Goal: Task Accomplishment & Management: Manage account settings

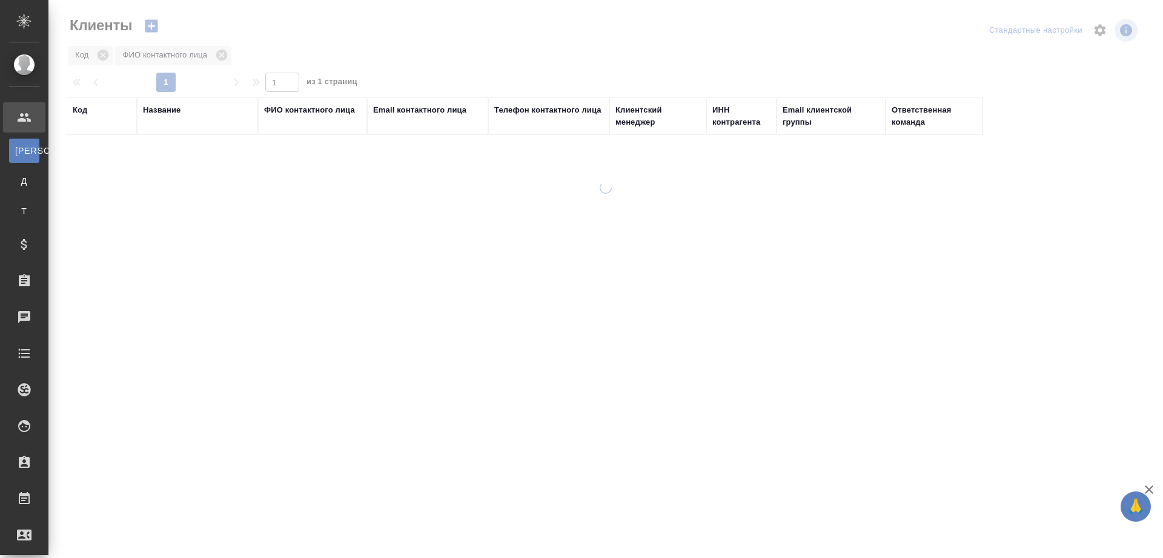
select select "RU"
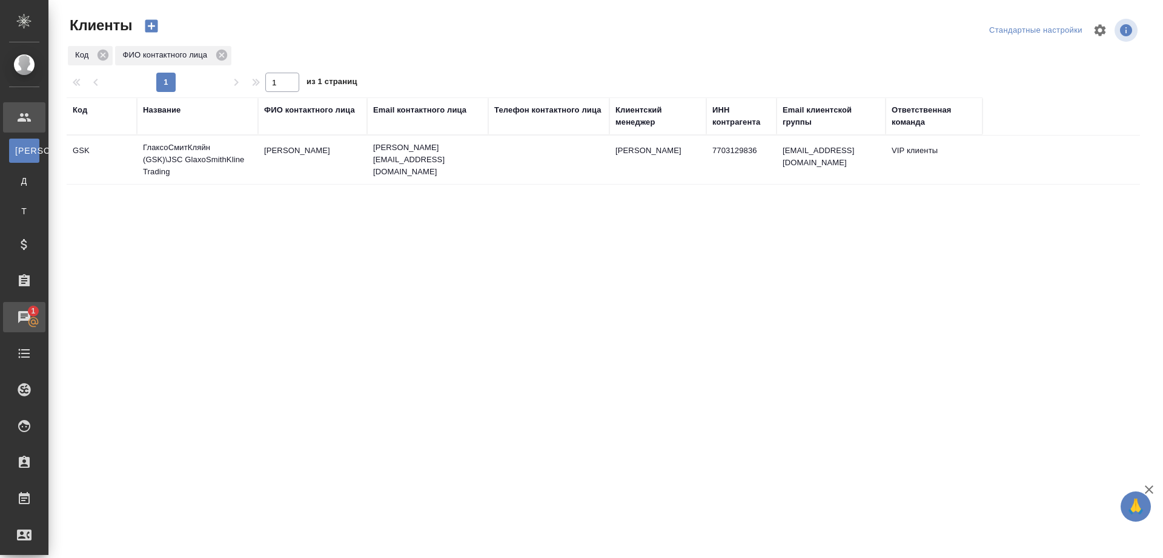
click at [22, 319] on div "Чаты" at bounding box center [9, 317] width 30 height 18
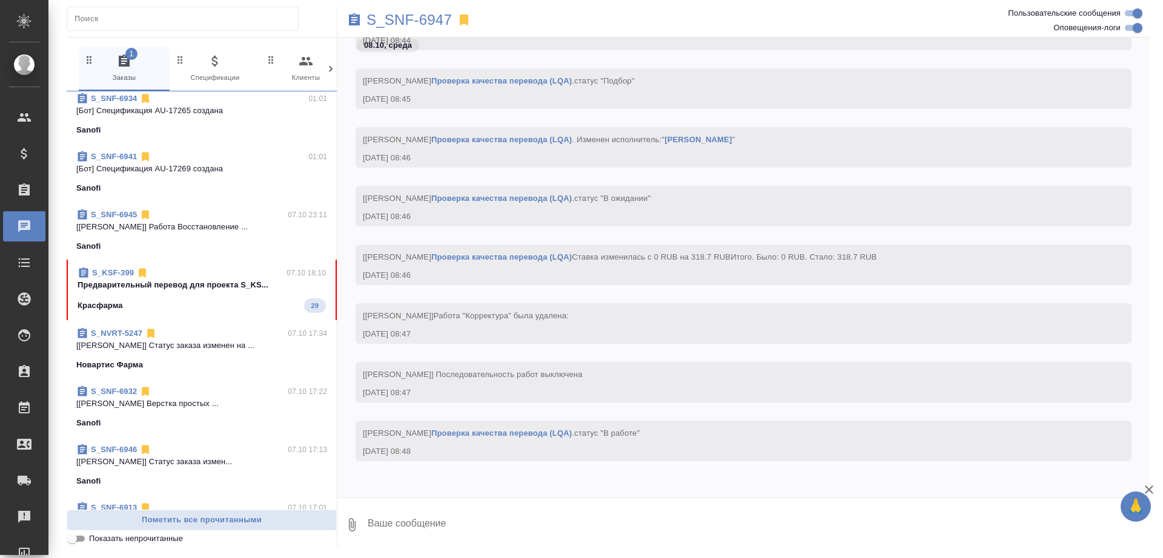
scroll to position [259, 0]
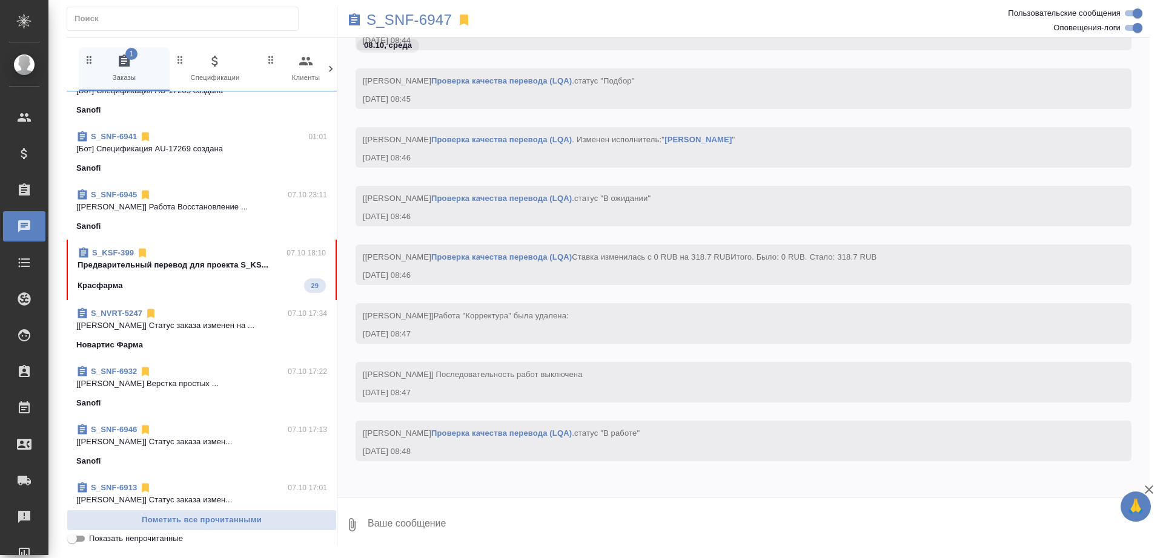
click at [186, 291] on div "Красфарма 29" at bounding box center [202, 286] width 248 height 15
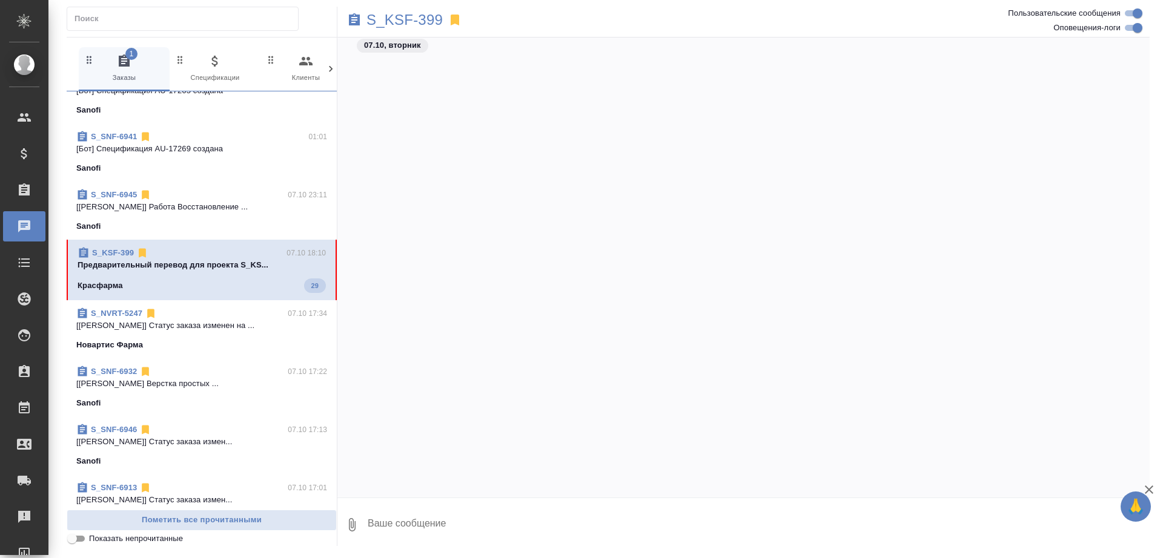
scroll to position [27965, 0]
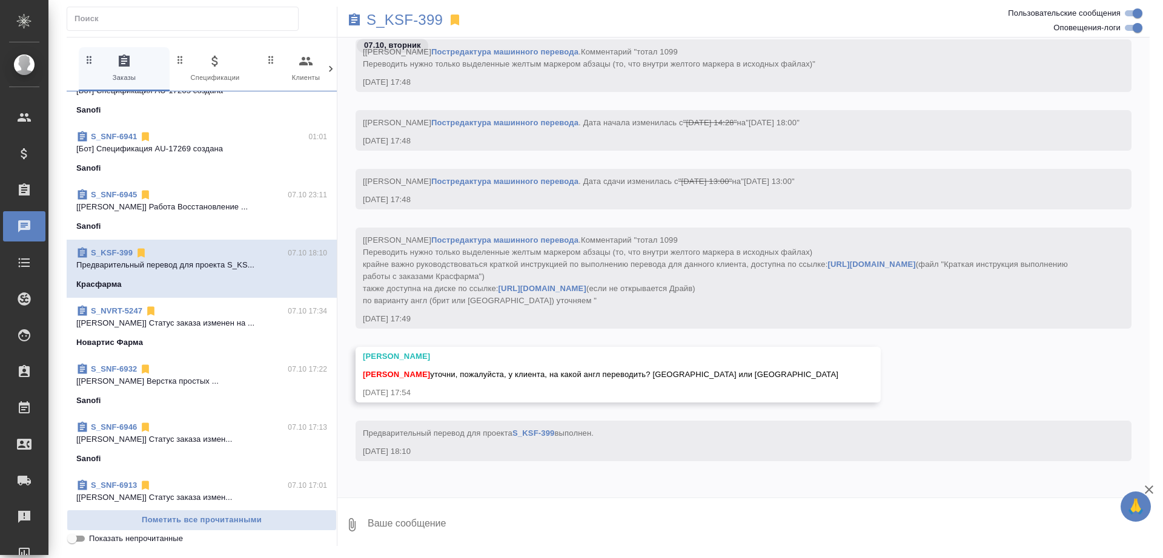
click at [422, 529] on textarea at bounding box center [757, 524] width 783 height 41
type textarea "щ"
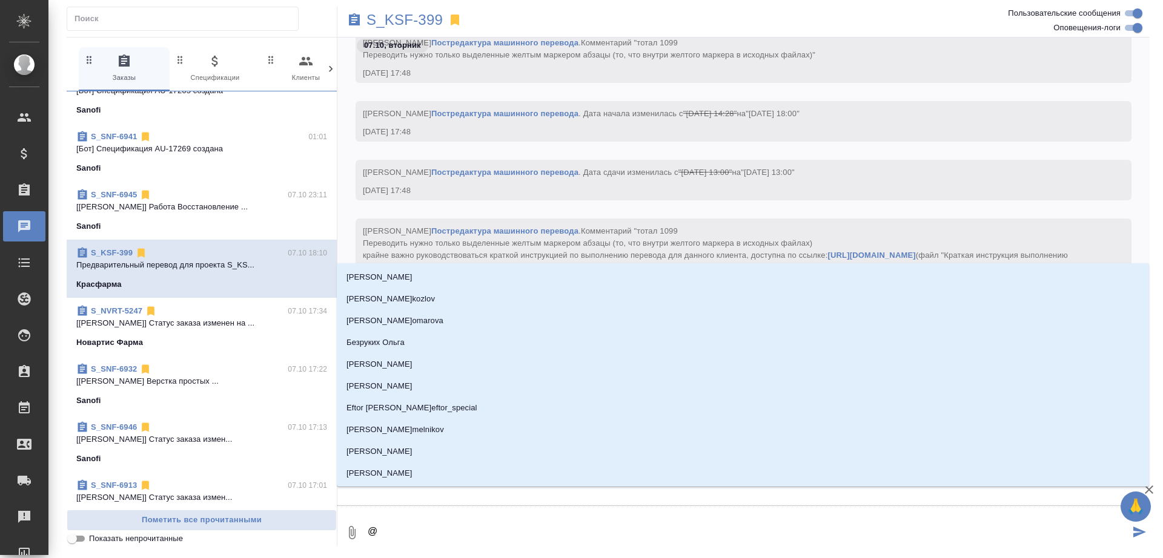
type textarea "@к"
type input "к"
type textarea "@ка"
type input "ка"
type textarea "@каб"
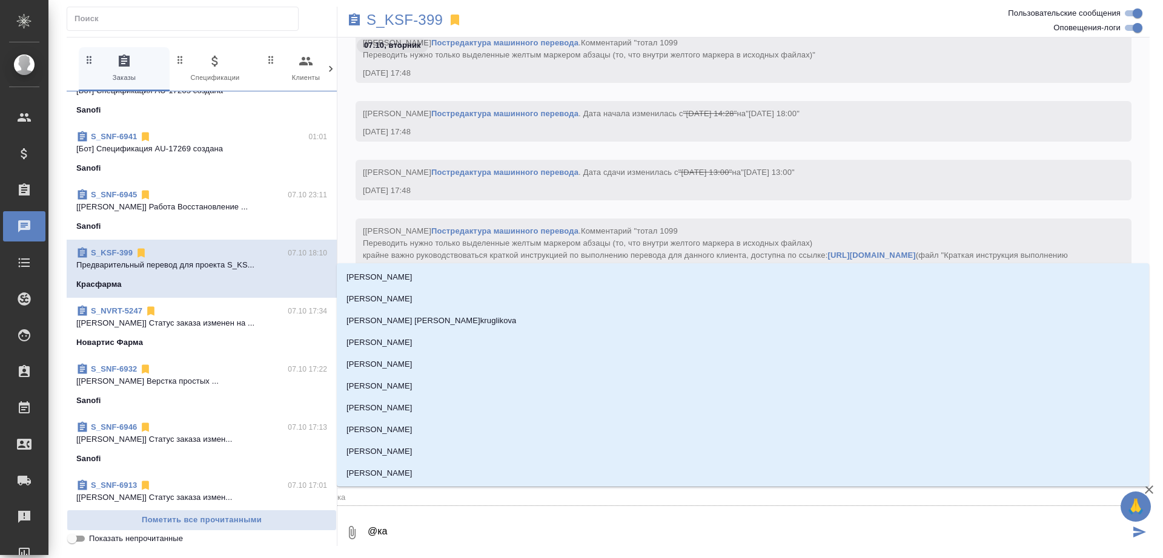
type input "каб"
type textarea "@каба"
type input "каба"
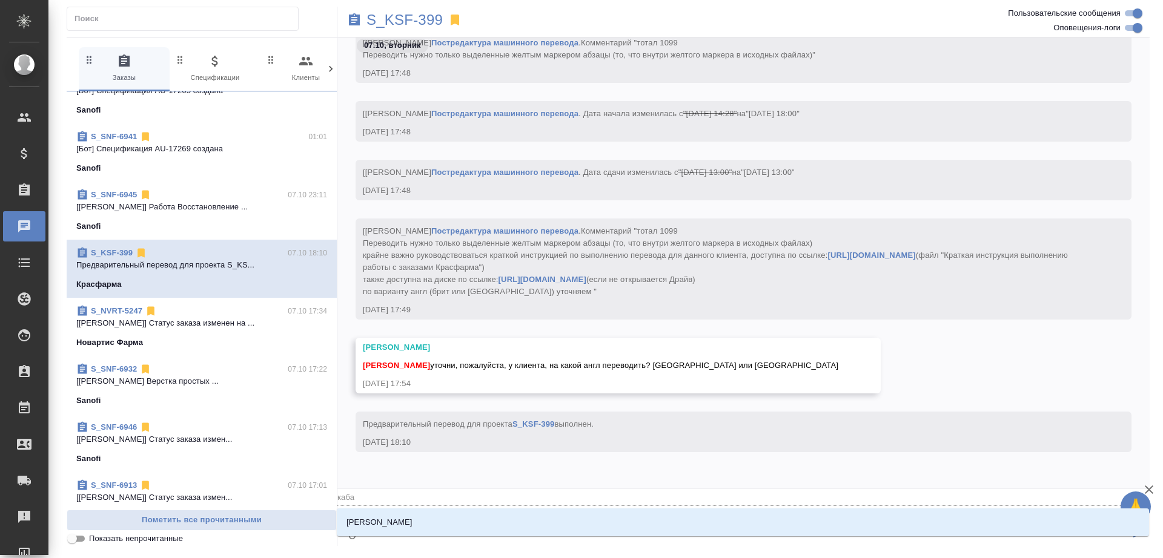
click at [451, 521] on li "Кабаргина Анна" at bounding box center [743, 523] width 812 height 22
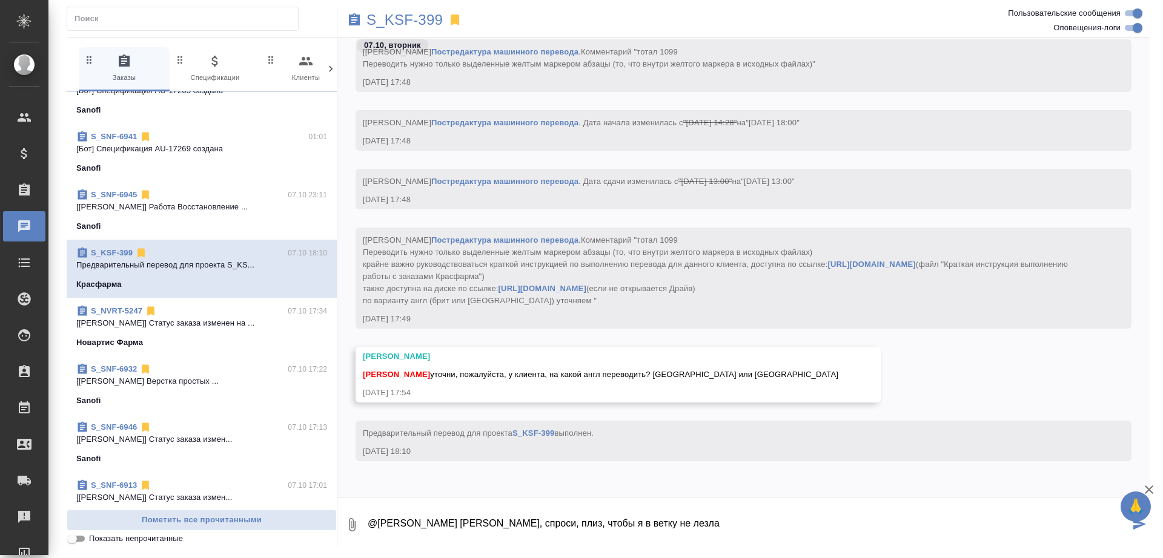
type textarea "@Кабаргина Анна Аня, спроси, плиз, чтобы я в ветку не лезла"
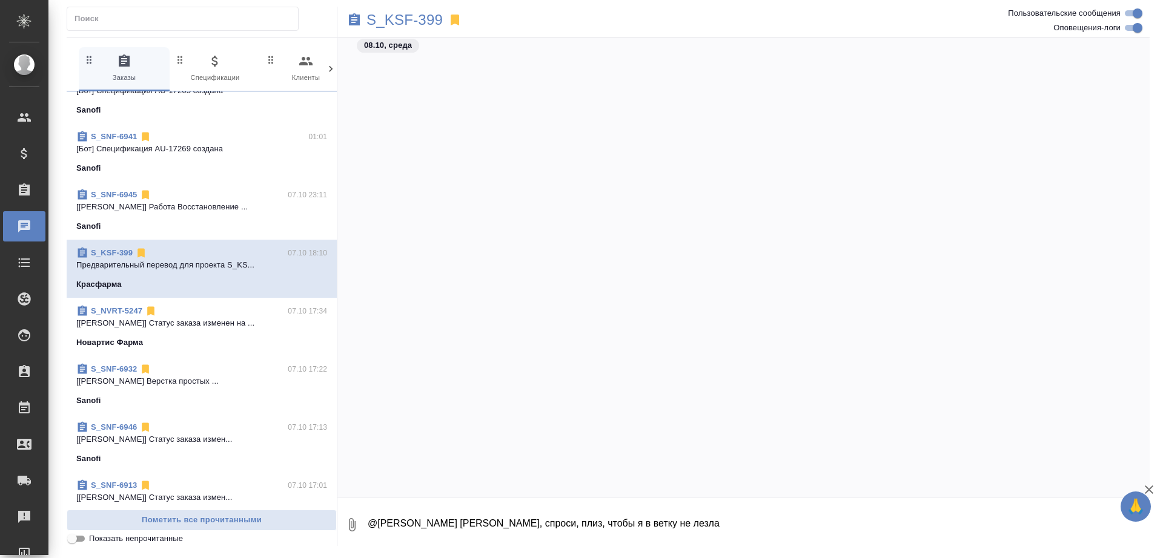
scroll to position [28046, 0]
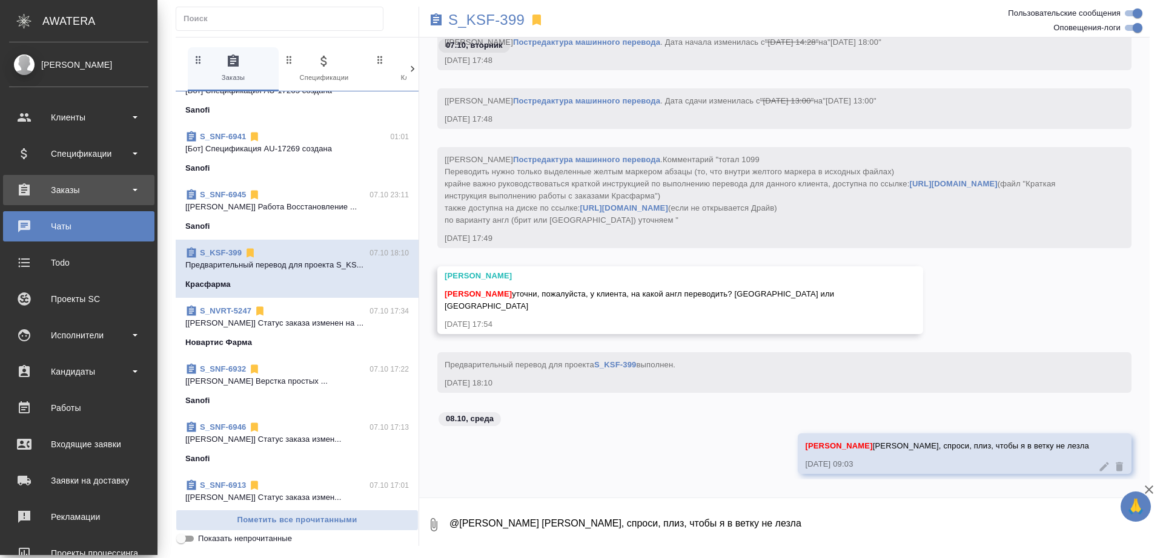
click at [40, 187] on div "Заказы" at bounding box center [78, 190] width 139 height 18
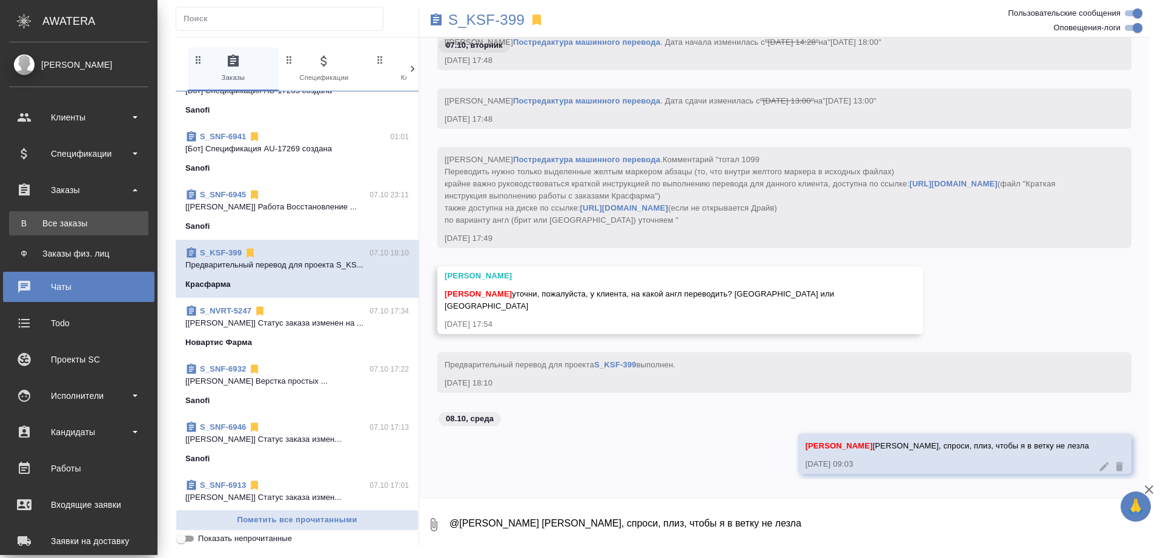
click at [41, 215] on link "В Все заказы" at bounding box center [78, 223] width 139 height 24
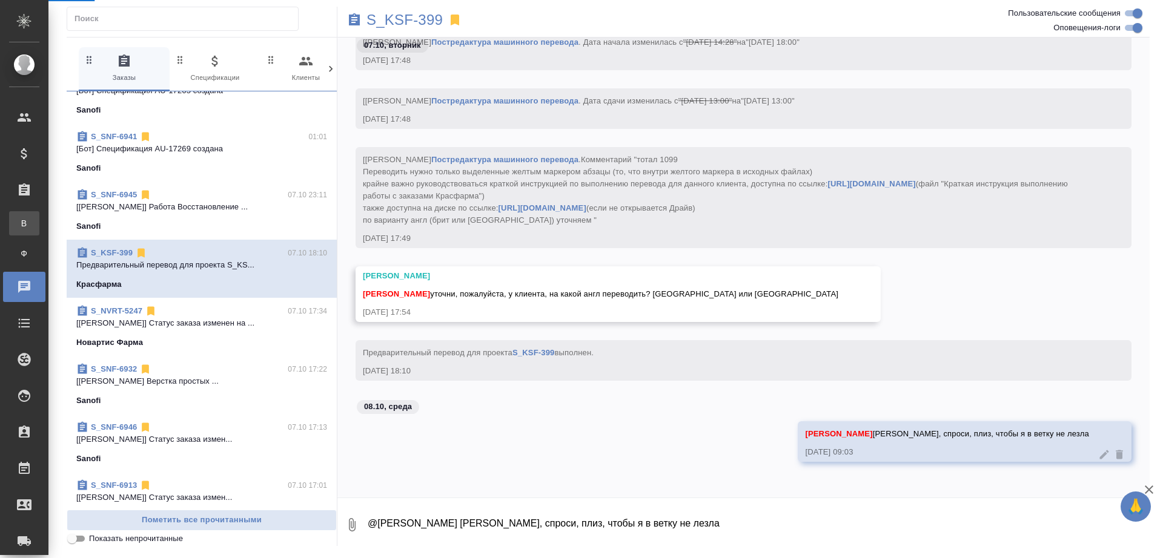
scroll to position [0, 0]
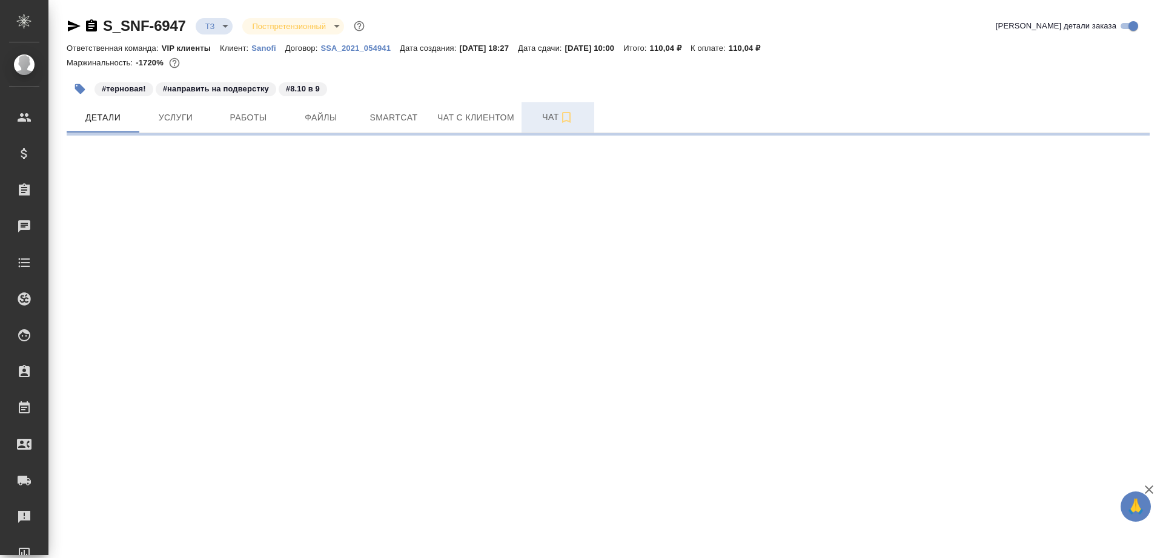
select select "RU"
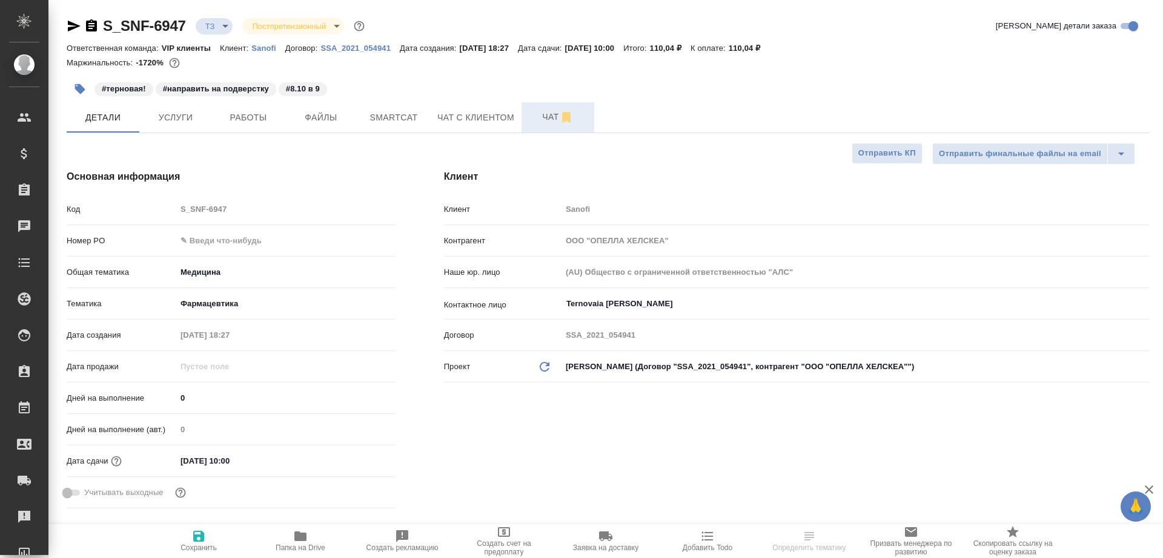
type textarea "x"
type input "[PERSON_NAME]"
type input "Chernova Anna"
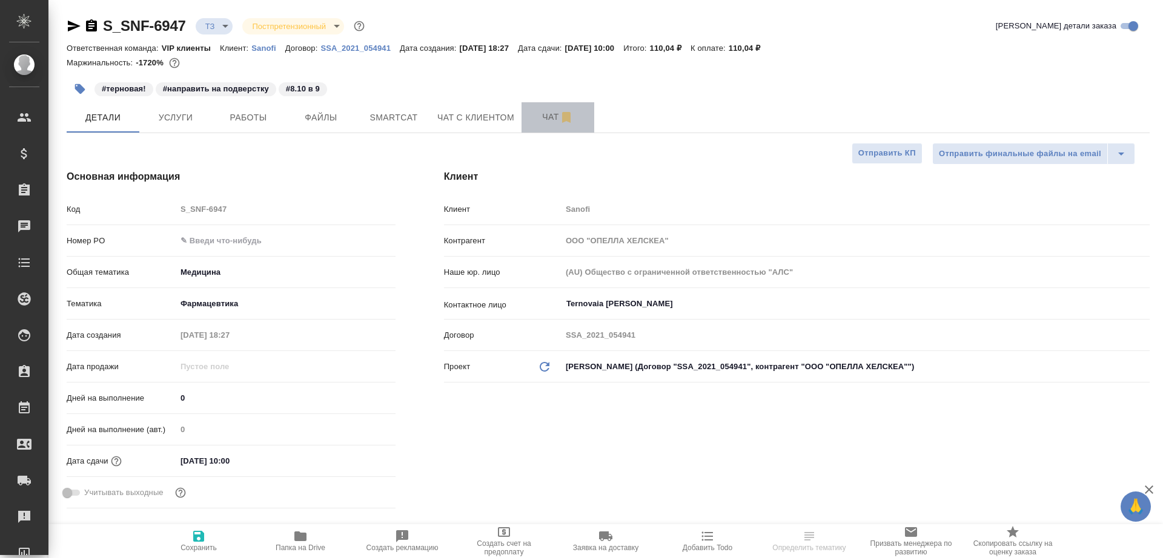
click at [539, 119] on span "Чат" at bounding box center [558, 117] width 58 height 15
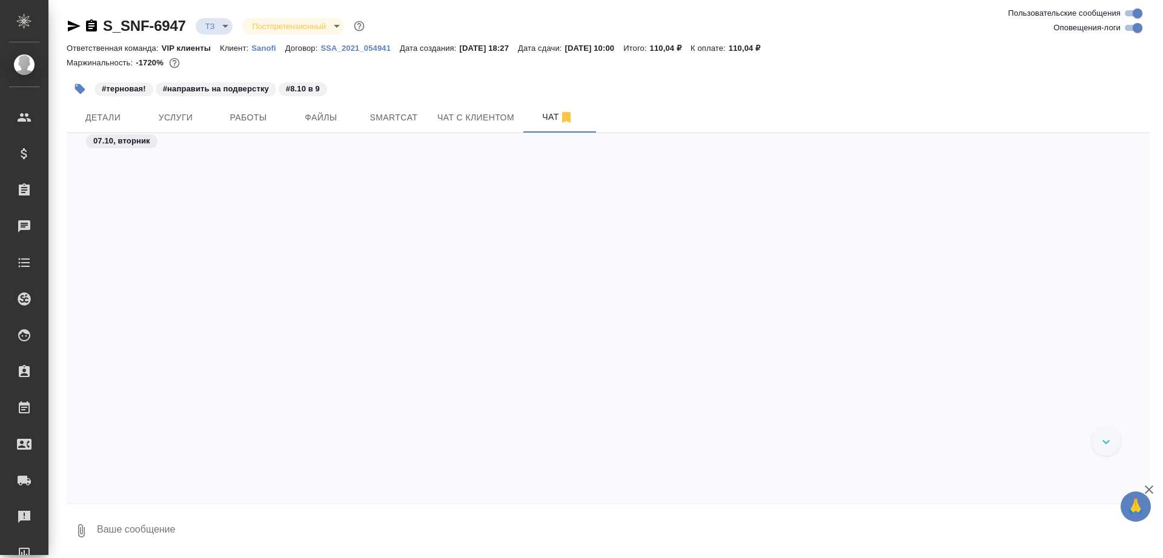
scroll to position [14634, 0]
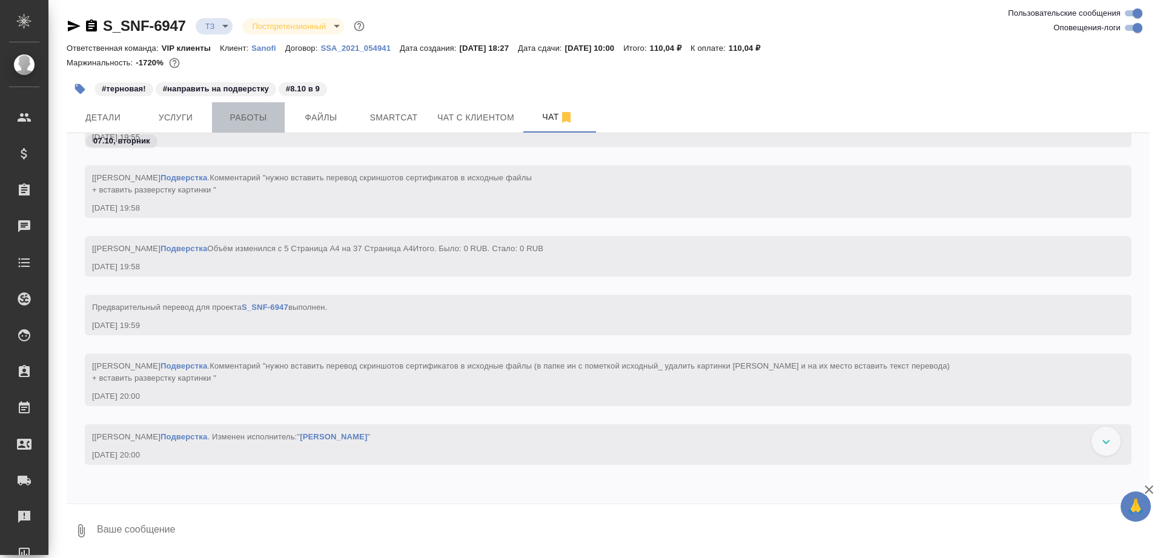
click at [250, 113] on span "Работы" at bounding box center [248, 117] width 58 height 15
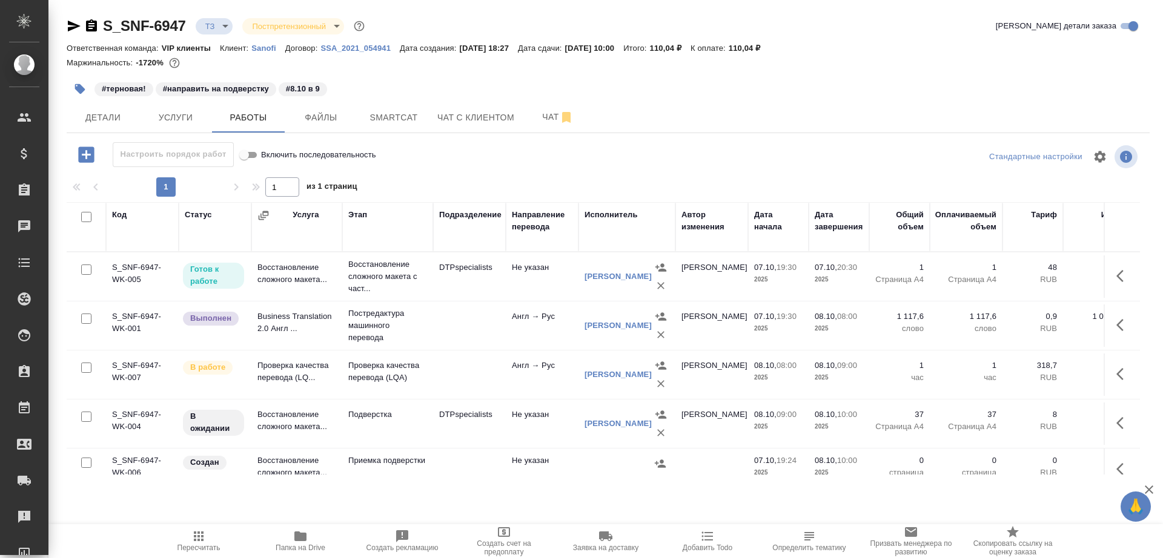
scroll to position [16, 0]
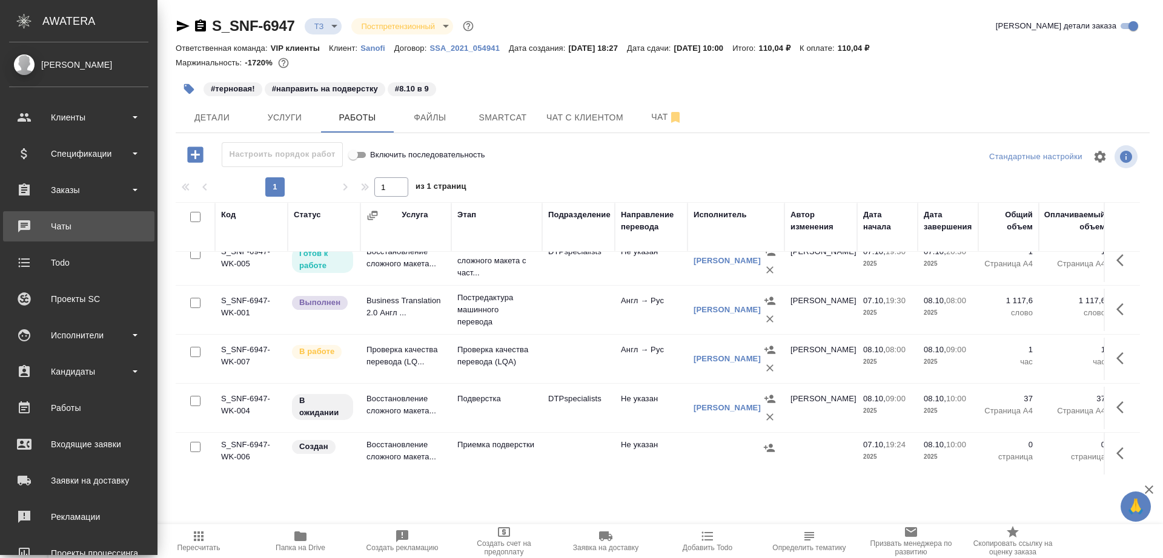
click at [44, 222] on div "Чаты" at bounding box center [78, 226] width 139 height 18
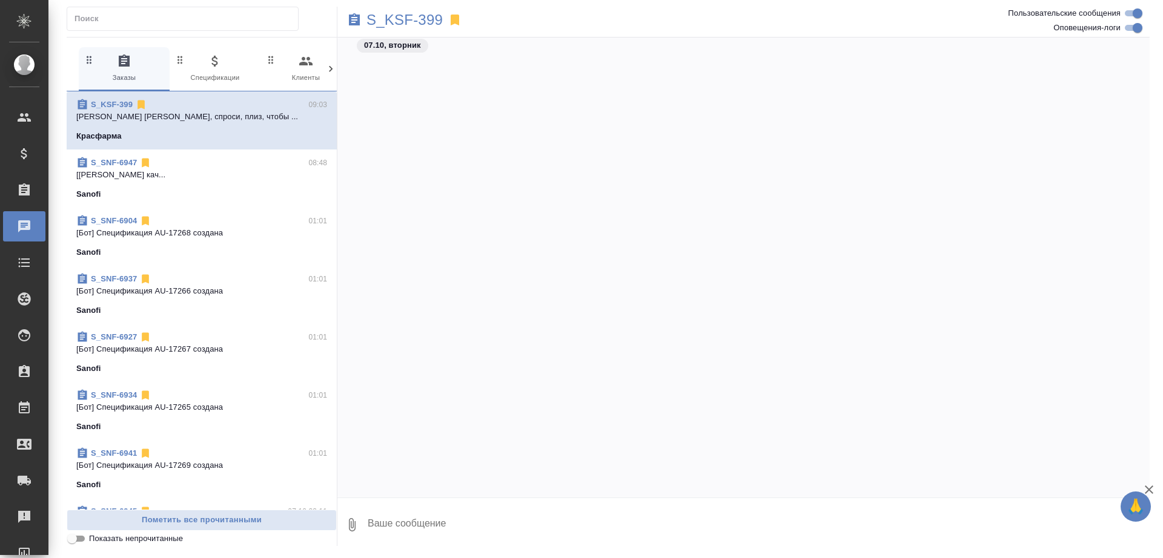
scroll to position [22015, 0]
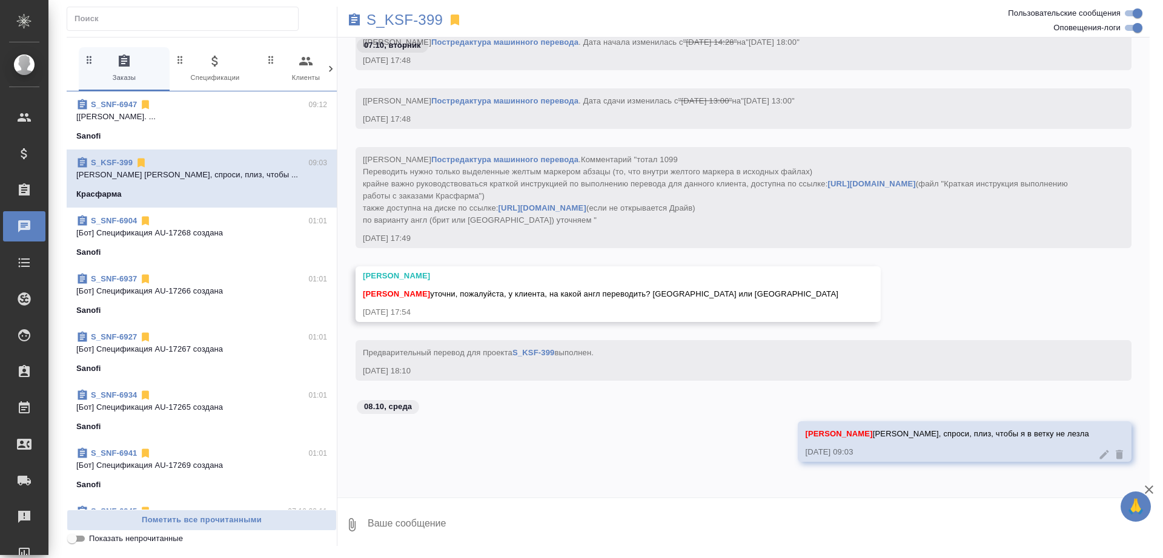
click at [245, 122] on span "S_SNF-6947 09:12 [Горшкова Валентина] Работа Подверстка. ... Sanofi" at bounding box center [201, 121] width 251 height 44
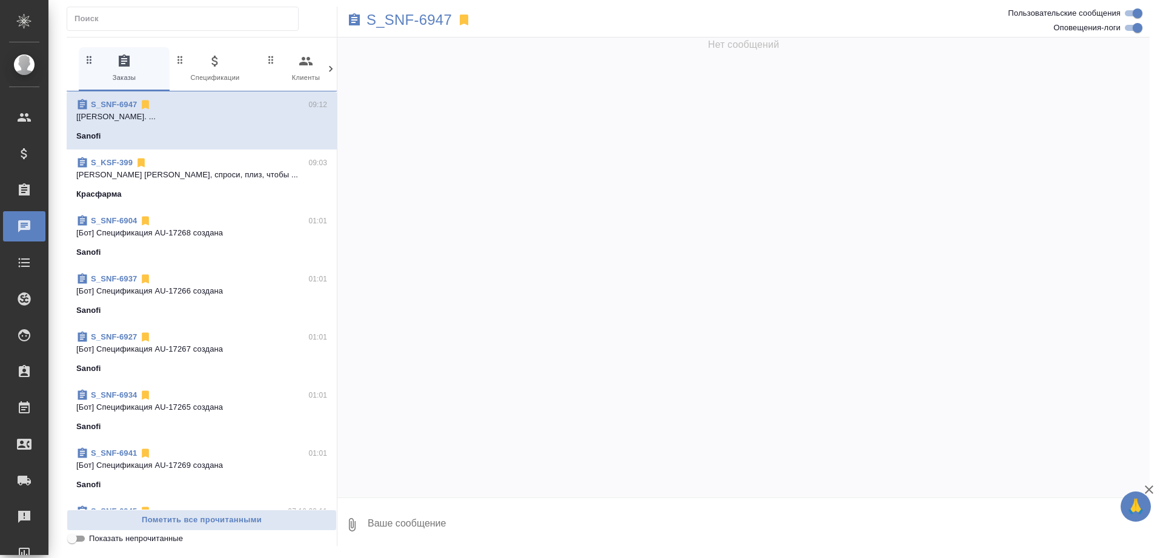
scroll to position [0, 0]
click at [423, 24] on p "S_SNF-6947" at bounding box center [408, 20] width 85 height 12
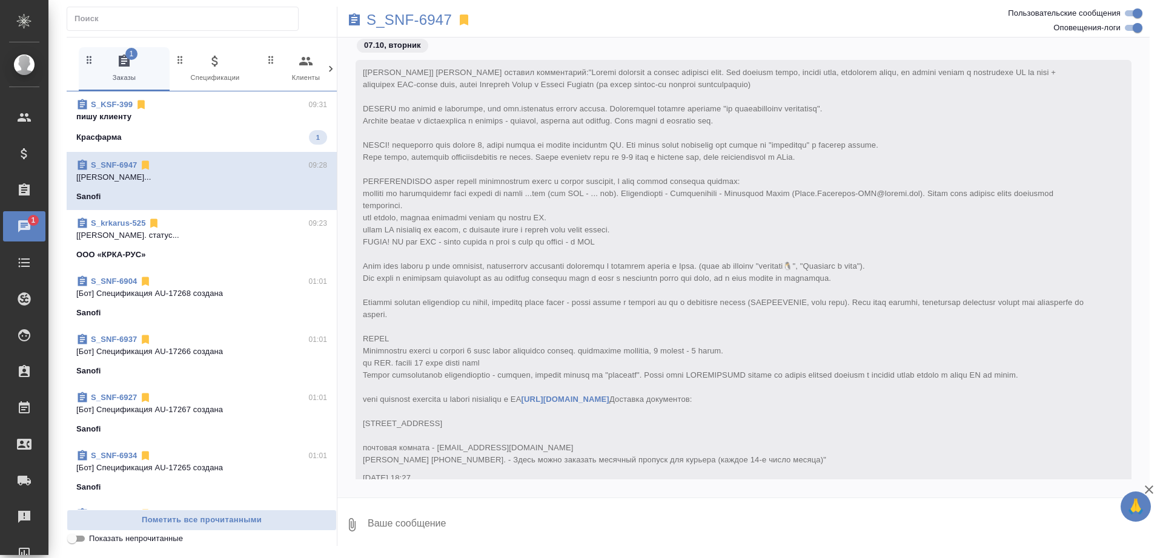
click at [256, 125] on span "S_KSF-399 09:31 пишу клиенту Красфарма 1" at bounding box center [201, 122] width 251 height 46
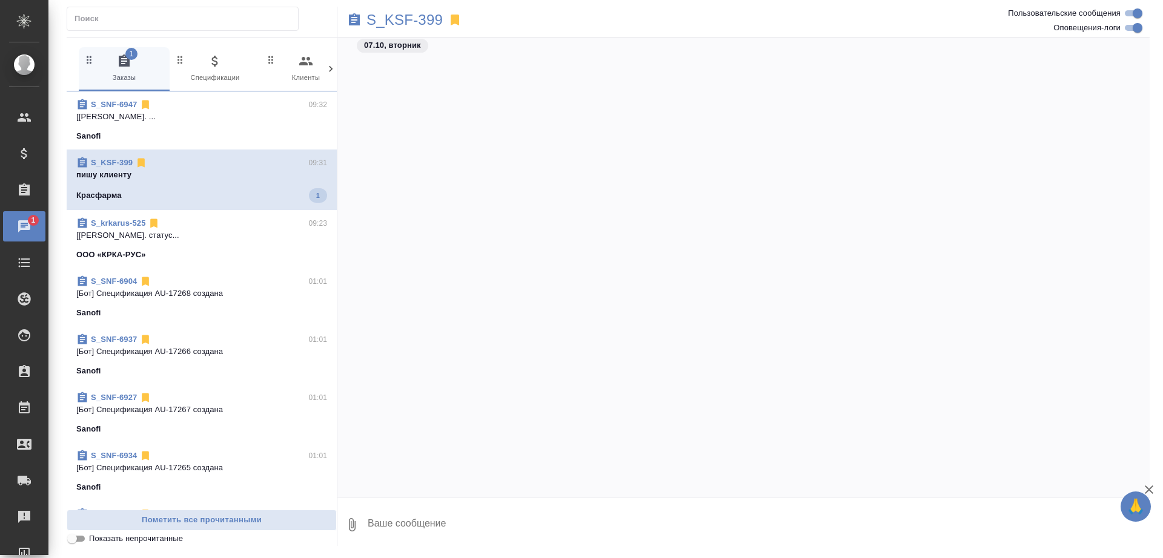
scroll to position [22416, 0]
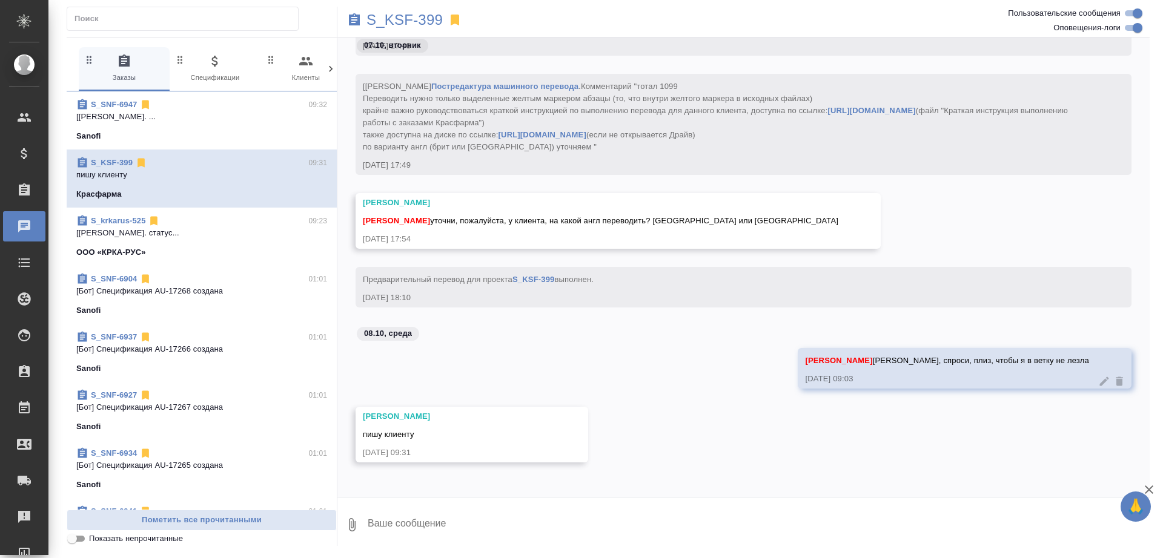
click at [435, 526] on textarea at bounding box center [757, 524] width 783 height 41
type textarea "Q"
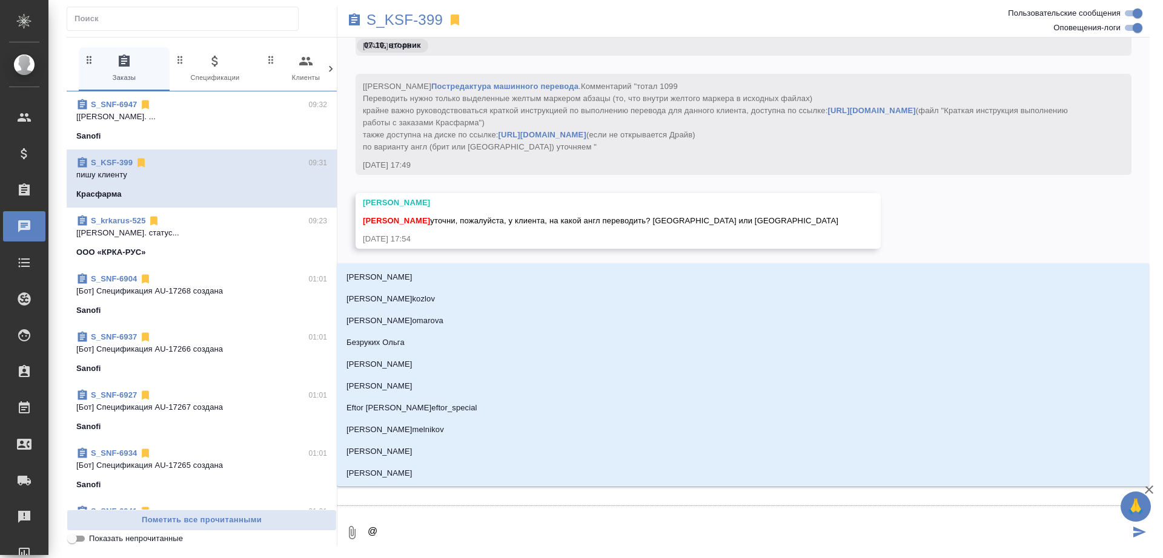
type textarea "@г"
type input "г"
type textarea "@го"
type input "го"
type textarea "@гор"
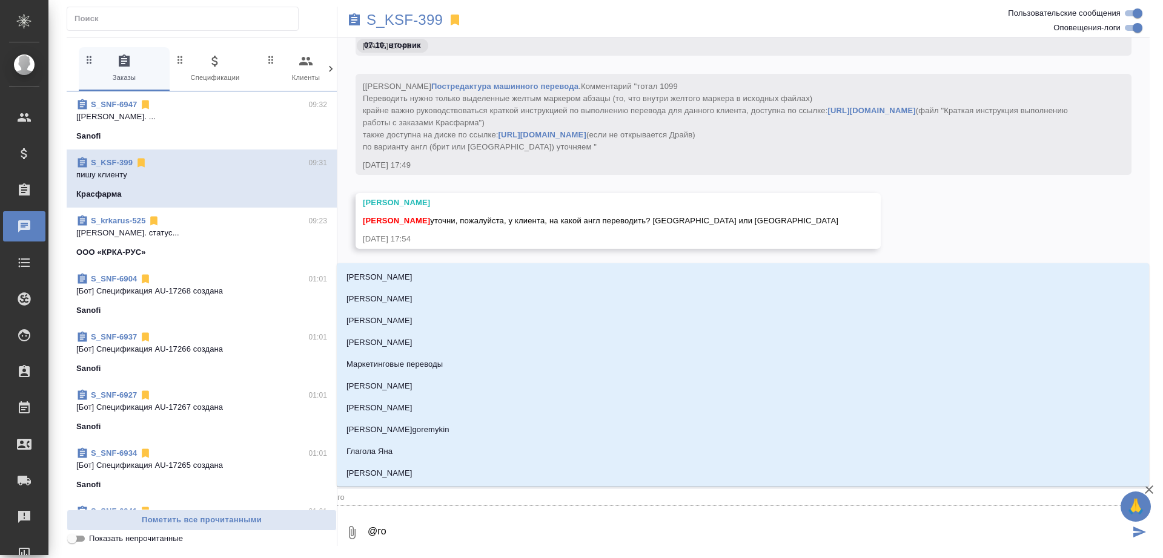
type input "гор"
type textarea "@горш"
type input "горш"
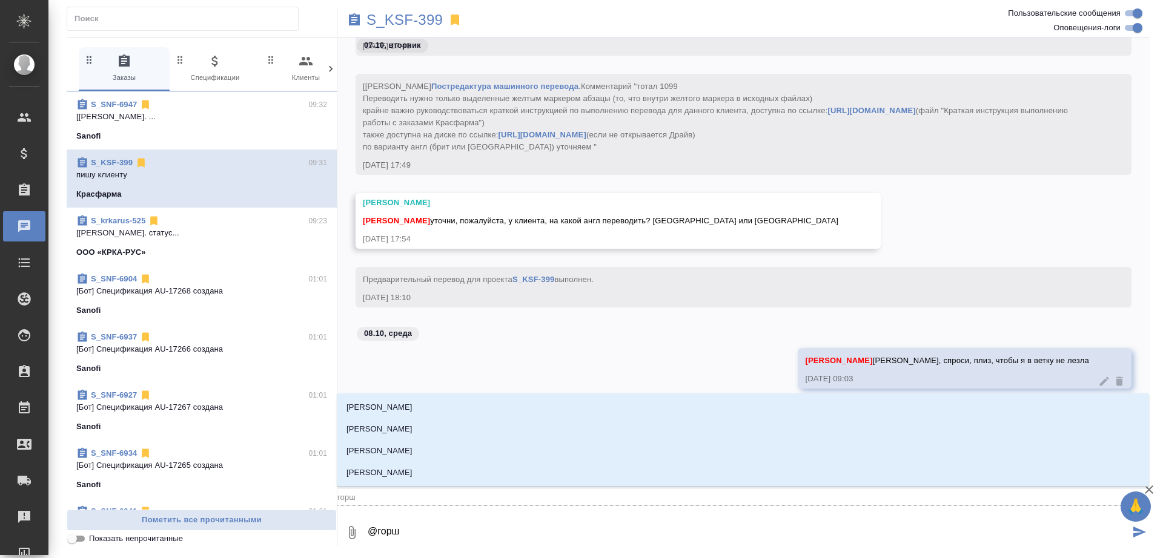
type textarea "@горшк"
type input "горшк"
type textarea "@горшко"
type input "горшко"
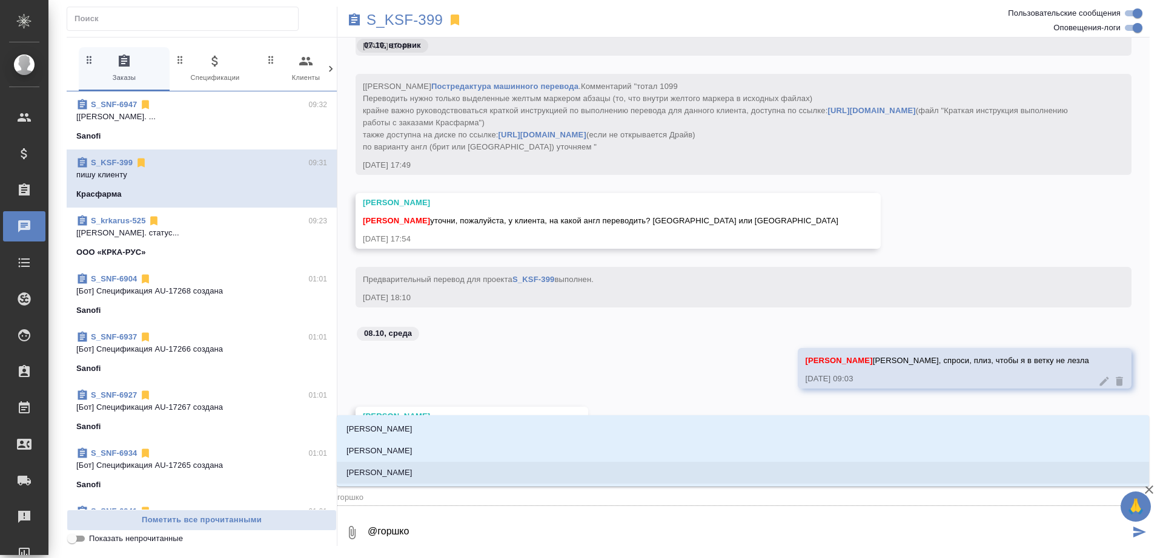
click at [512, 470] on li "[PERSON_NAME]" at bounding box center [743, 473] width 812 height 22
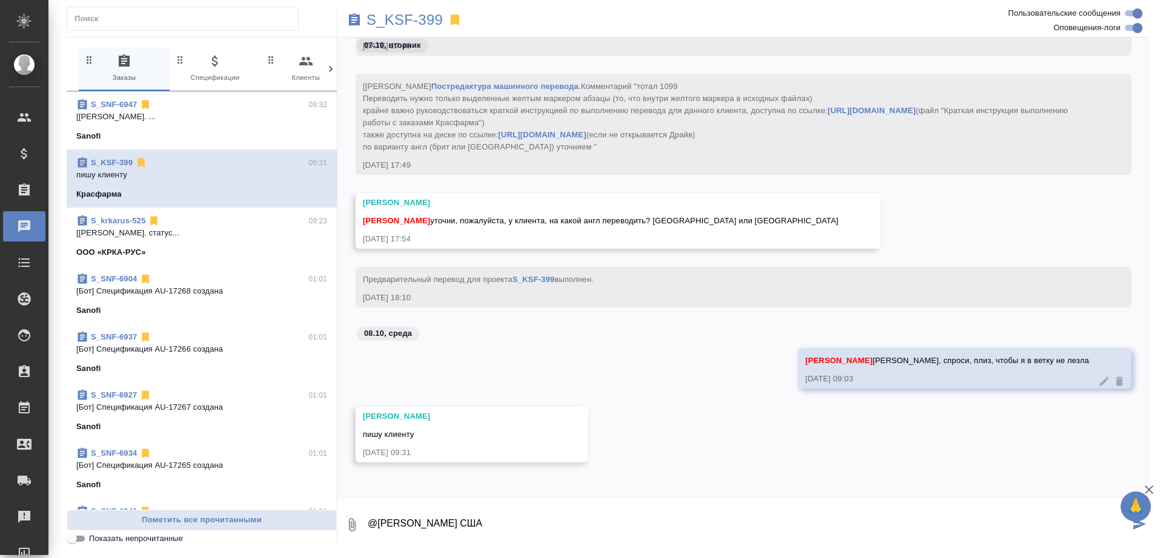
type textarea "@Горшкова Валентина США"
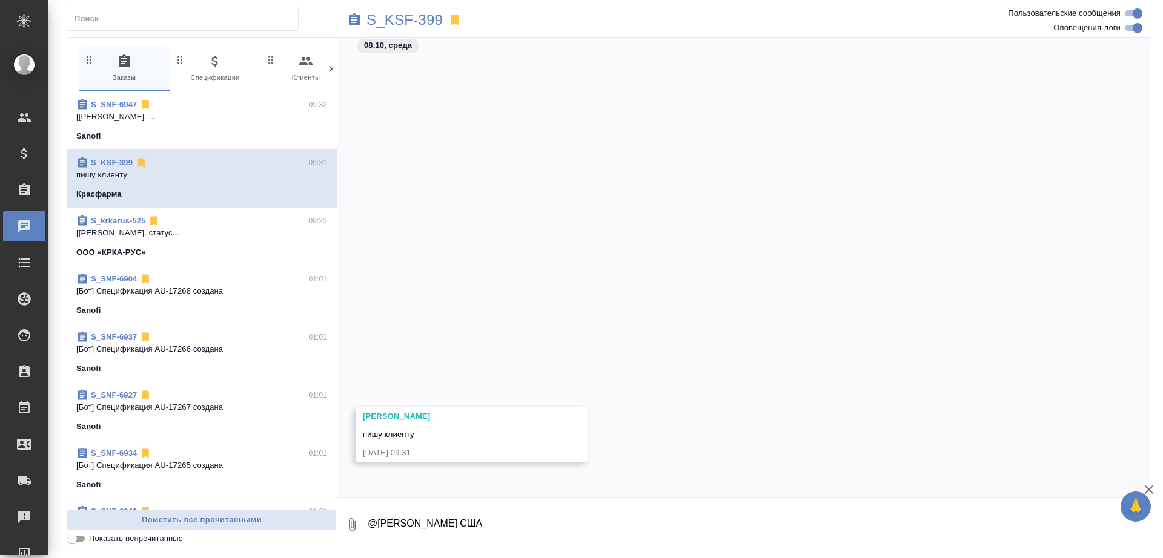
scroll to position [22475, 0]
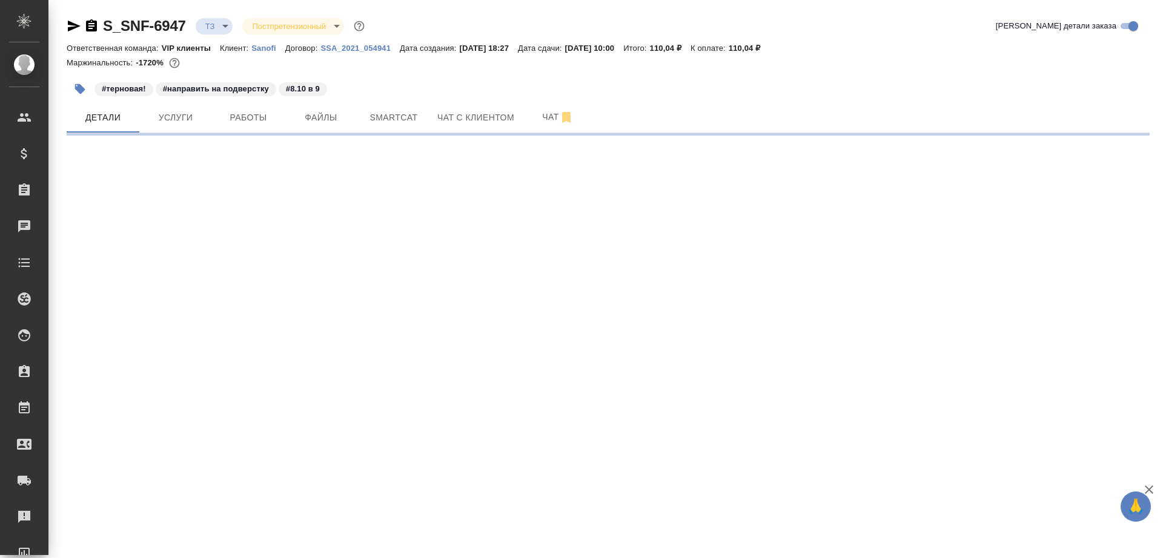
select select "RU"
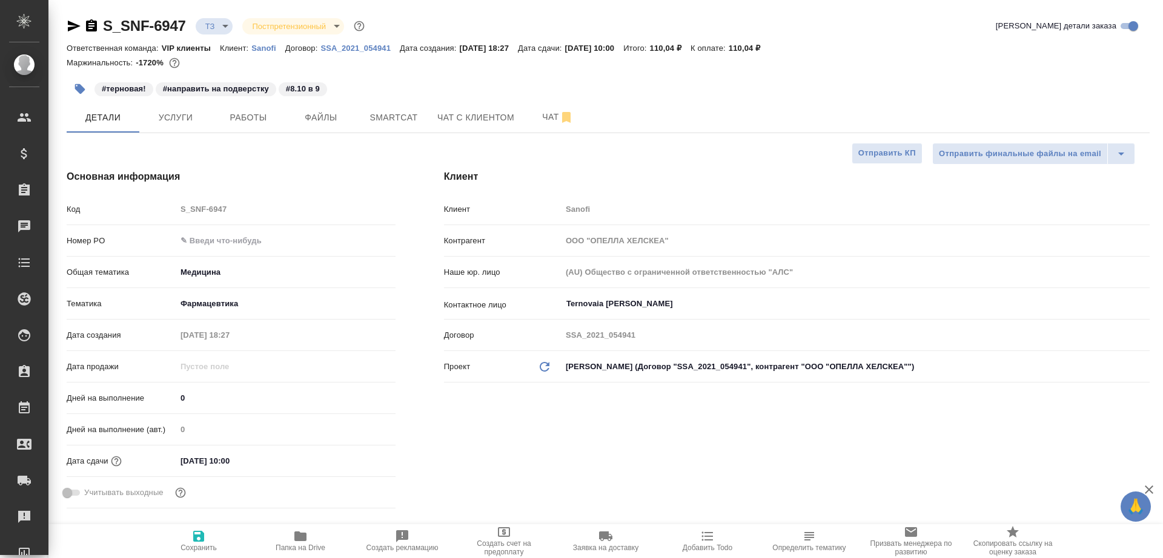
type textarea "x"
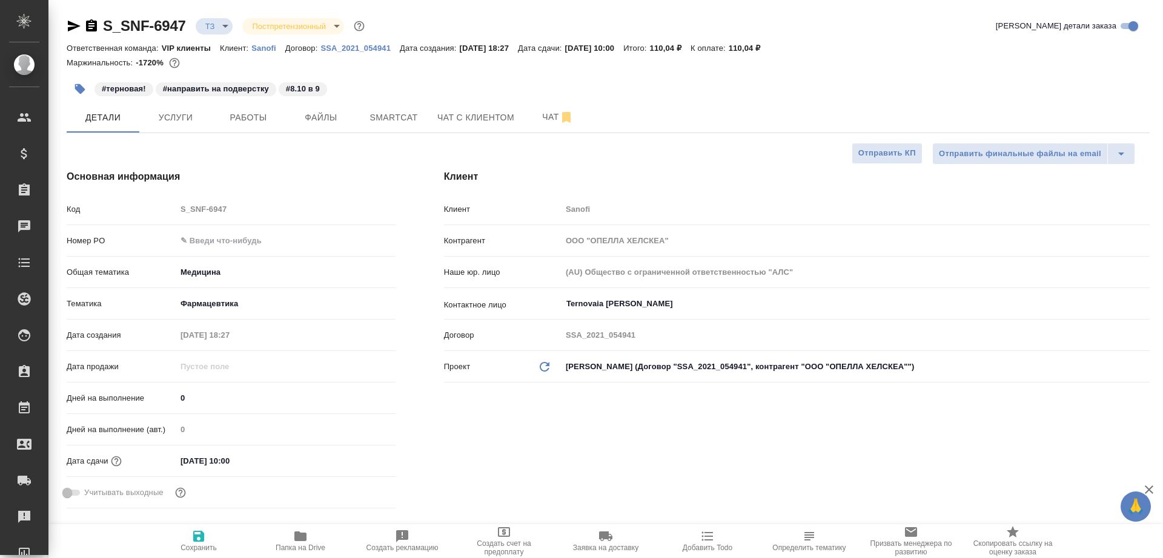
type textarea "x"
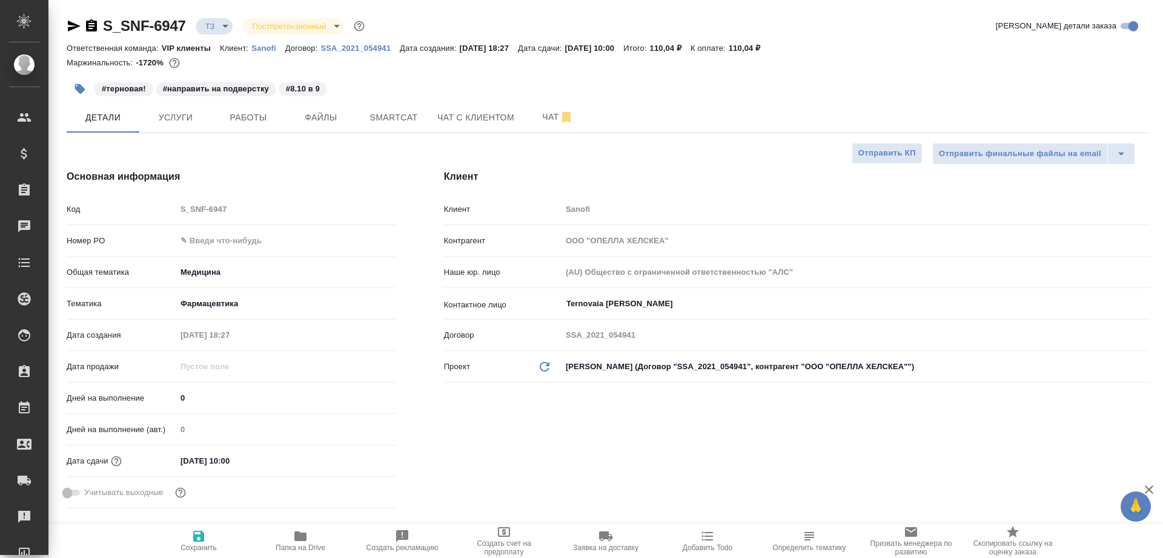
type textarea "x"
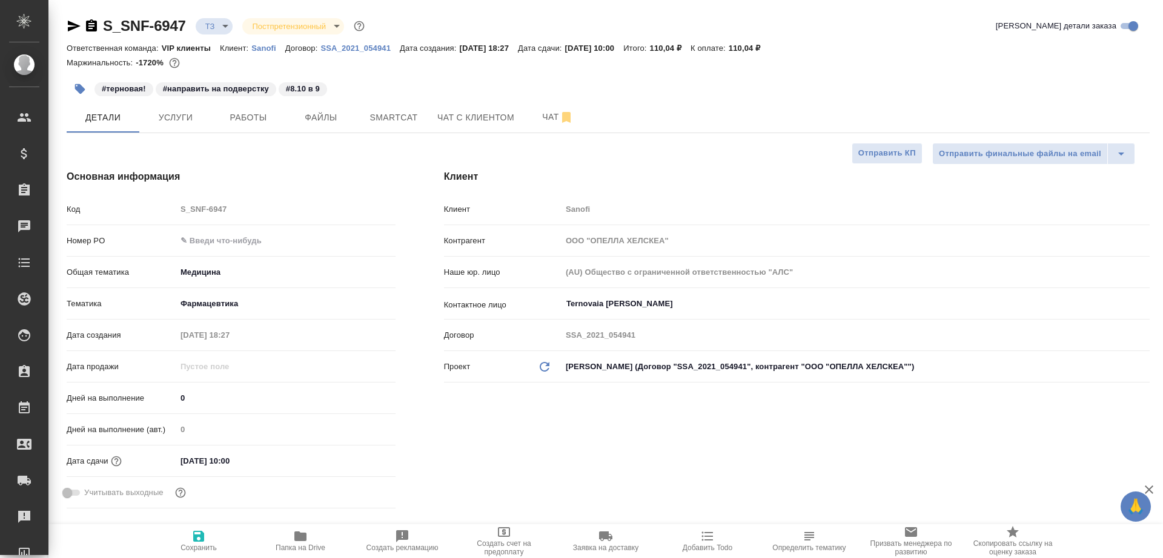
type textarea "x"
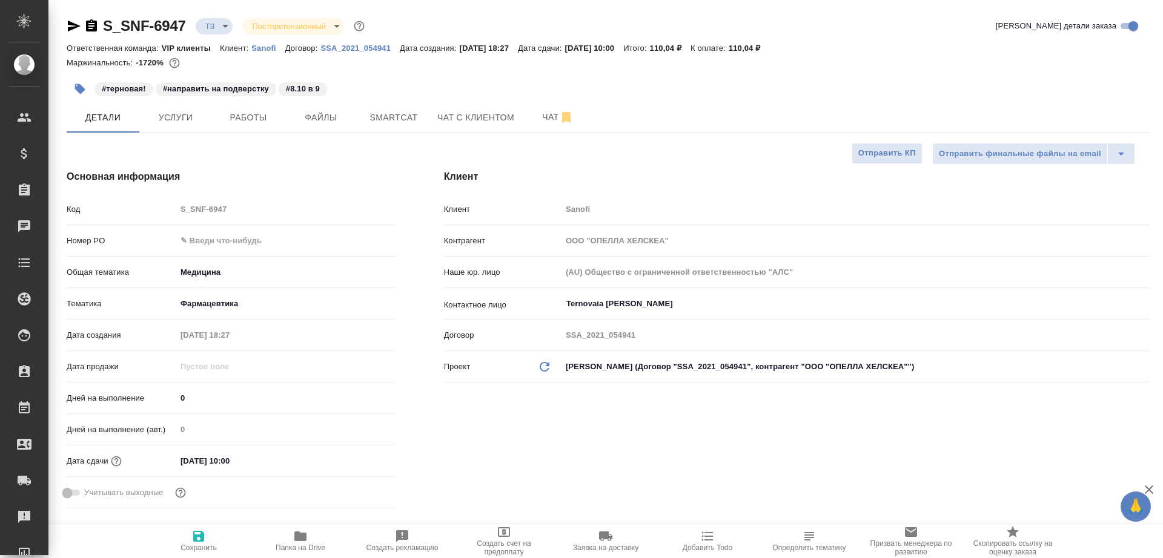
type textarea "x"
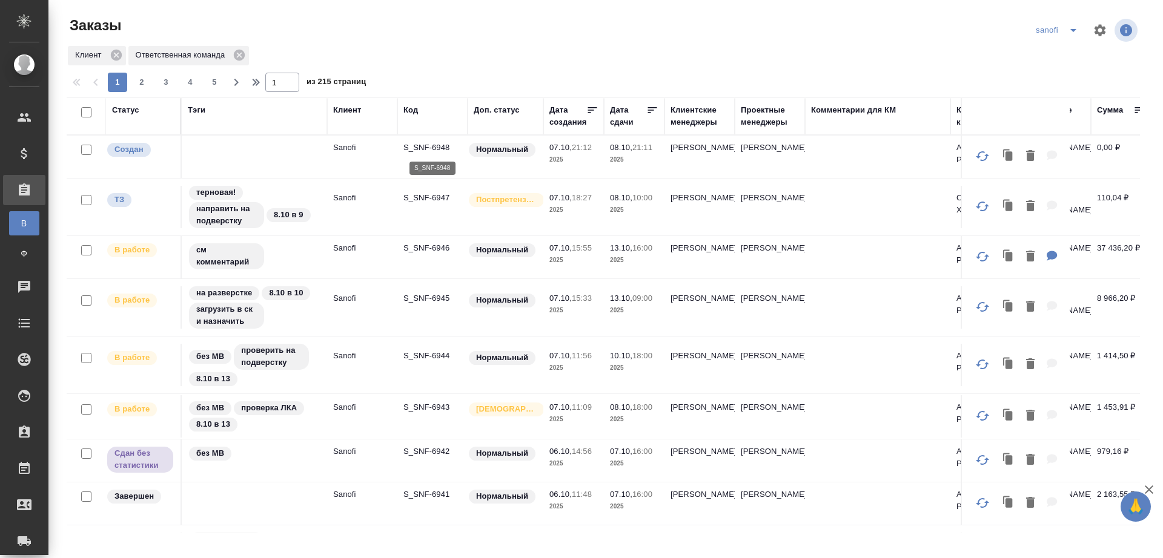
click at [423, 144] on p "S_SNF-6948" at bounding box center [432, 148] width 58 height 12
click at [427, 192] on p "S_SNF-6947" at bounding box center [432, 198] width 58 height 12
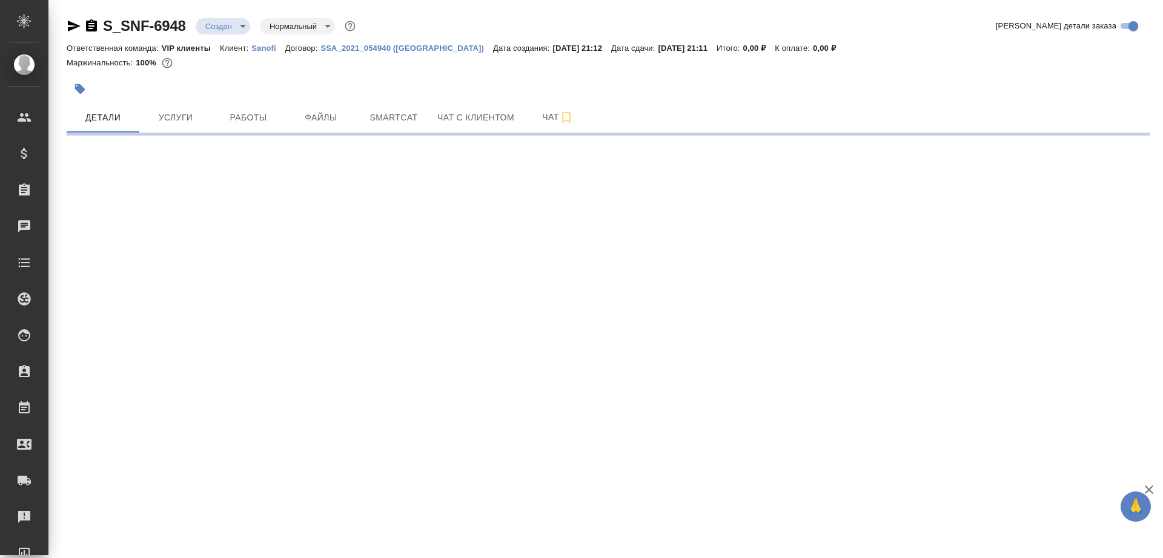
select select "RU"
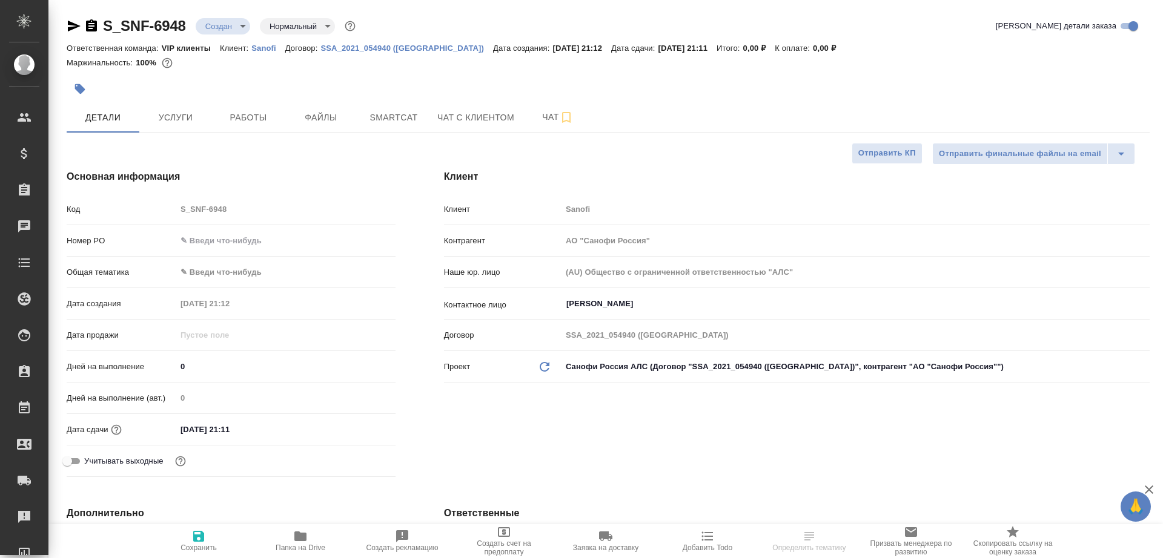
type textarea "x"
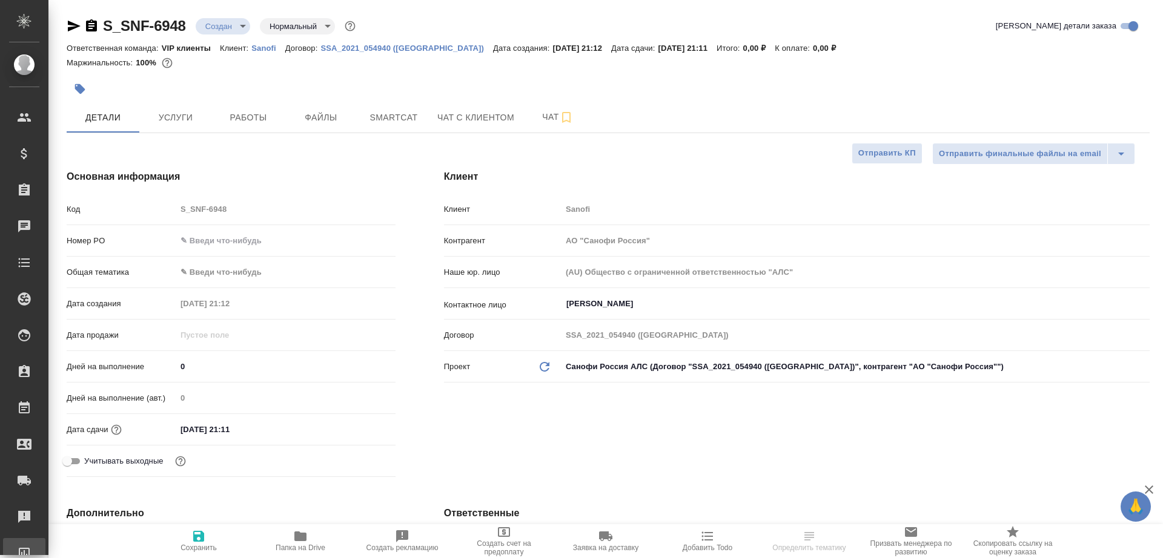
type textarea "x"
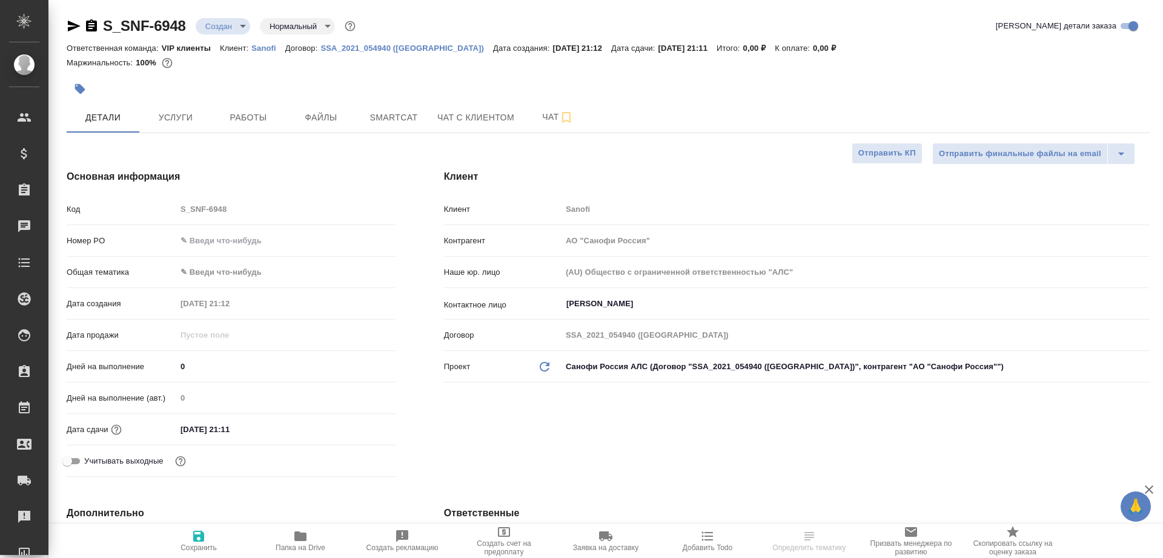
type textarea "x"
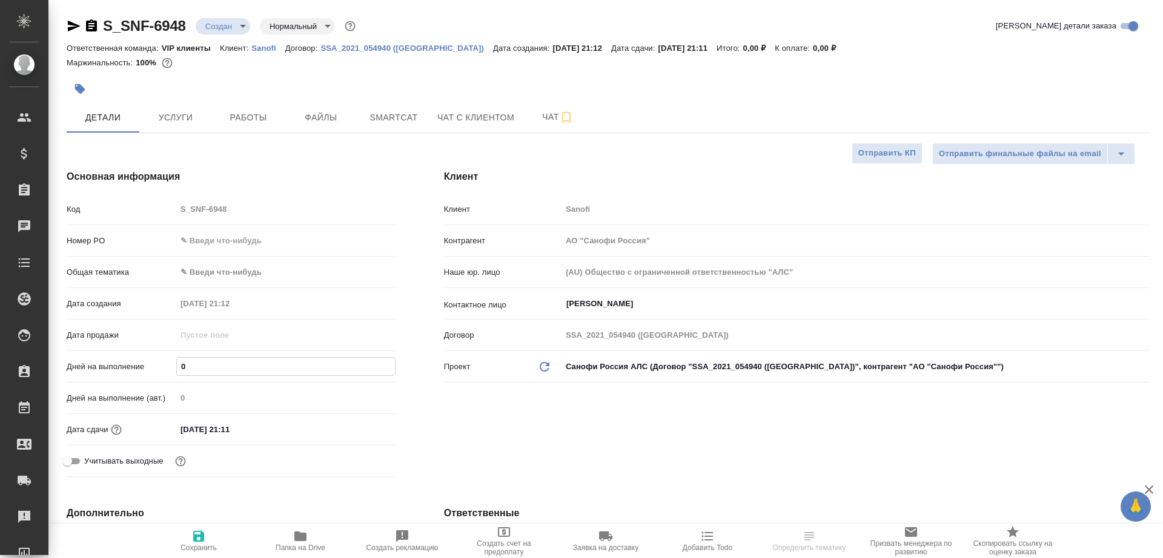
drag, startPoint x: 193, startPoint y: 366, endPoint x: 157, endPoint y: 366, distance: 35.7
click at [157, 366] on div "Дней на выполнение 0" at bounding box center [231, 366] width 329 height 21
type input "1"
type textarea "x"
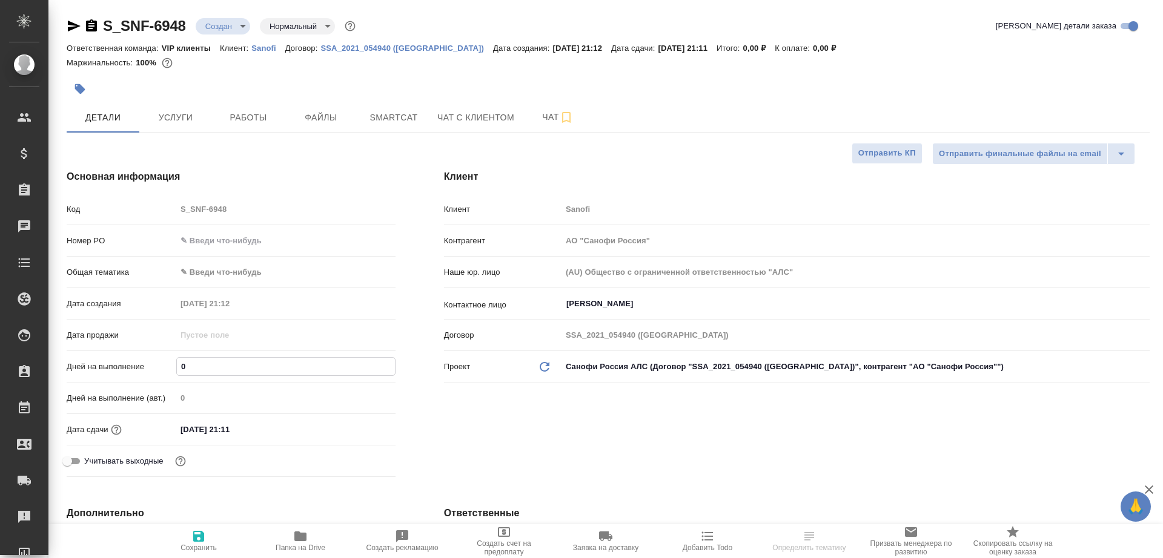
type textarea "x"
type input "1"
click at [203, 544] on span "Сохранить" at bounding box center [198, 548] width 36 height 8
type textarea "x"
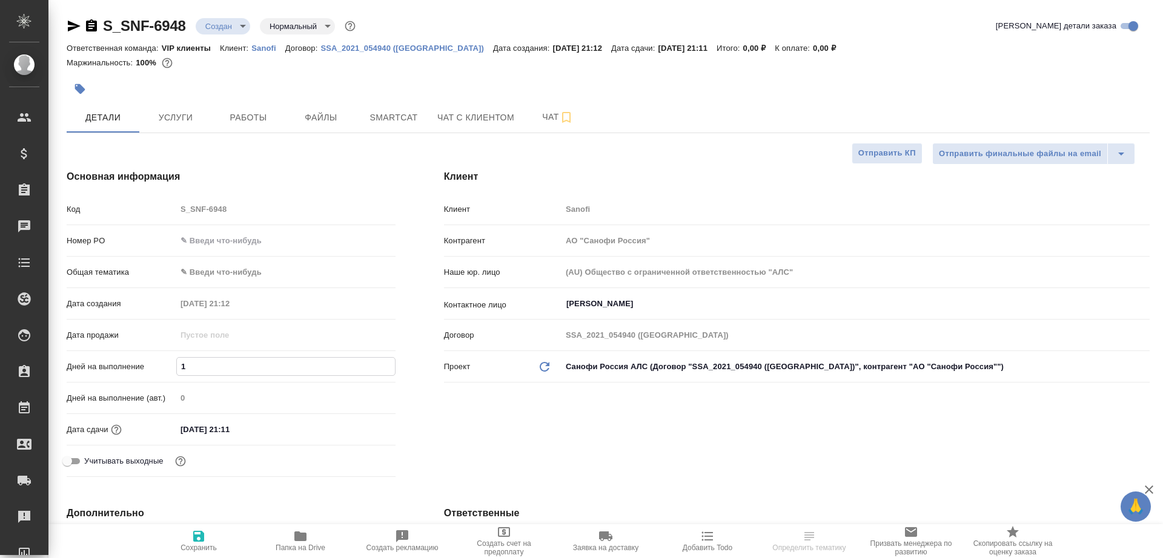
type textarea "x"
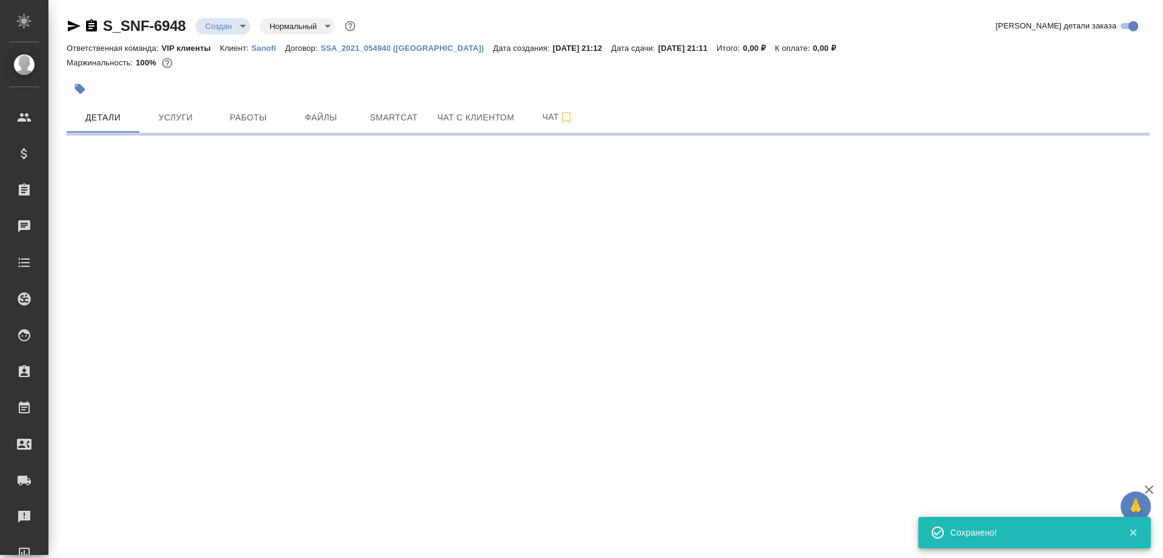
select select "RU"
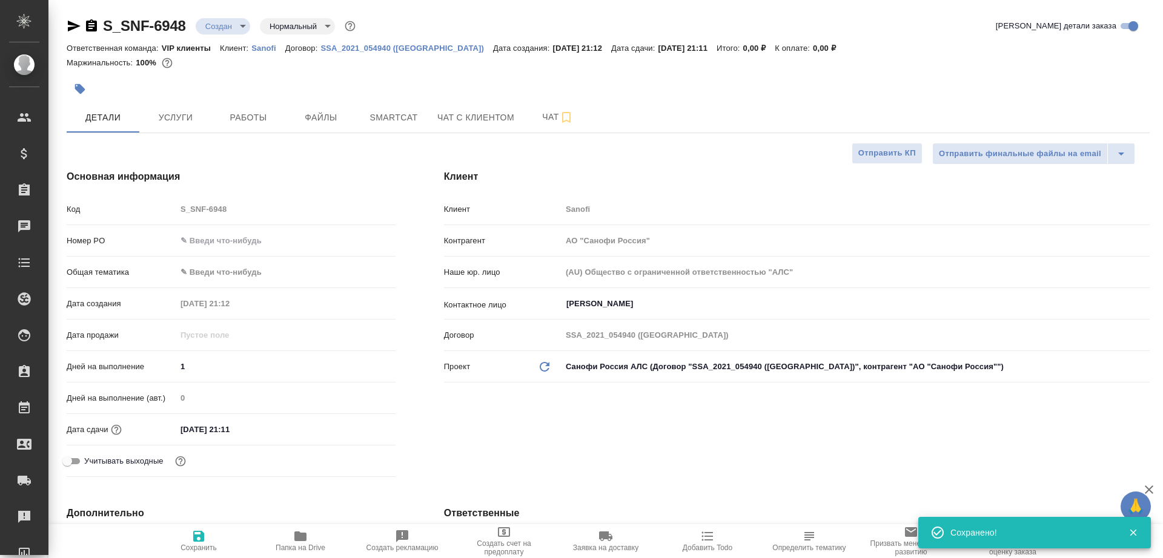
type textarea "x"
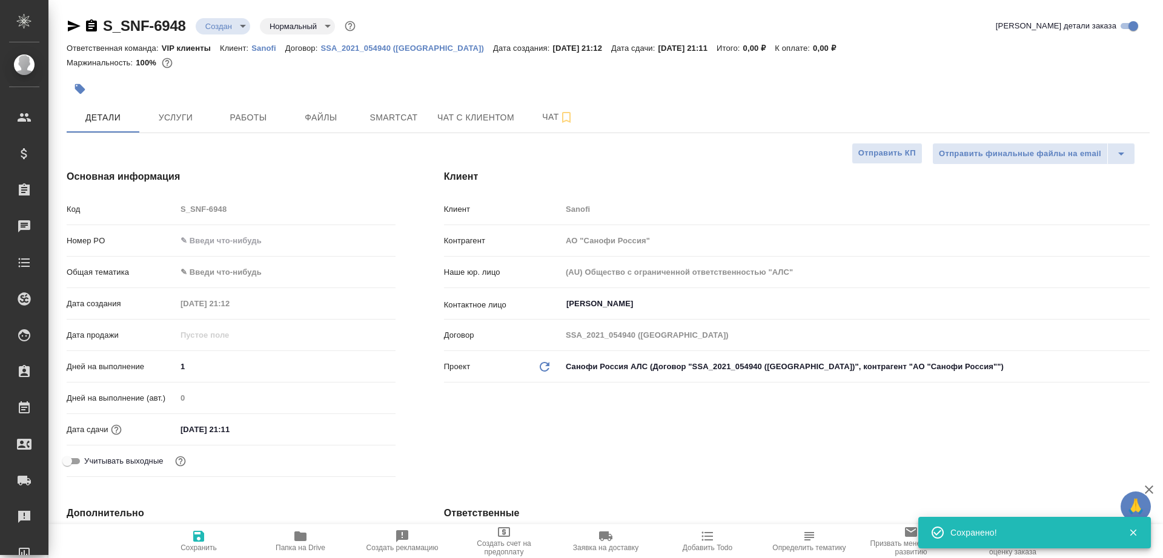
type textarea "x"
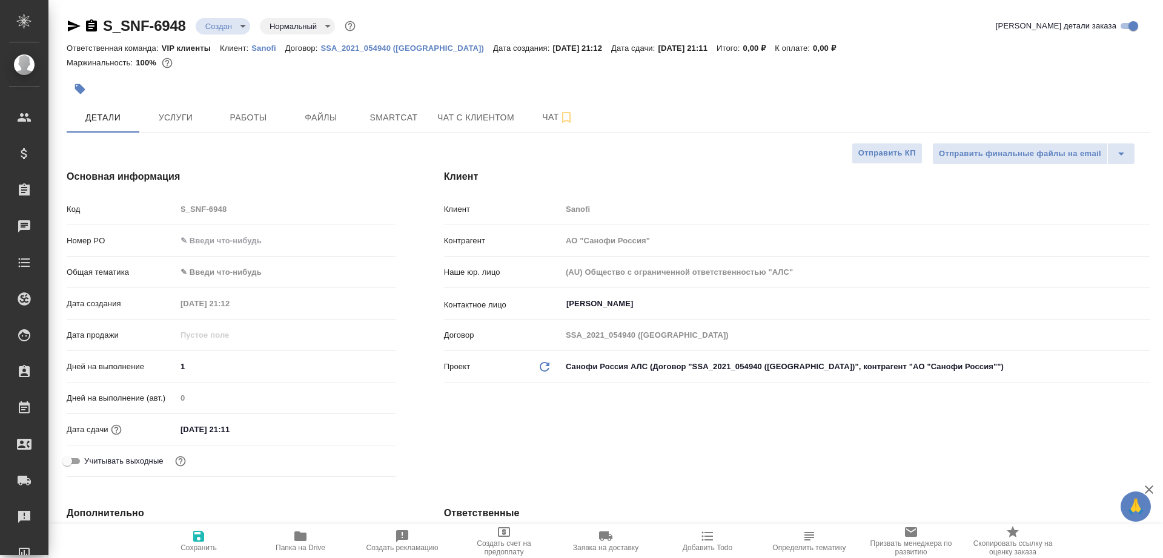
type textarea "x"
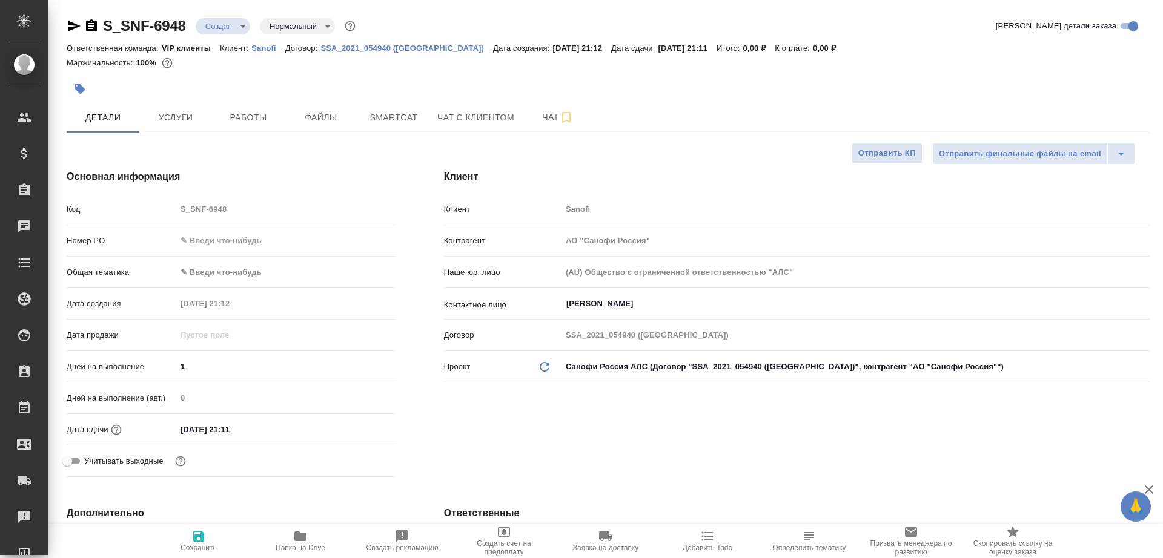
type textarea "x"
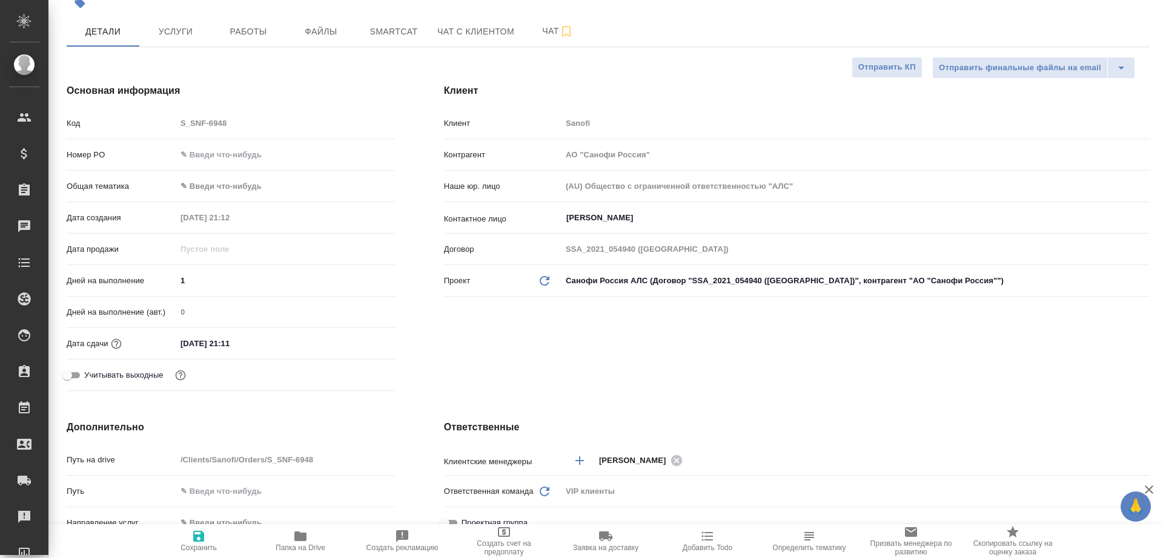
scroll to position [220, 0]
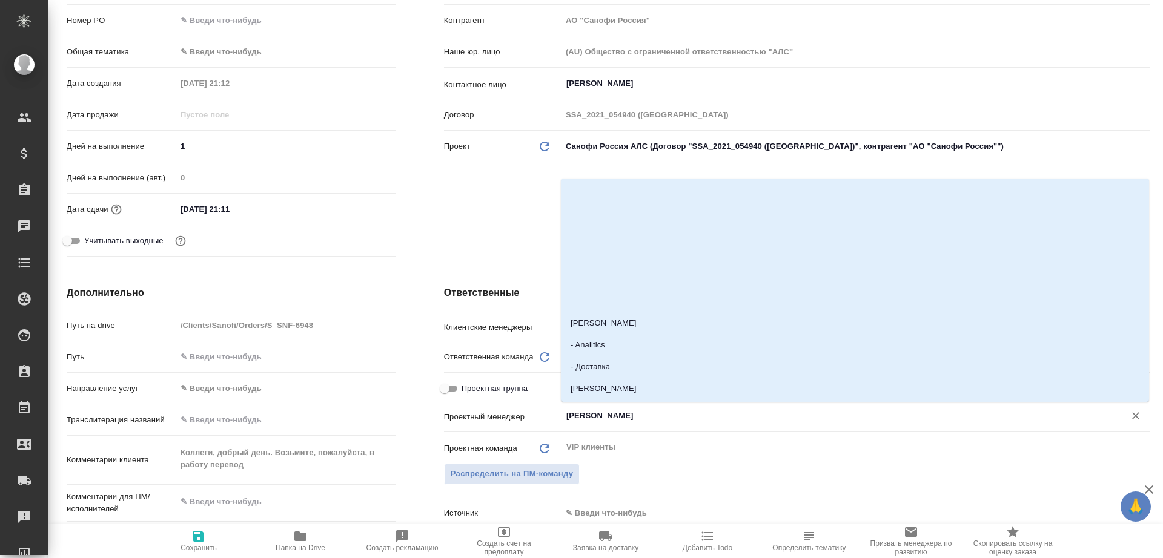
click at [618, 415] on input "[PERSON_NAME]" at bounding box center [835, 416] width 540 height 15
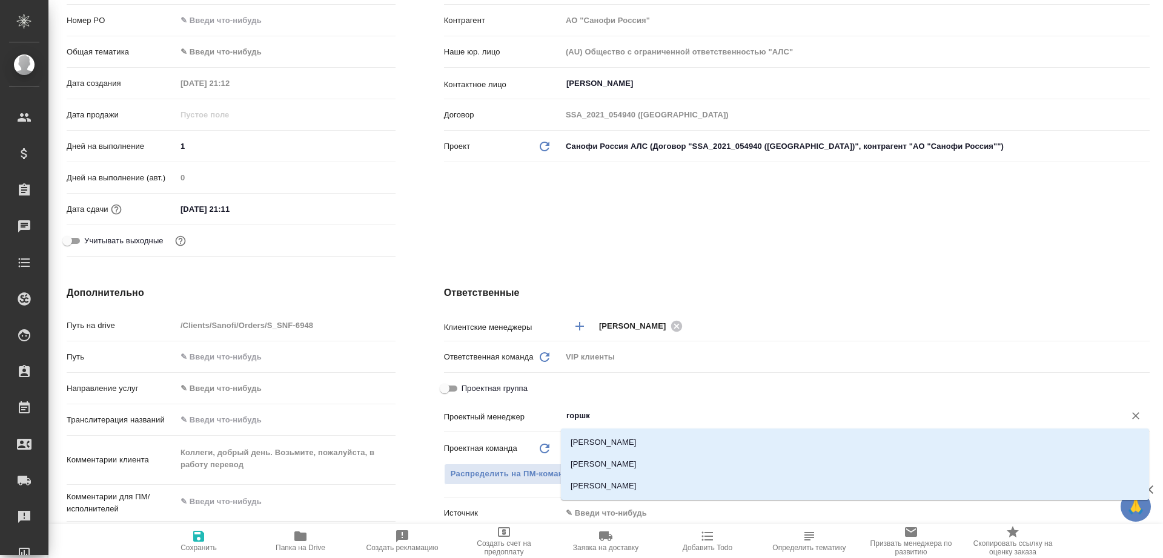
type input "горшко"
click at [621, 463] on li "[PERSON_NAME]" at bounding box center [855, 465] width 588 height 22
type textarea "x"
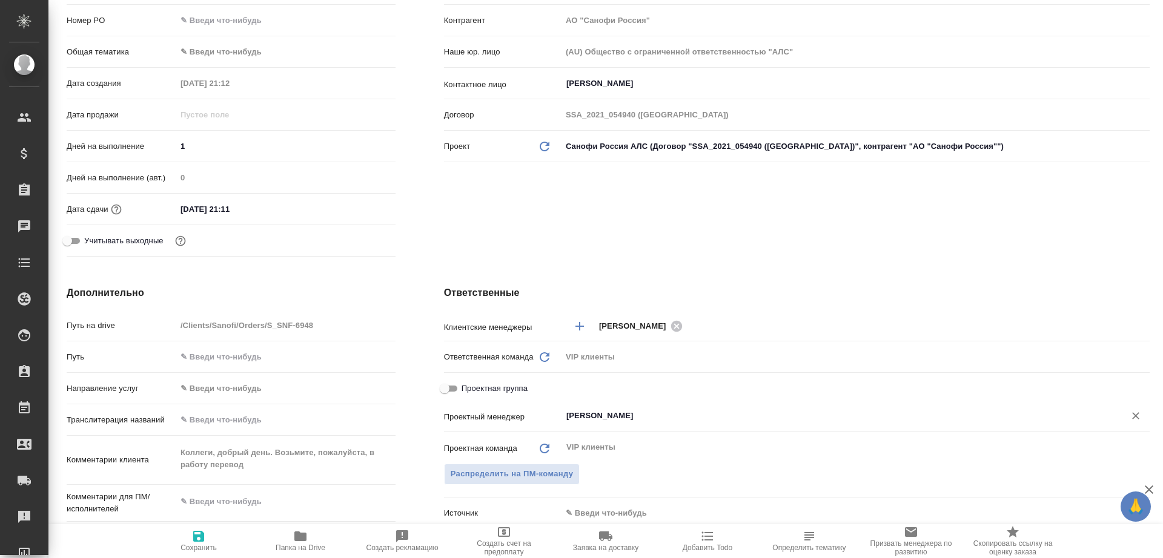
type input "[PERSON_NAME]"
click at [191, 547] on span "Сохранить" at bounding box center [198, 548] width 36 height 8
type textarea "x"
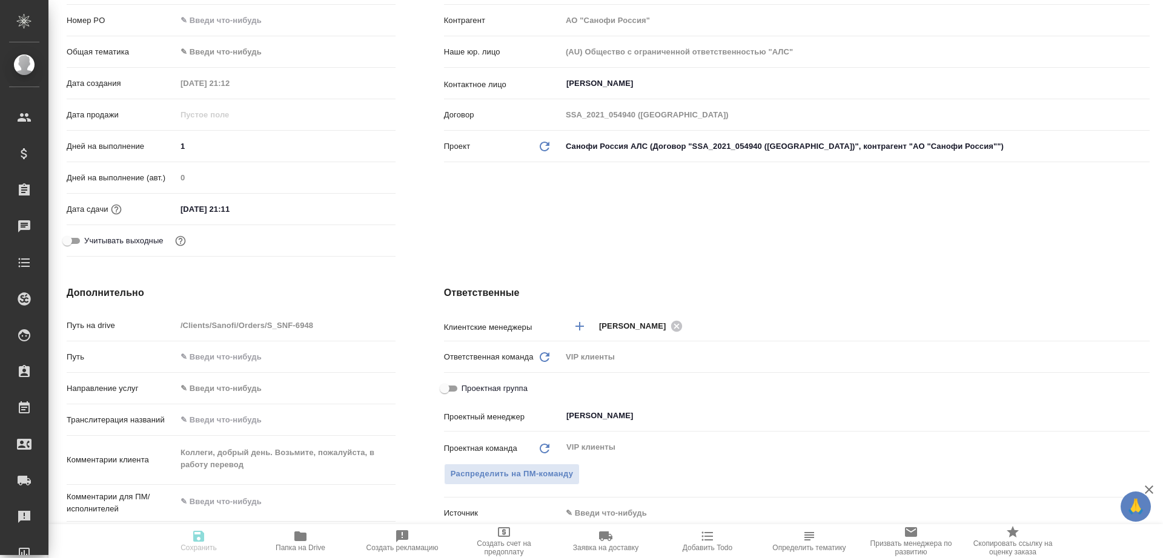
type textarea "x"
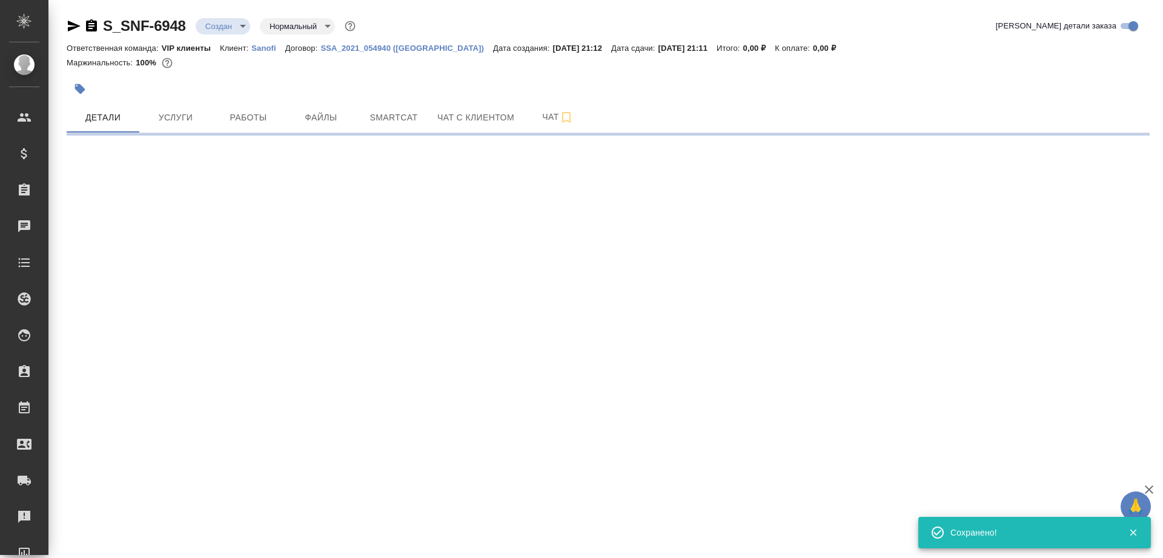
scroll to position [0, 0]
select select "RU"
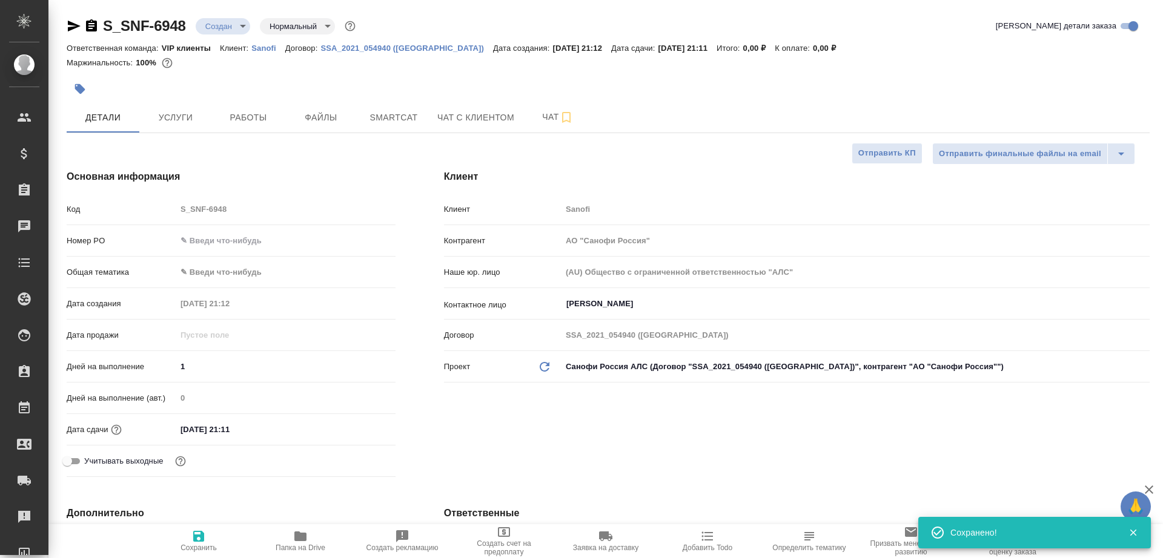
type textarea "x"
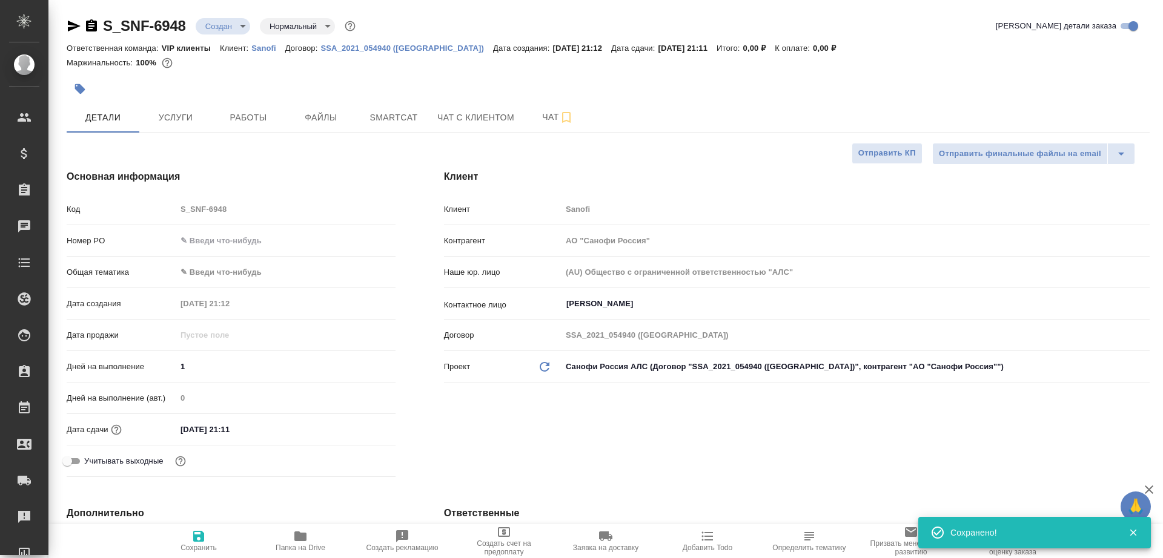
type textarea "x"
click at [298, 542] on icon "button" at bounding box center [300, 536] width 15 height 15
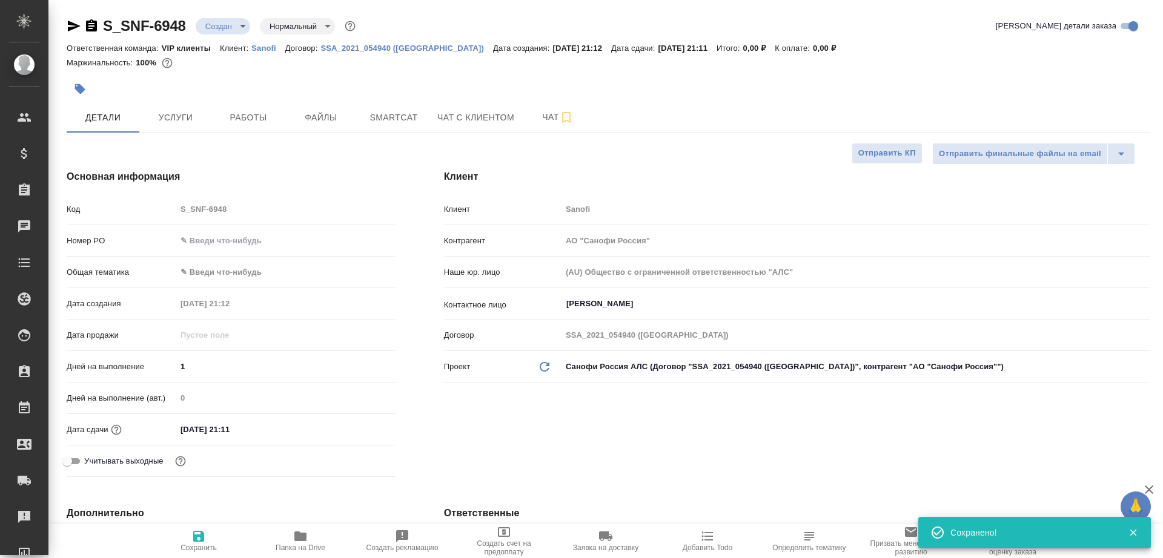
type textarea "x"
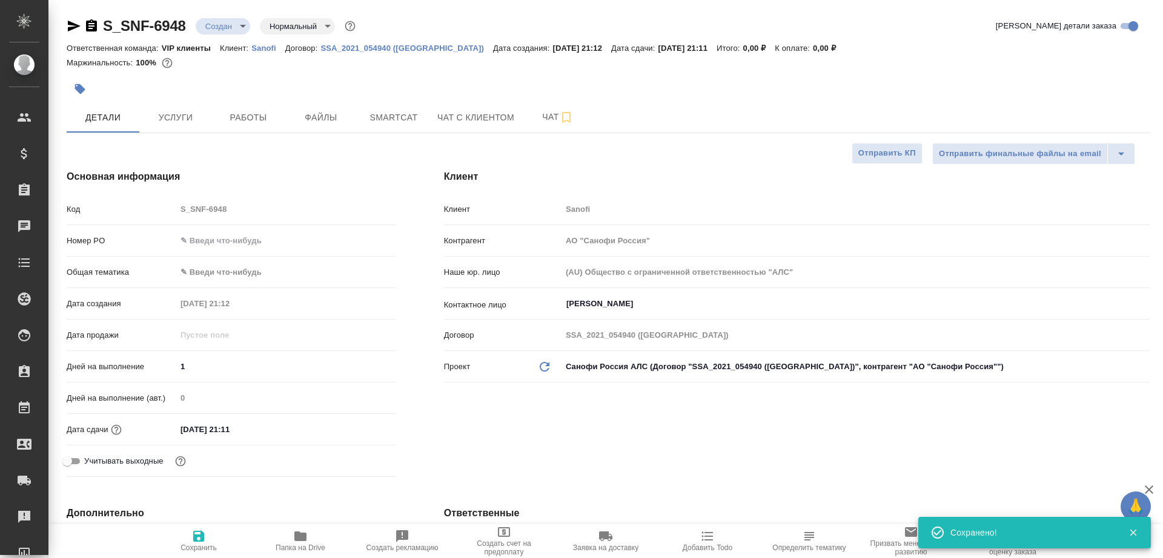
type textarea "x"
click at [86, 84] on button "button" at bounding box center [80, 89] width 27 height 27
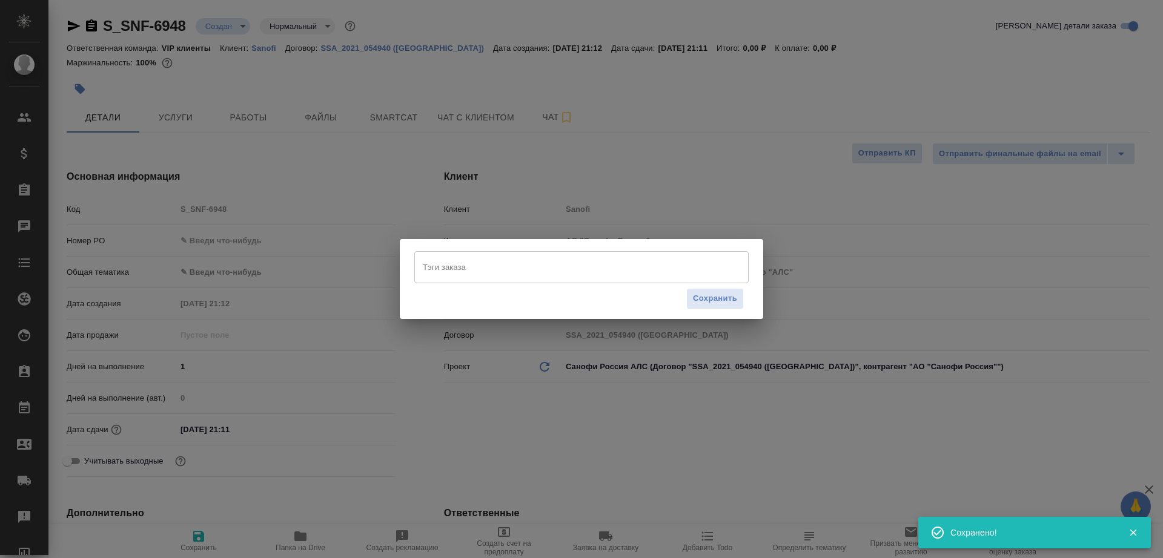
click at [505, 271] on input "Тэги заказа" at bounding box center [570, 267] width 300 height 21
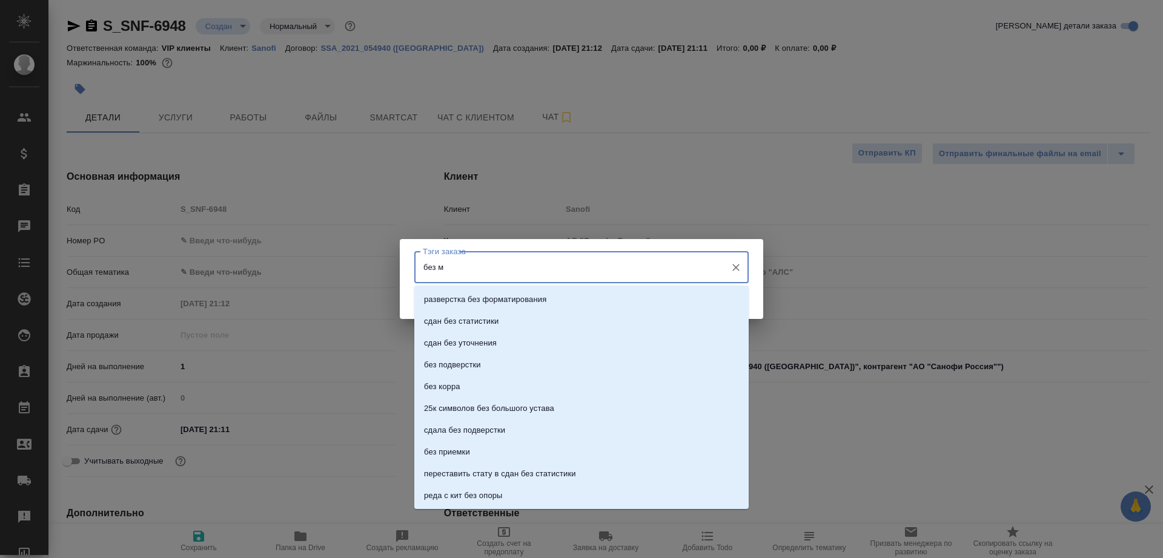
type input "без мв"
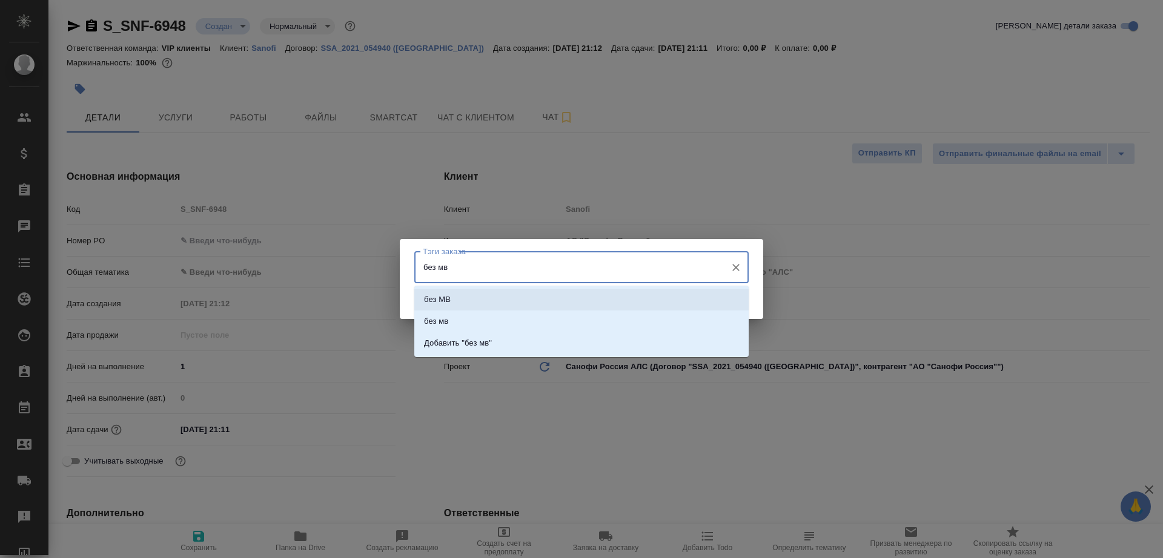
click at [555, 308] on li "без МВ" at bounding box center [581, 300] width 334 height 22
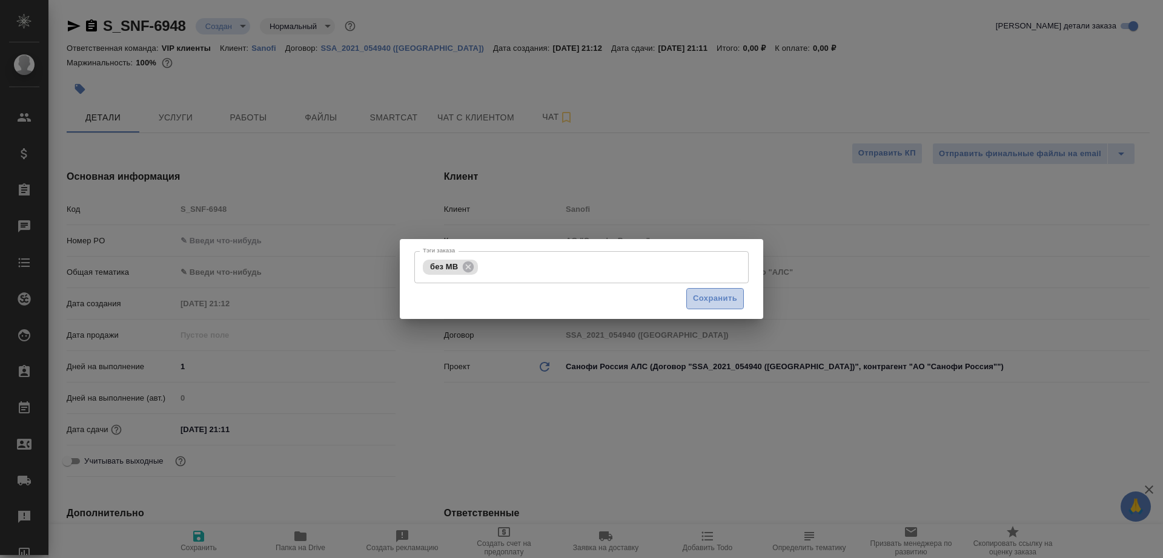
click at [729, 296] on span "Сохранить" at bounding box center [715, 299] width 44 height 14
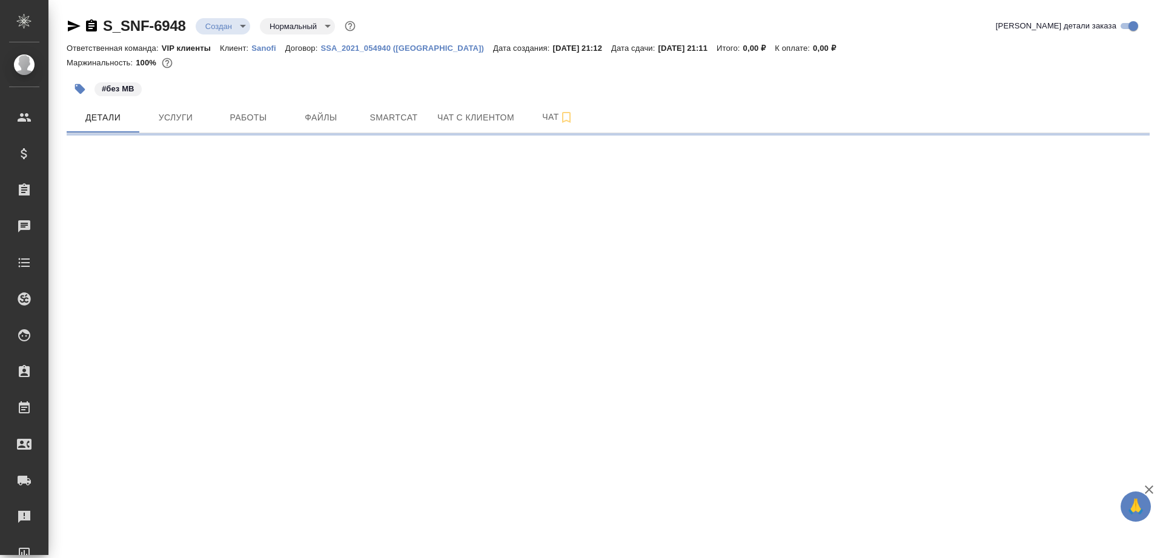
select select "RU"
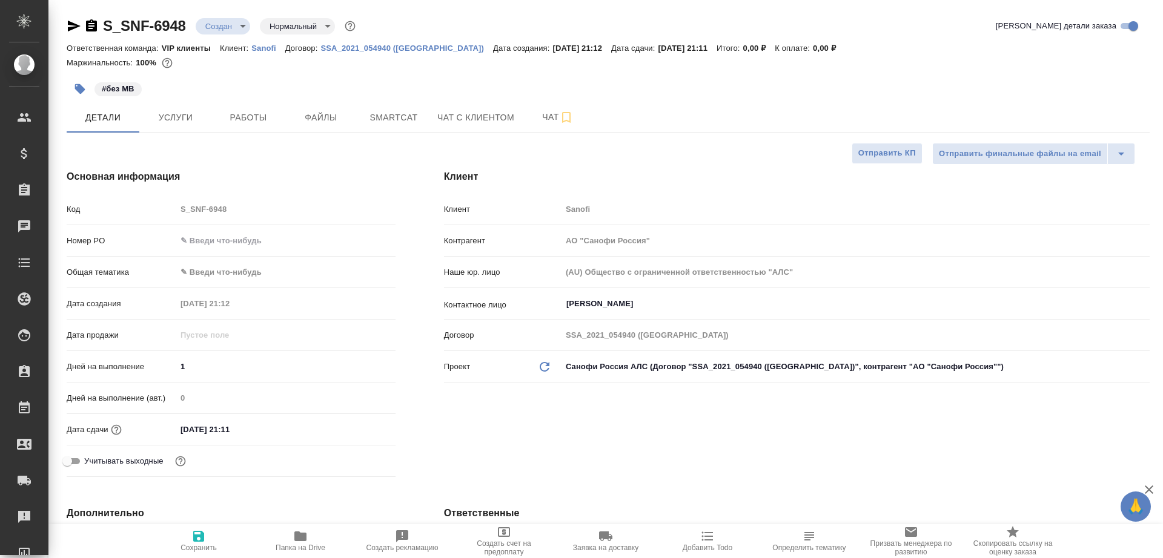
type textarea "x"
click at [167, 121] on span "Услуги" at bounding box center [176, 117] width 58 height 15
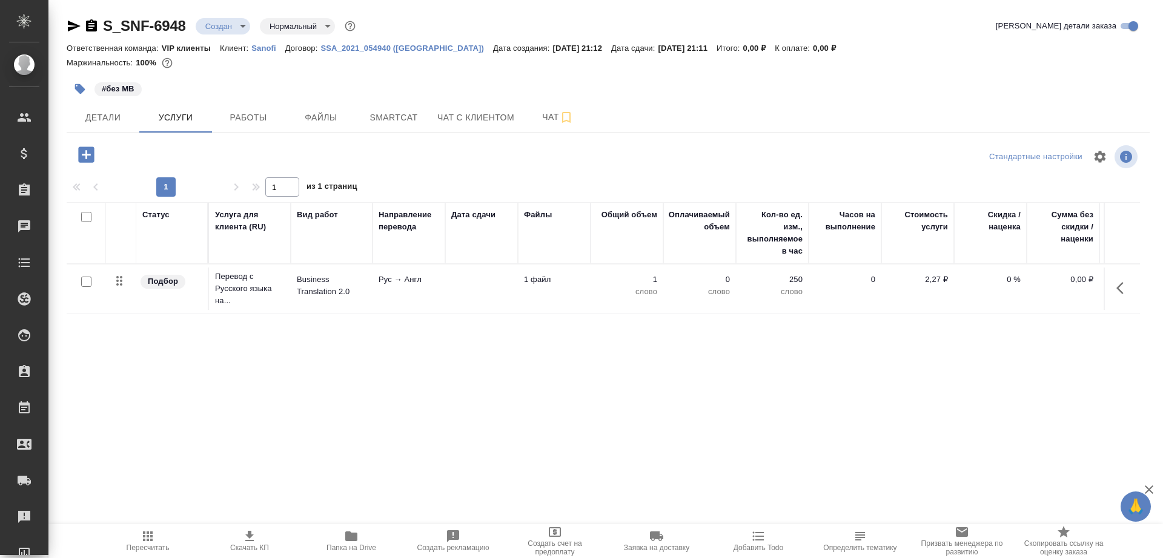
click at [154, 279] on p "Подбор" at bounding box center [163, 282] width 30 height 12
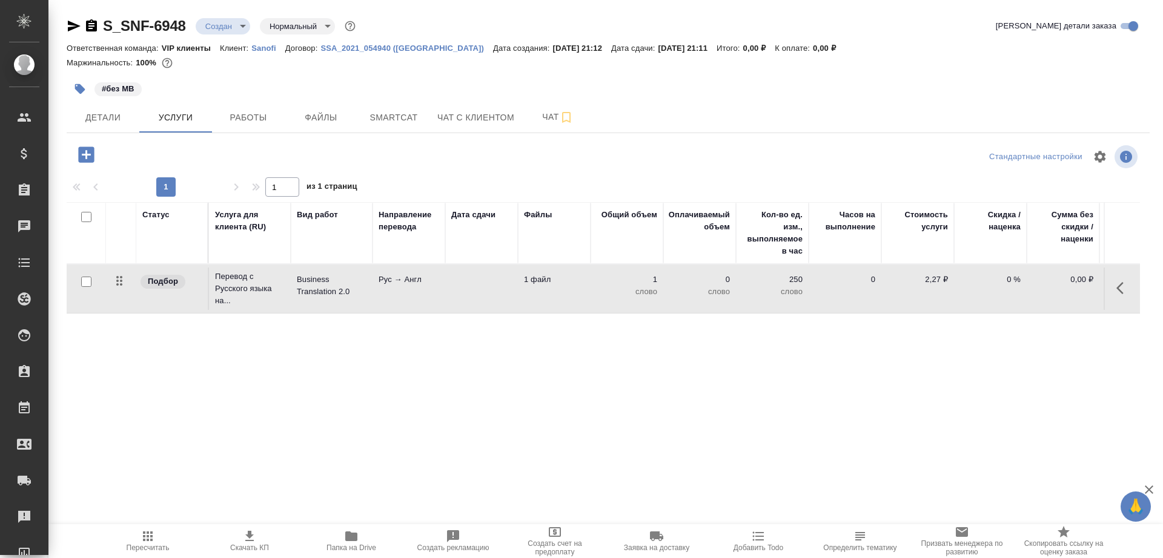
click at [154, 279] on p "Подбор" at bounding box center [163, 282] width 30 height 12
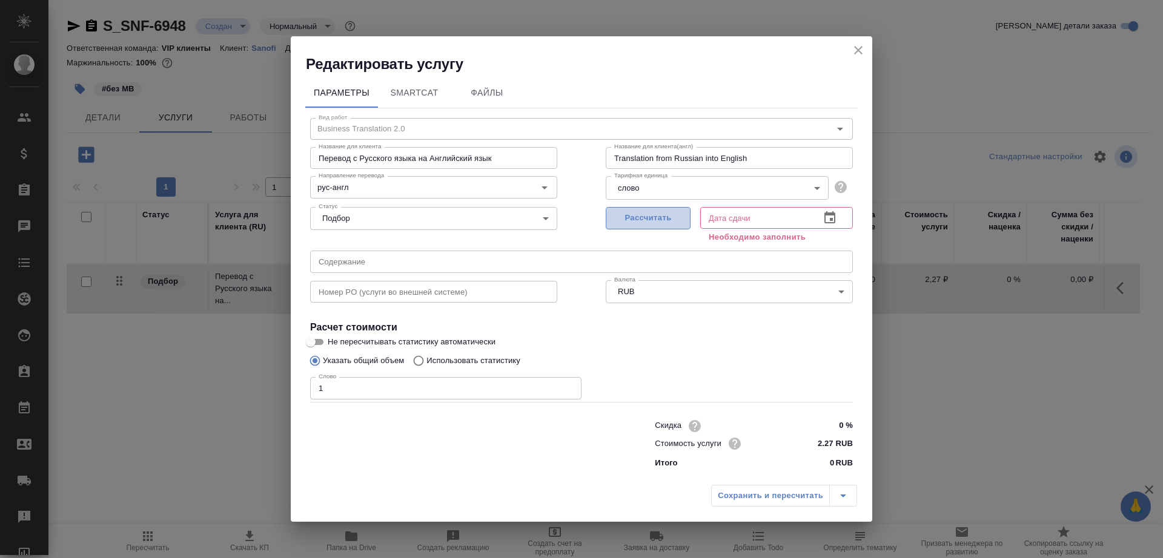
click at [622, 219] on span "Рассчитать" at bounding box center [647, 218] width 71 height 14
type input "08.10.2025 21:11"
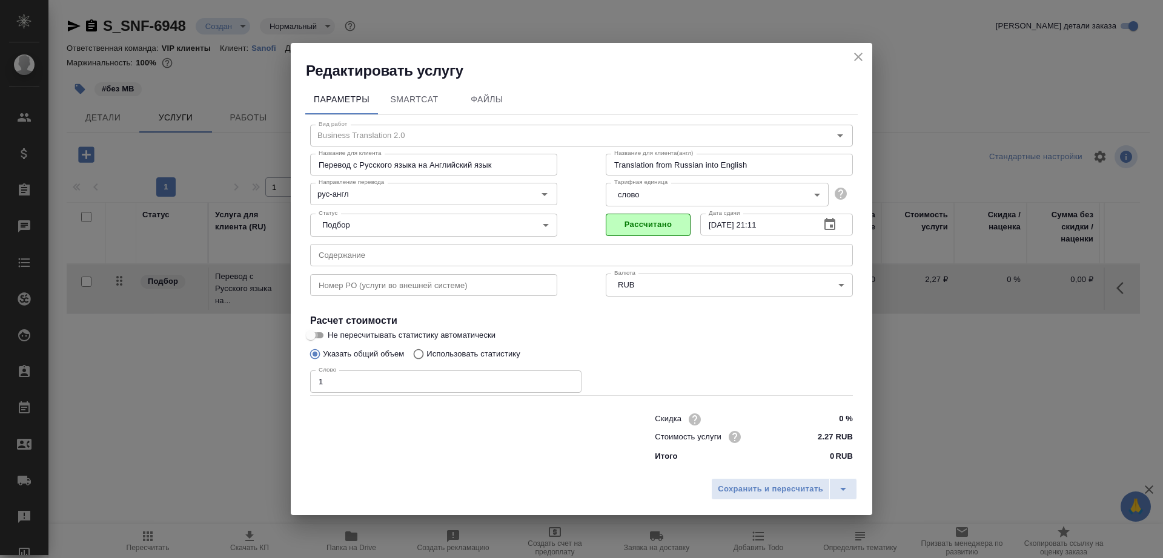
click at [325, 335] on input "Не пересчитывать статистику автоматически" at bounding box center [311, 335] width 44 height 15
checkbox input "true"
click at [764, 489] on span "Сохранить и пересчитать" at bounding box center [770, 490] width 105 height 14
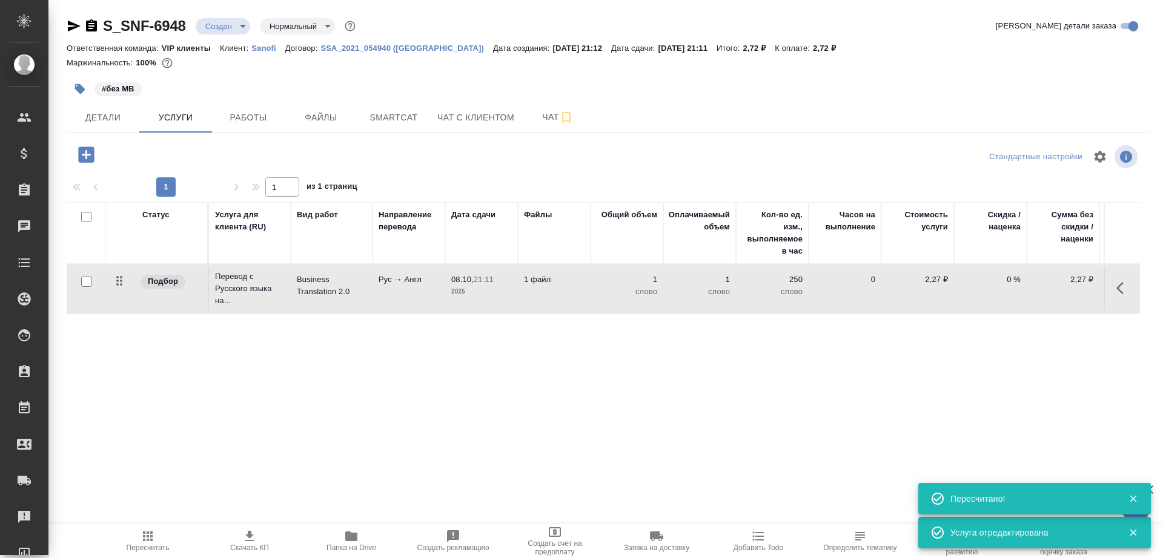
click at [84, 280] on input "checkbox" at bounding box center [86, 282] width 10 height 10
checkbox input "true"
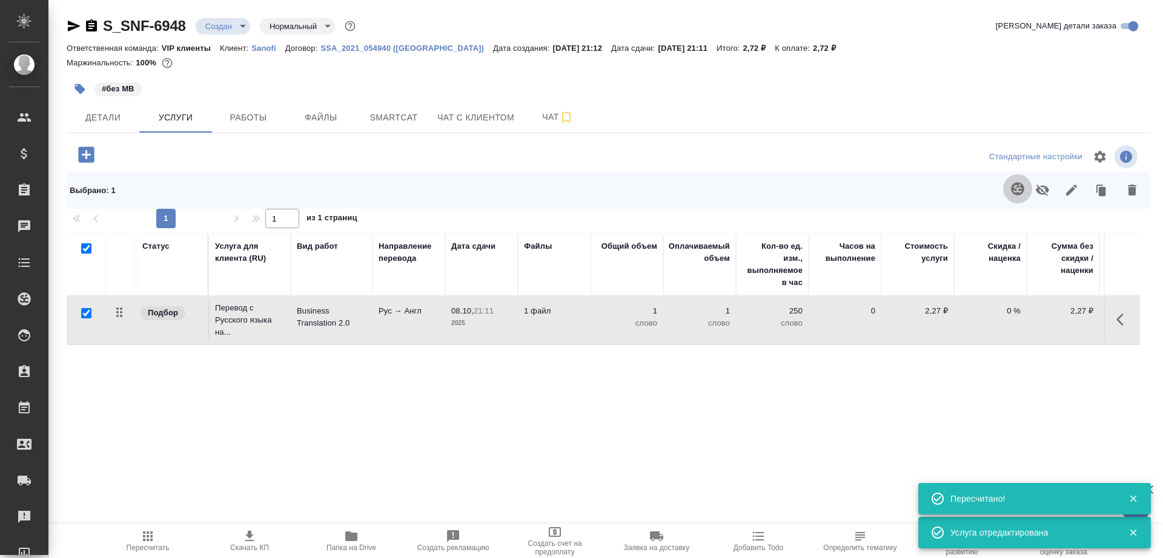
click at [1012, 190] on icon "button" at bounding box center [1017, 188] width 13 height 13
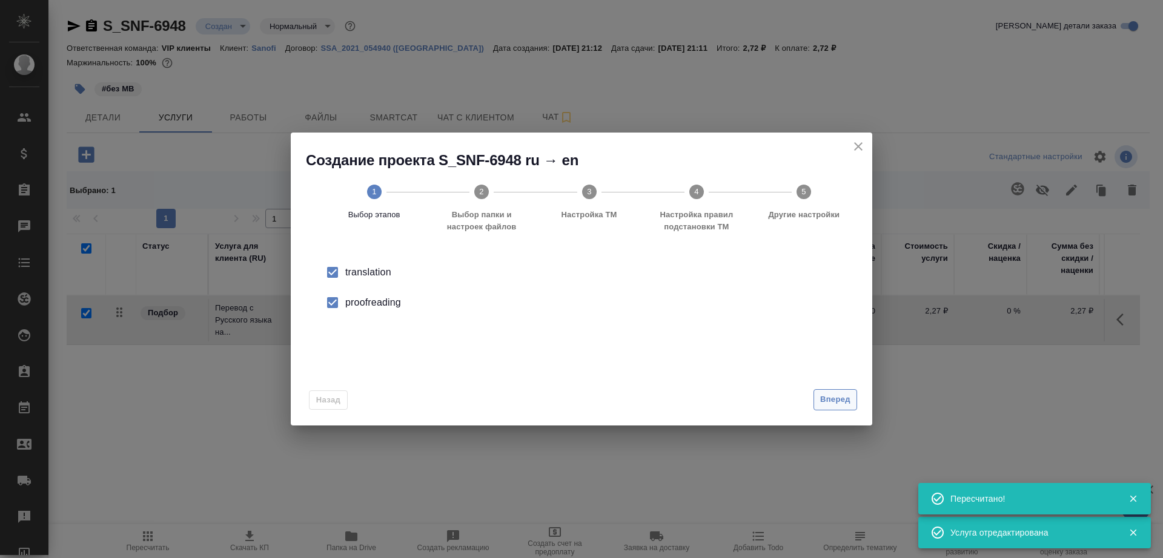
click at [843, 404] on span "Вперед" at bounding box center [835, 400] width 30 height 14
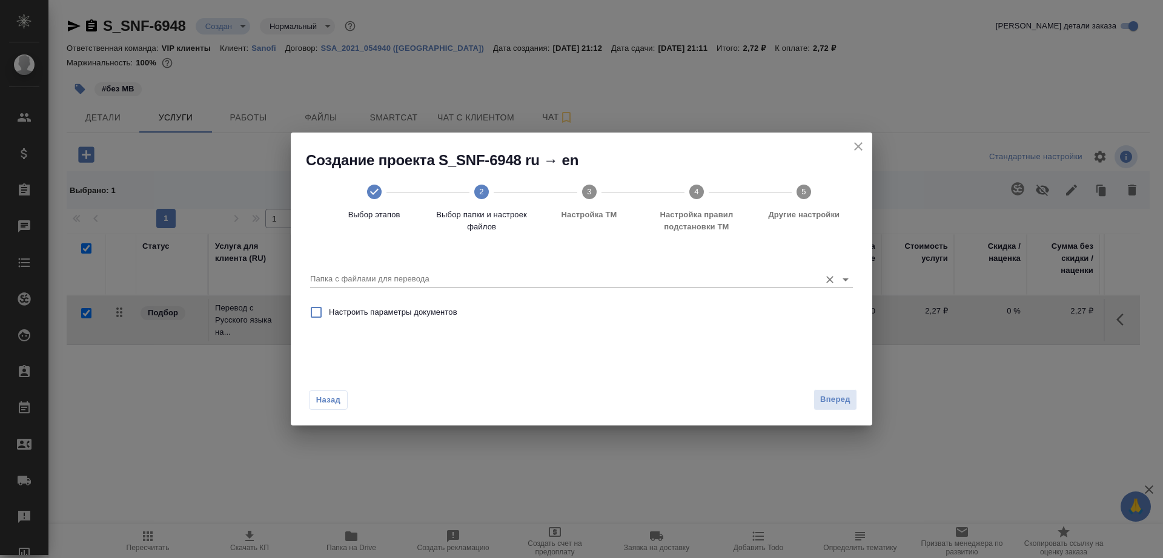
click at [723, 275] on input "Папка с файлами для перевода" at bounding box center [562, 279] width 504 height 15
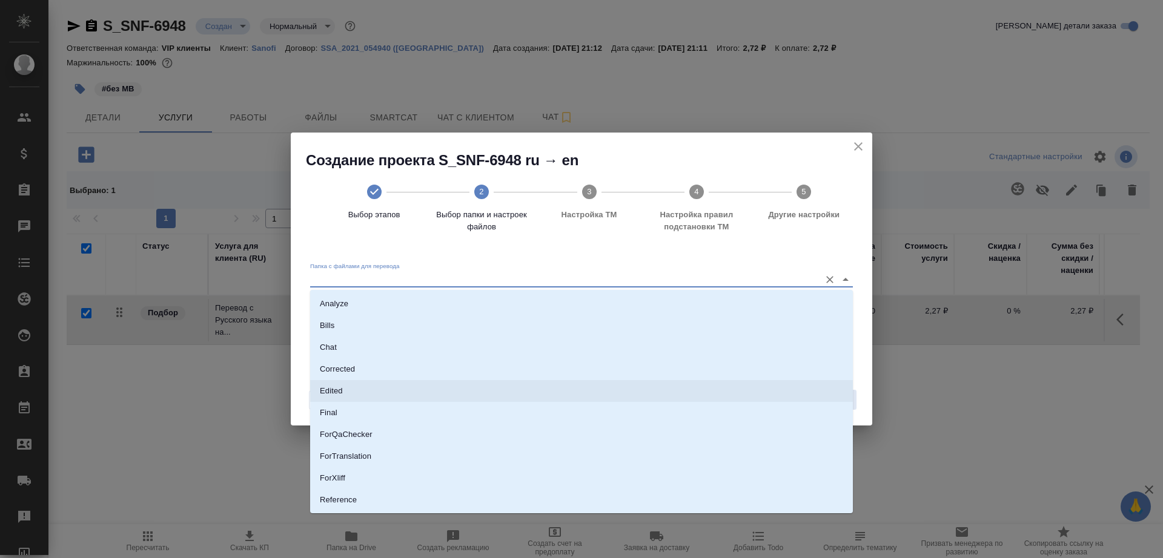
scroll to position [64, 0]
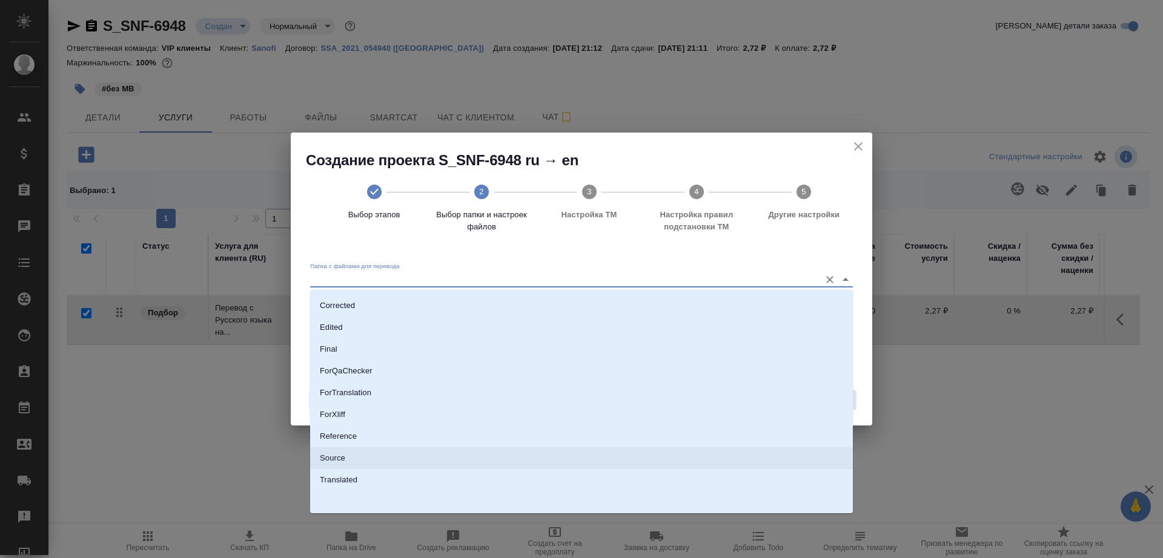
click at [681, 453] on li "Source" at bounding box center [581, 458] width 543 height 22
type input "Source"
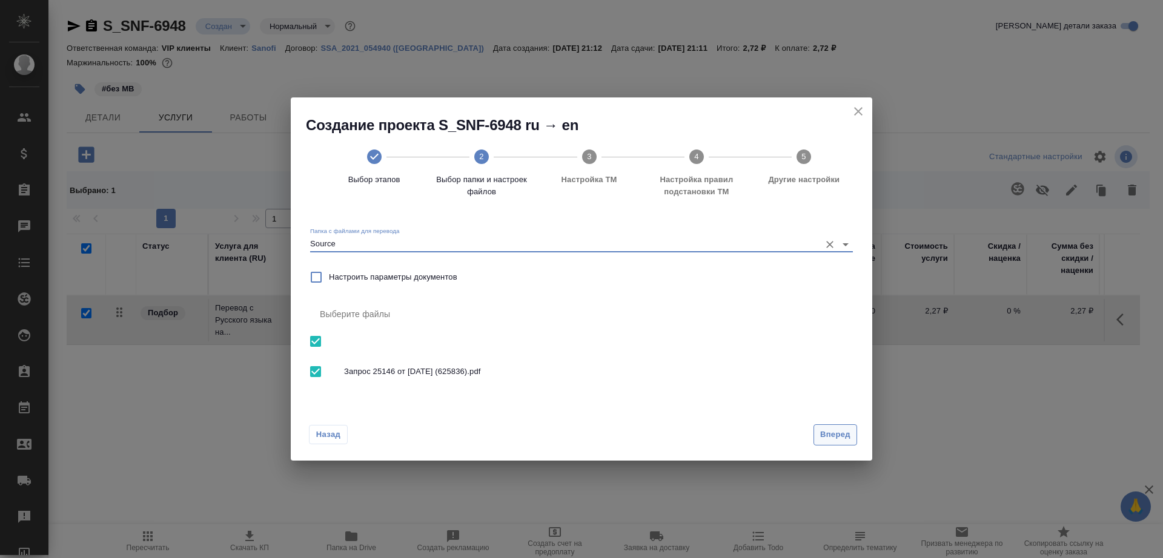
click at [833, 433] on span "Вперед" at bounding box center [835, 435] width 30 height 14
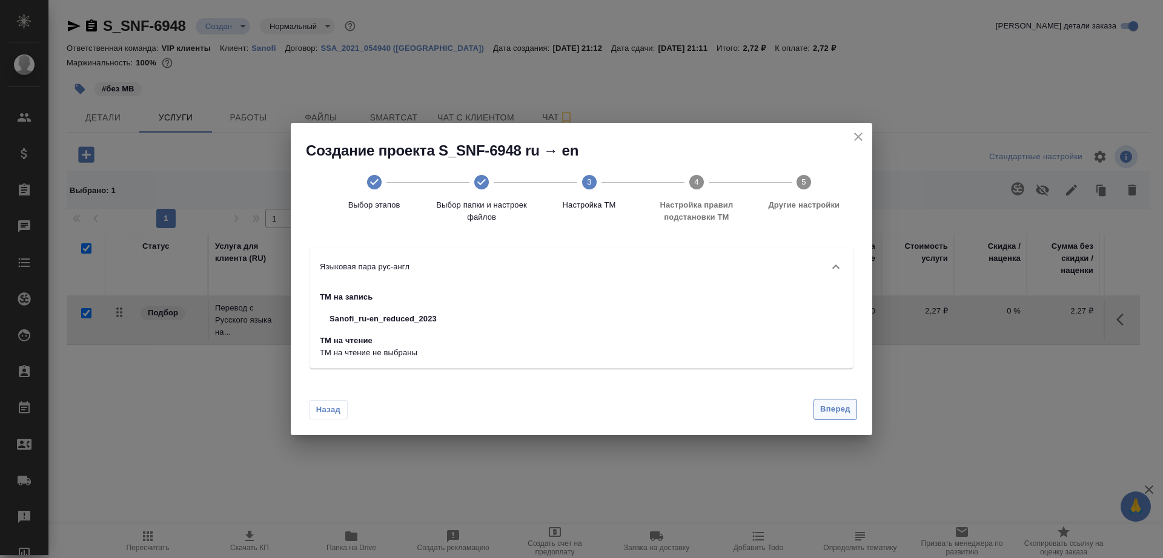
click at [835, 403] on span "Вперед" at bounding box center [835, 410] width 30 height 14
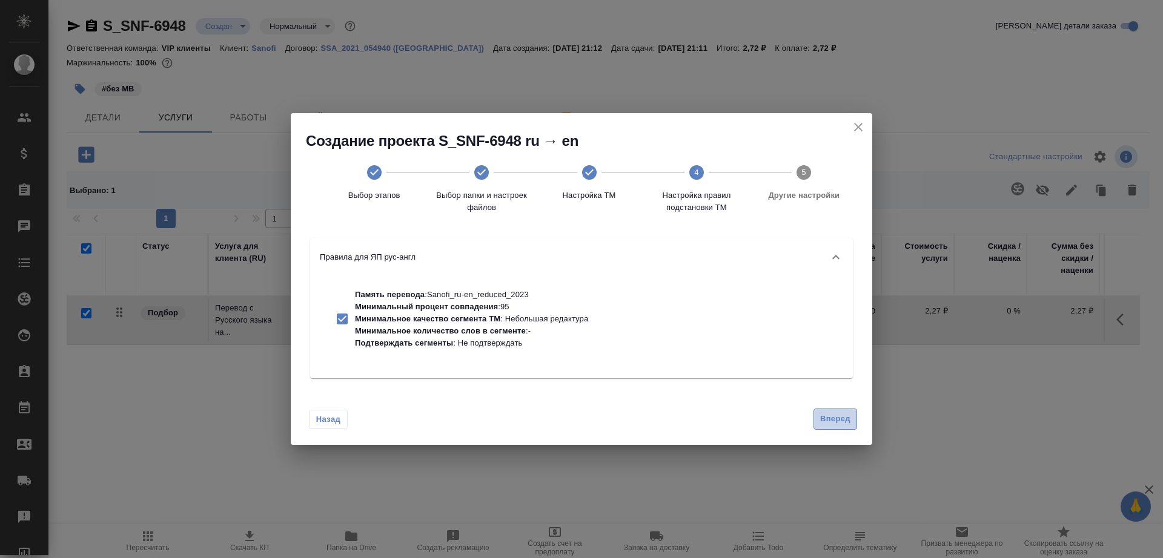
click at [836, 415] on span "Вперед" at bounding box center [835, 419] width 30 height 14
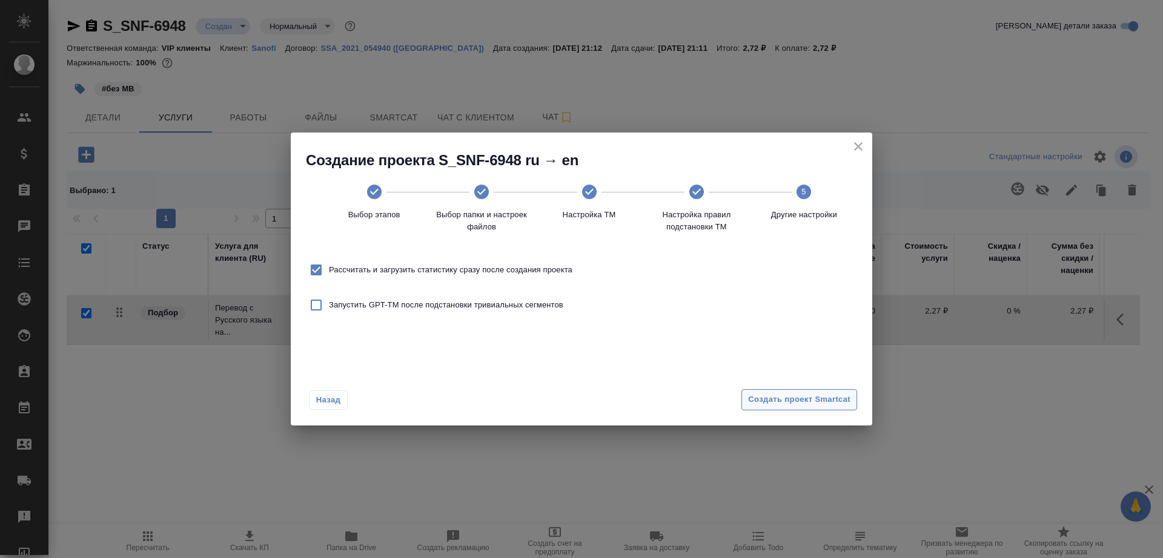
click at [828, 403] on span "Создать проект Smartcat" at bounding box center [799, 400] width 102 height 14
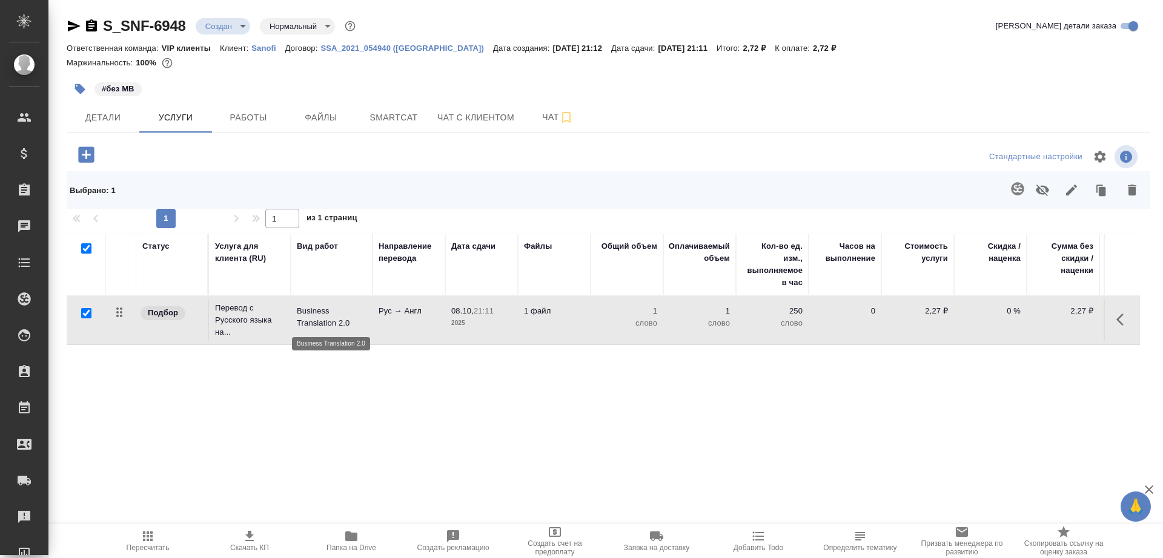
click at [321, 323] on p "Business Translation 2.0" at bounding box center [332, 317] width 70 height 24
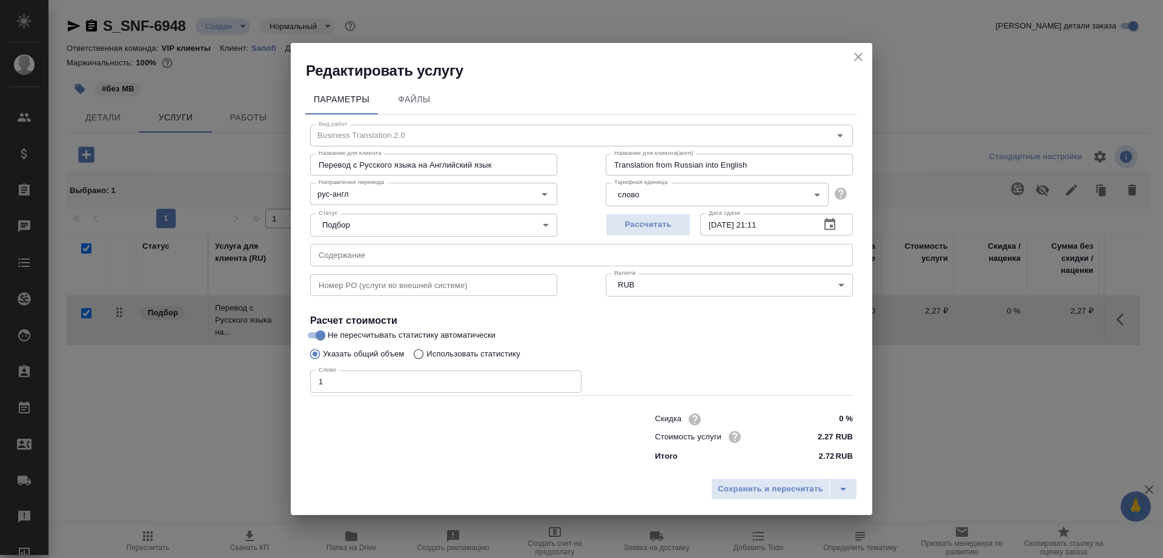
click at [452, 350] on p "Использовать статистику" at bounding box center [473, 354] width 94 height 12
click at [426, 350] on input "Использовать статистику" at bounding box center [416, 354] width 19 height 23
radio input "true"
radio input "false"
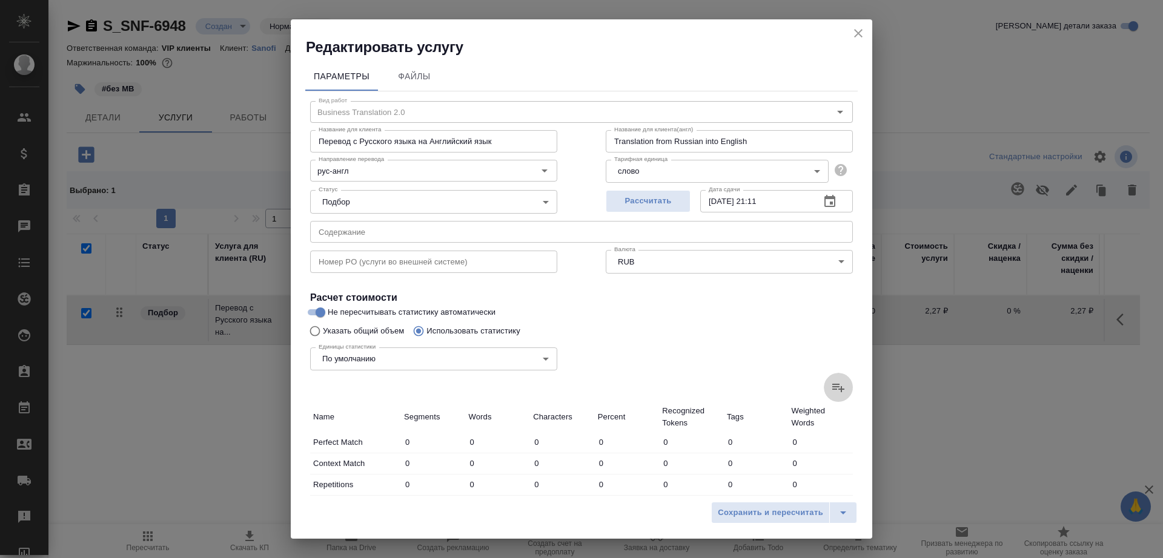
click at [830, 378] on label at bounding box center [837, 387] width 29 height 29
click at [0, 0] on input "file" at bounding box center [0, 0] width 0 height 0
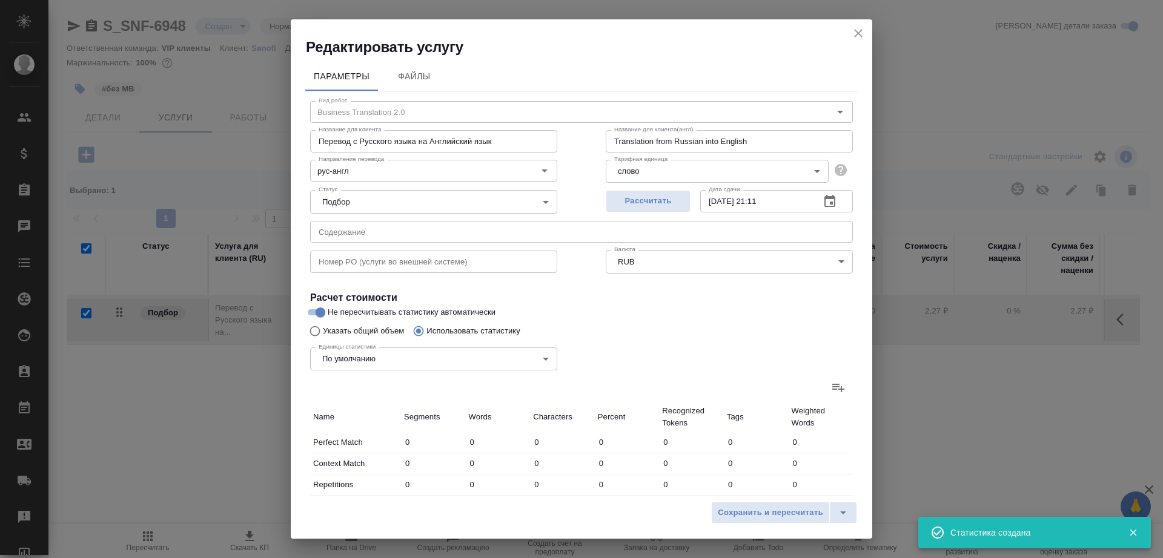
type input "4"
type input "5"
type input "3"
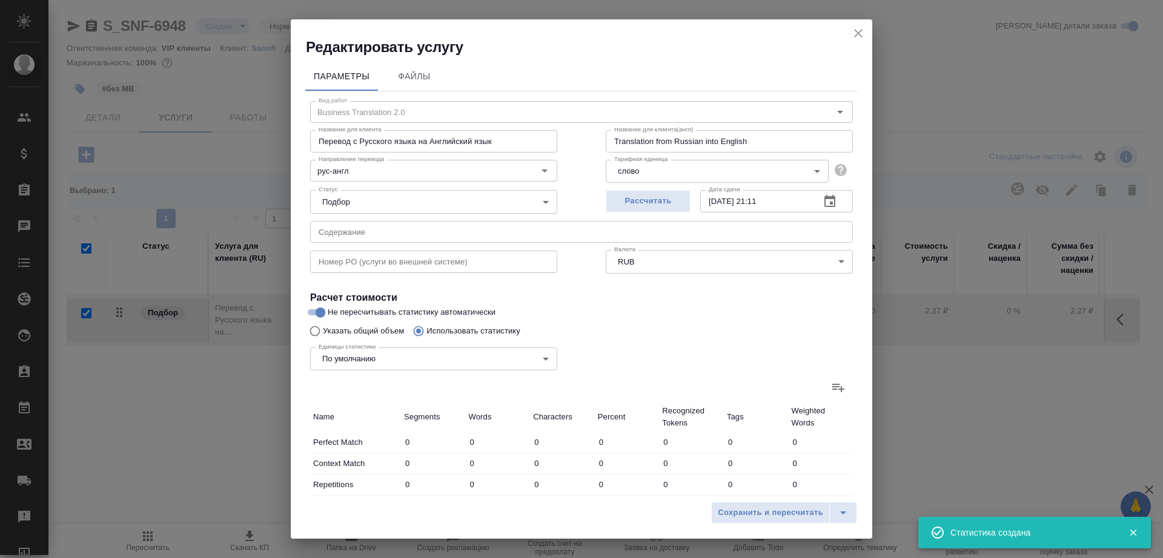
type input "4"
type input "6"
type input "20"
type input "99"
type input "2"
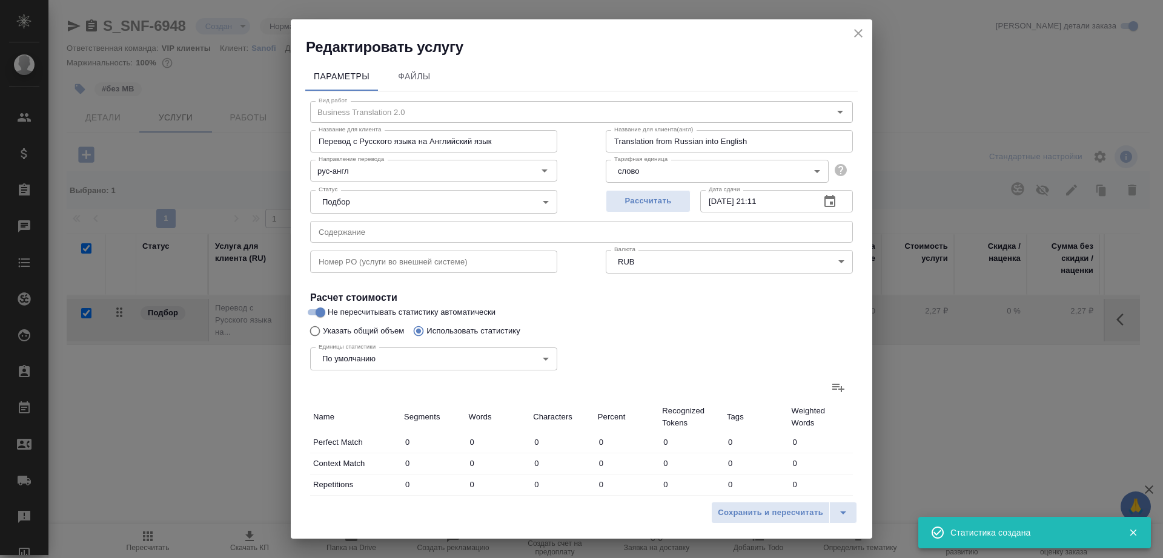
type input "25"
type input "206"
type input "8"
type input "65"
type input "571"
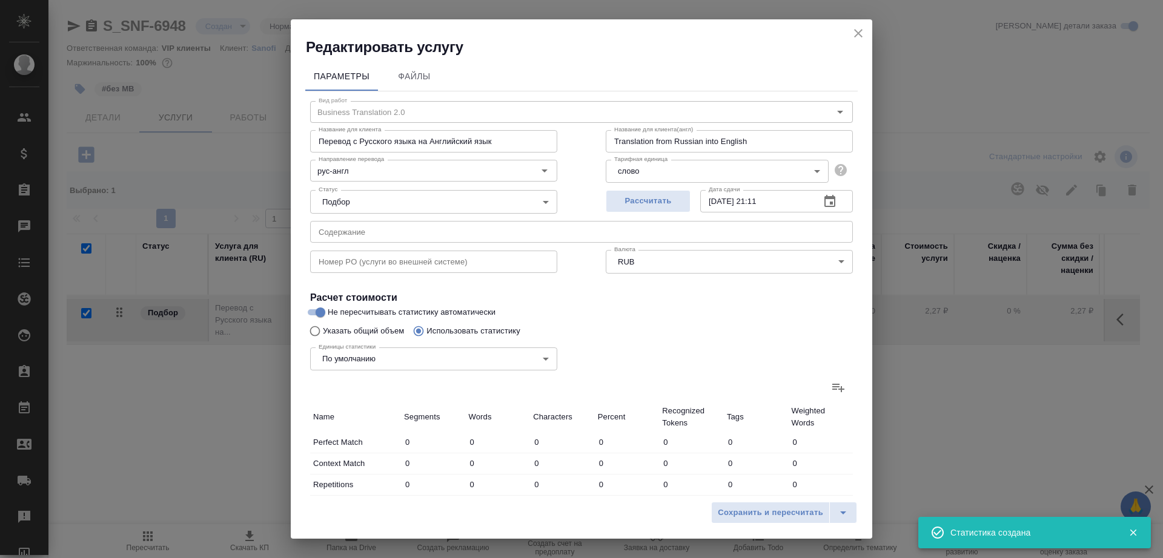
type input "44"
type input "303"
type input "2326"
type input "60"
type input "413"
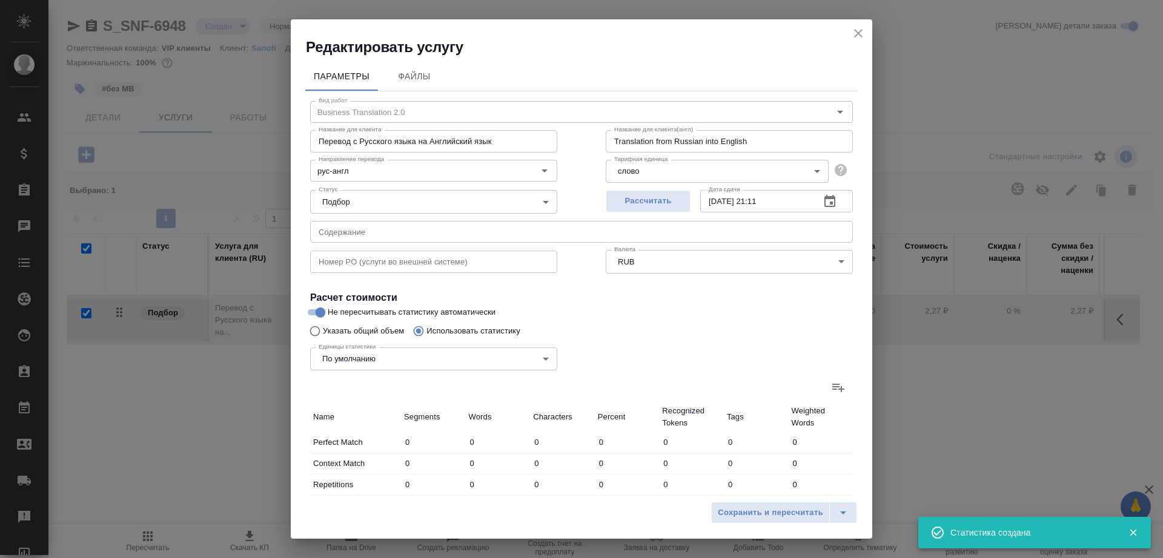
type input "3204"
type input "64"
type input "417"
type input "3209"
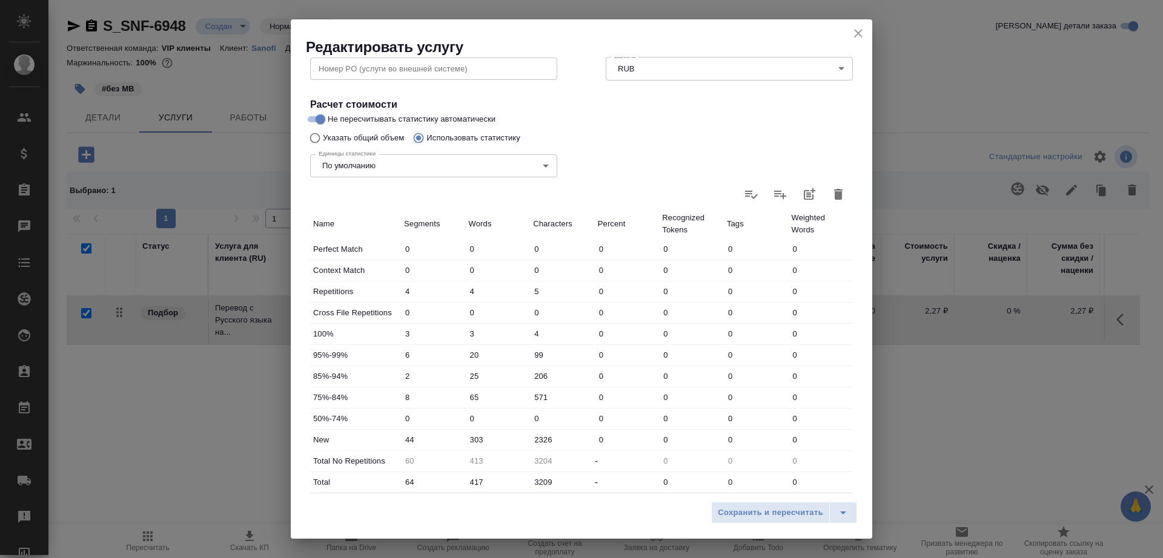
scroll to position [265, 0]
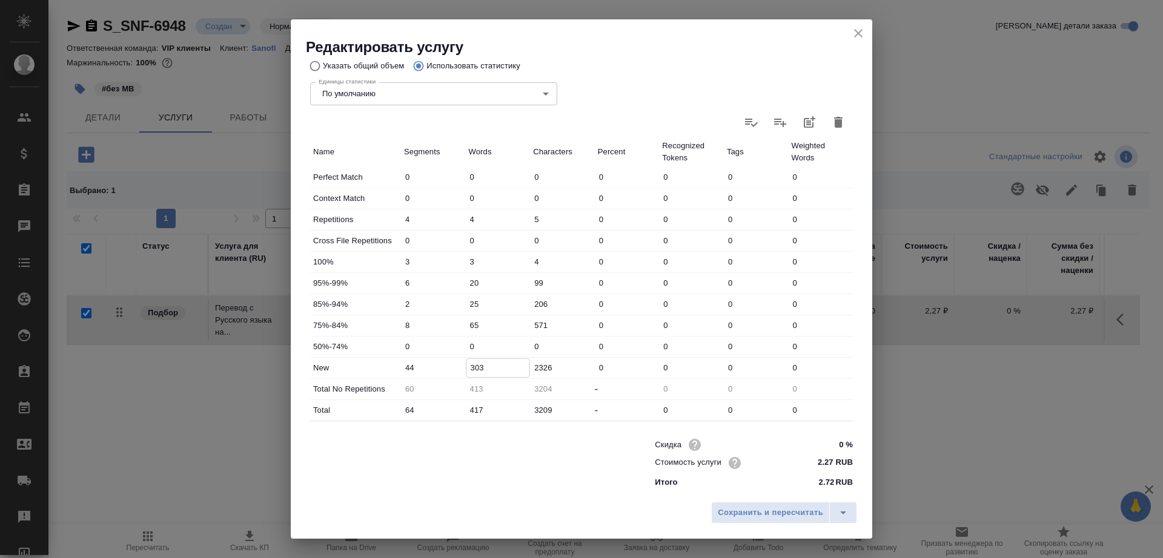
click at [468, 363] on input "303" at bounding box center [498, 368] width 64 height 18
click at [469, 363] on input "303" at bounding box center [498, 368] width 64 height 18
type input "403"
click at [748, 510] on span "Сохранить и пересчитать" at bounding box center [770, 513] width 105 height 14
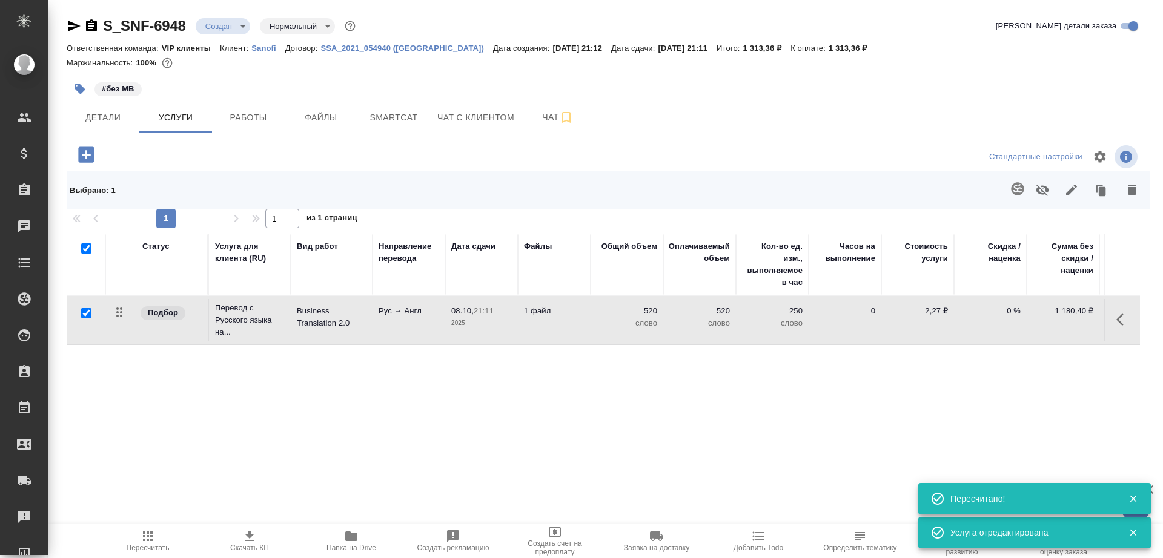
click at [91, 156] on icon "button" at bounding box center [86, 155] width 16 height 16
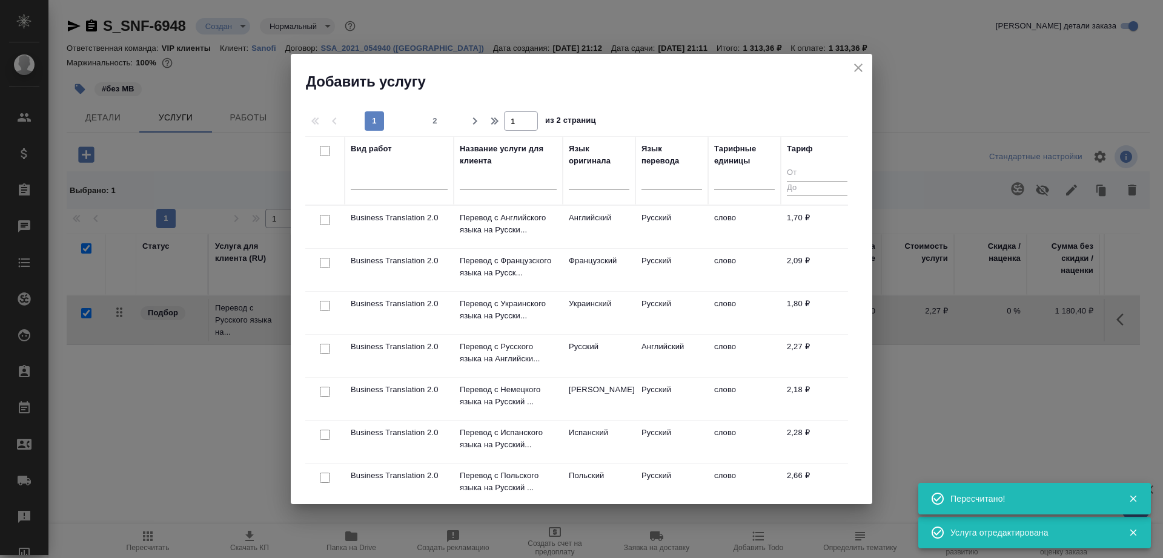
click at [486, 183] on input "text" at bounding box center [508, 182] width 97 height 15
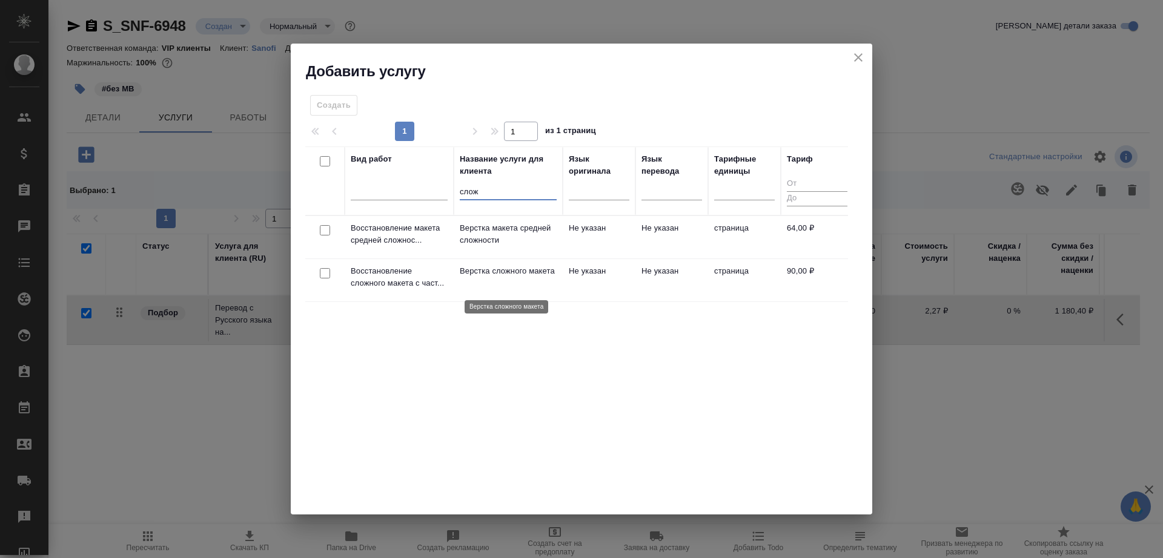
type input "слож"
click at [507, 270] on p "Верстка сложного макета" at bounding box center [508, 271] width 97 height 12
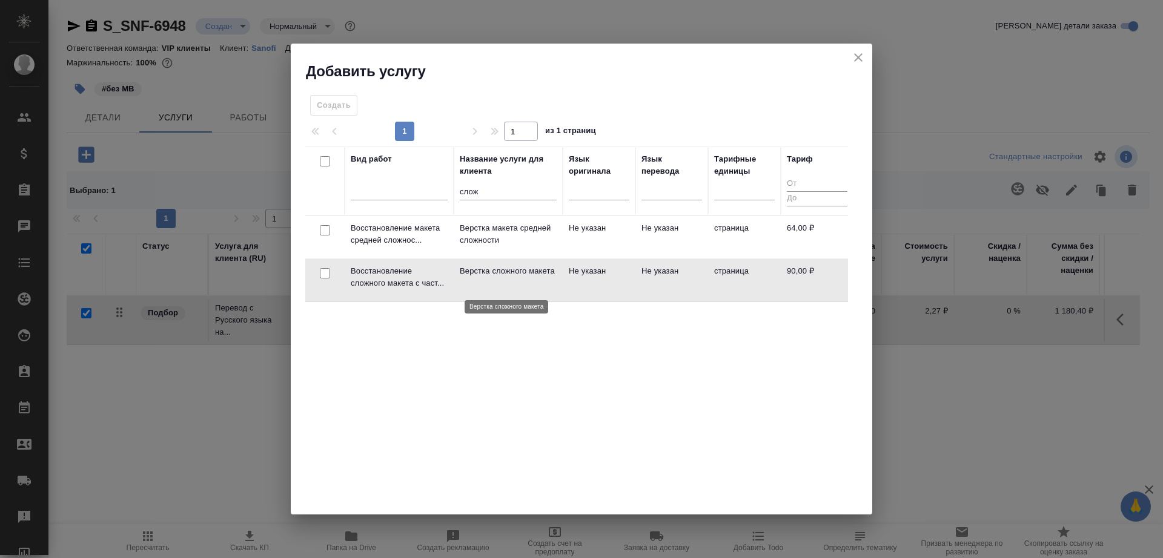
click at [507, 270] on p "Верстка сложного макета" at bounding box center [508, 271] width 97 height 12
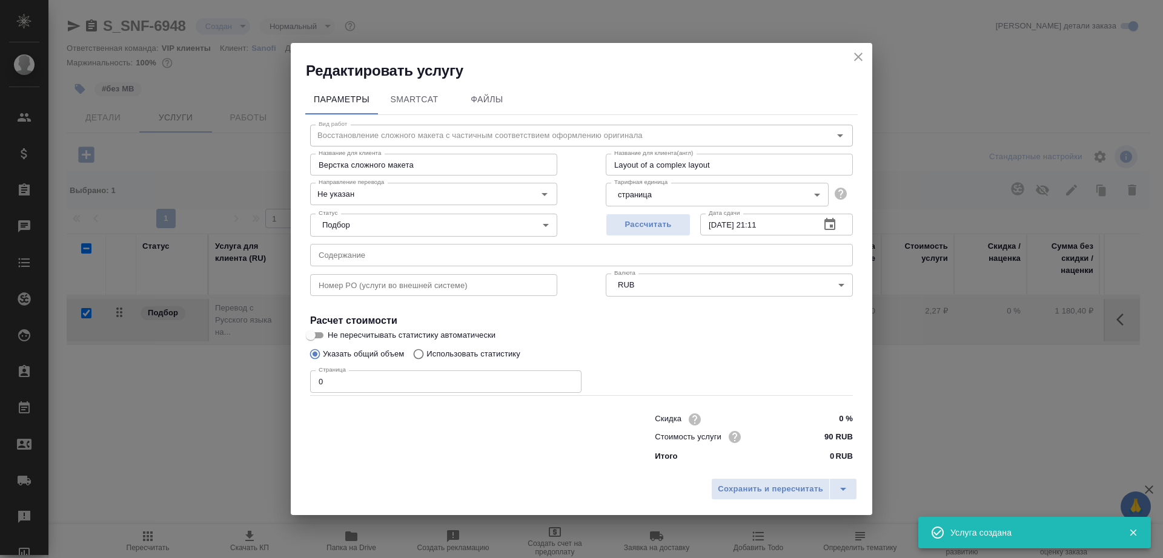
checkbox input "false"
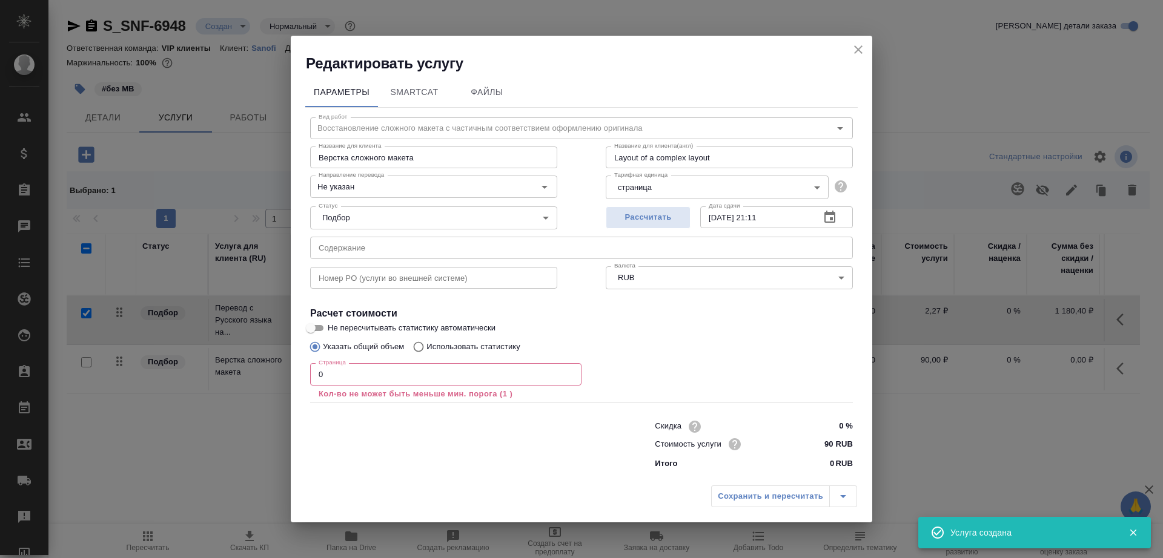
click at [328, 384] on input "0" at bounding box center [445, 374] width 271 height 22
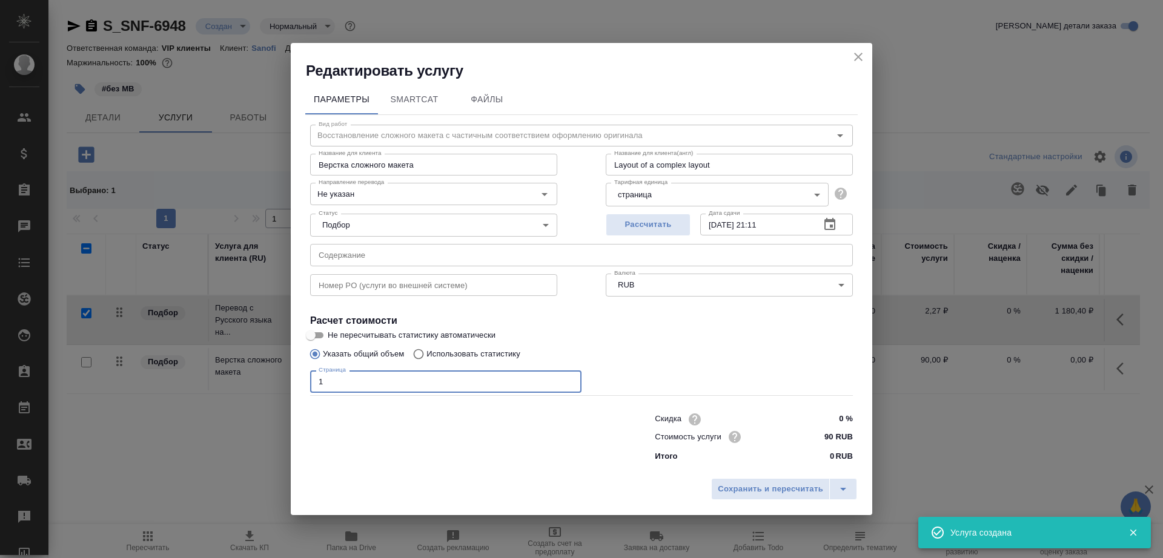
type input "1"
click at [312, 334] on input "Не пересчитывать статистику автоматически" at bounding box center [311, 335] width 44 height 15
checkbox input "true"
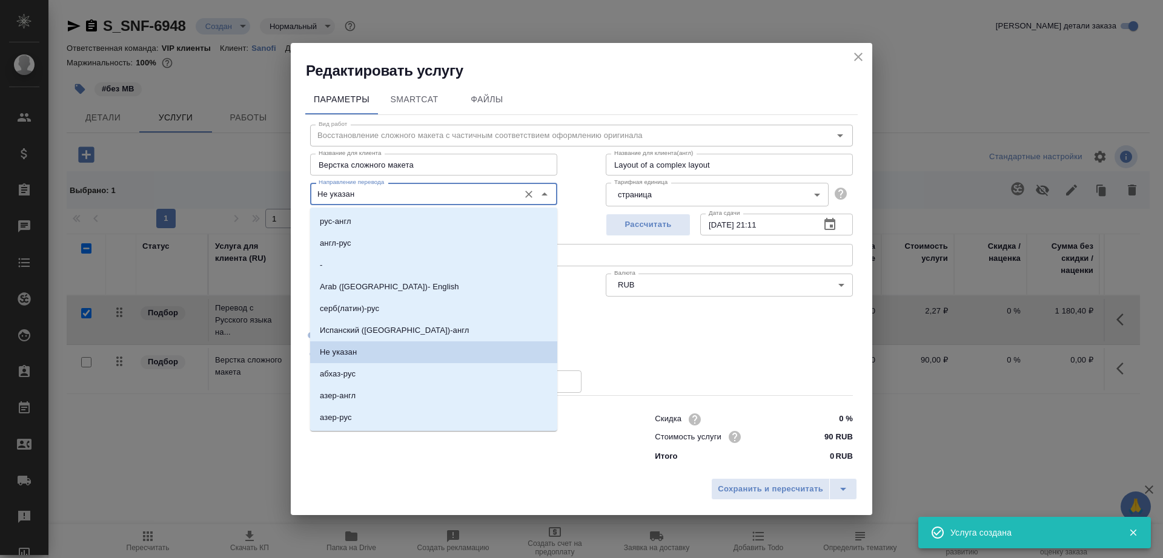
click at [379, 187] on input "Не указан" at bounding box center [413, 193] width 199 height 15
click at [381, 228] on li "рус-англ" at bounding box center [433, 222] width 247 height 22
type input "рус-англ"
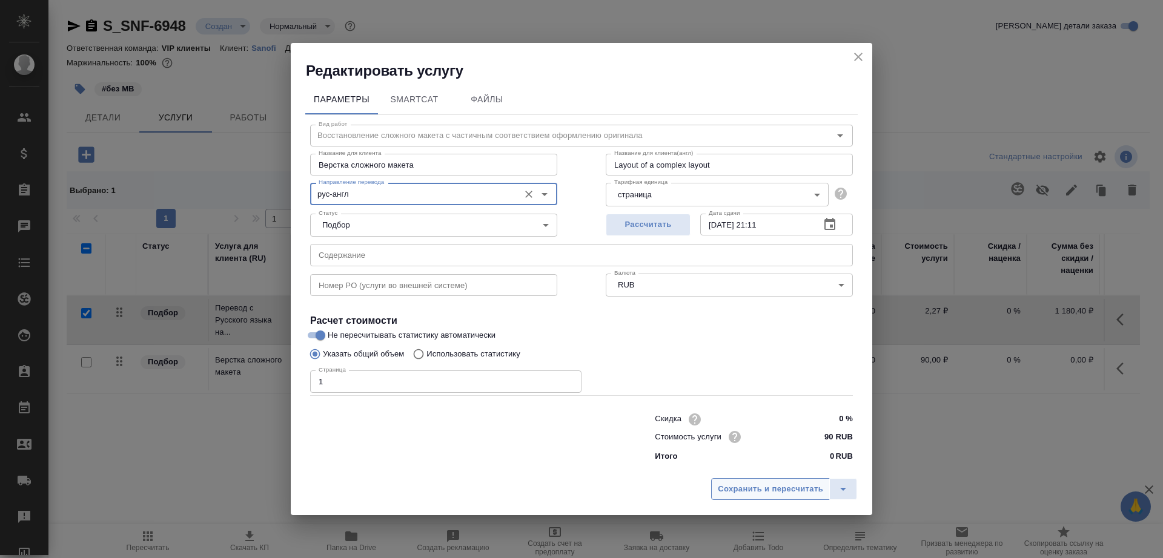
click at [731, 485] on span "Сохранить и пересчитать" at bounding box center [770, 490] width 105 height 14
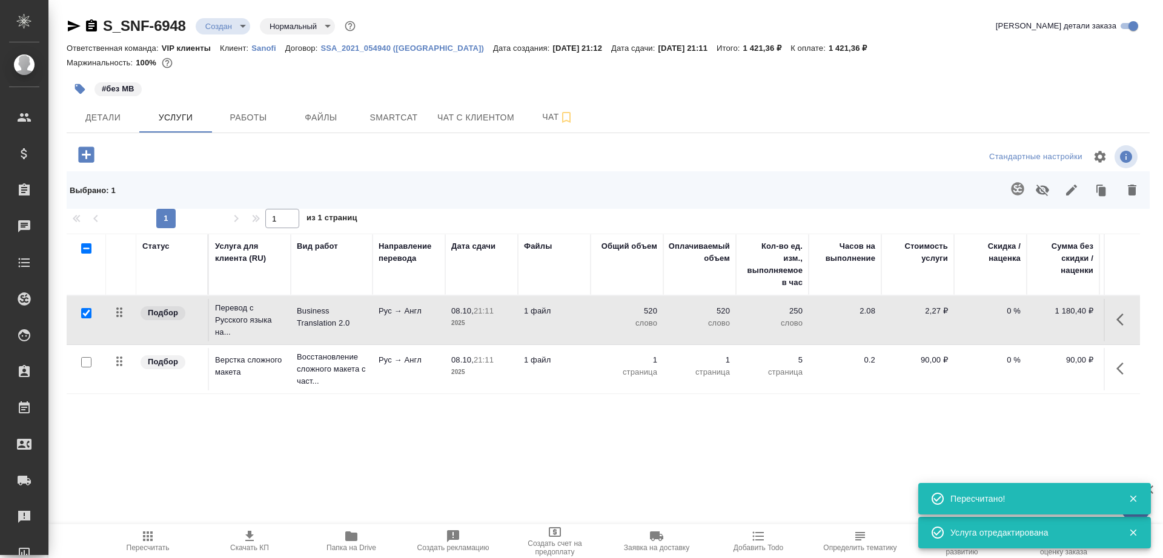
click at [292, 361] on td "Восстановление сложного макета с част..." at bounding box center [332, 369] width 82 height 48
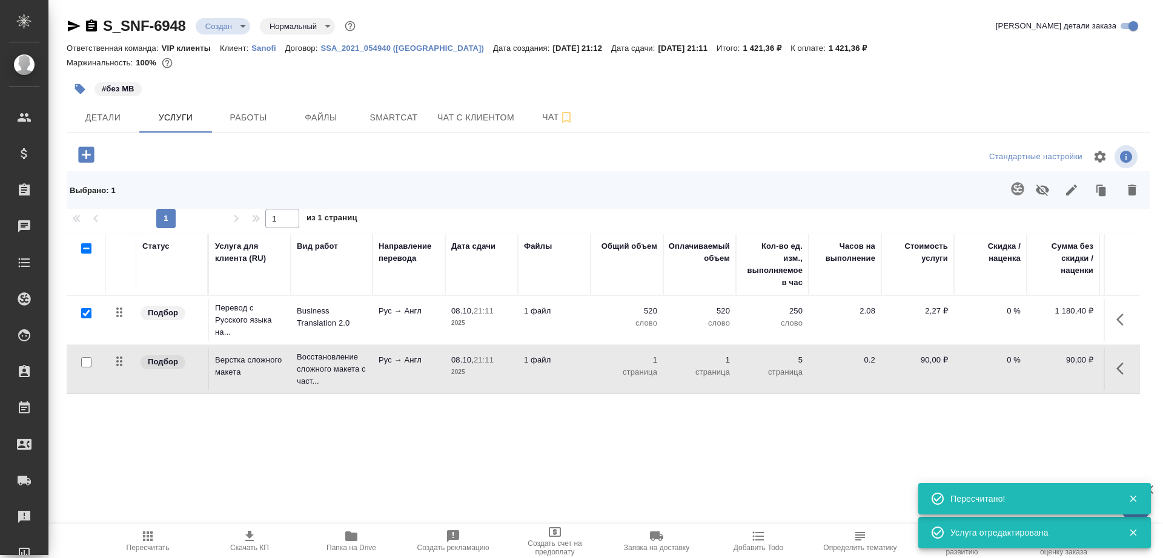
click at [292, 361] on td "Восстановление сложного макета с част..." at bounding box center [332, 369] width 82 height 48
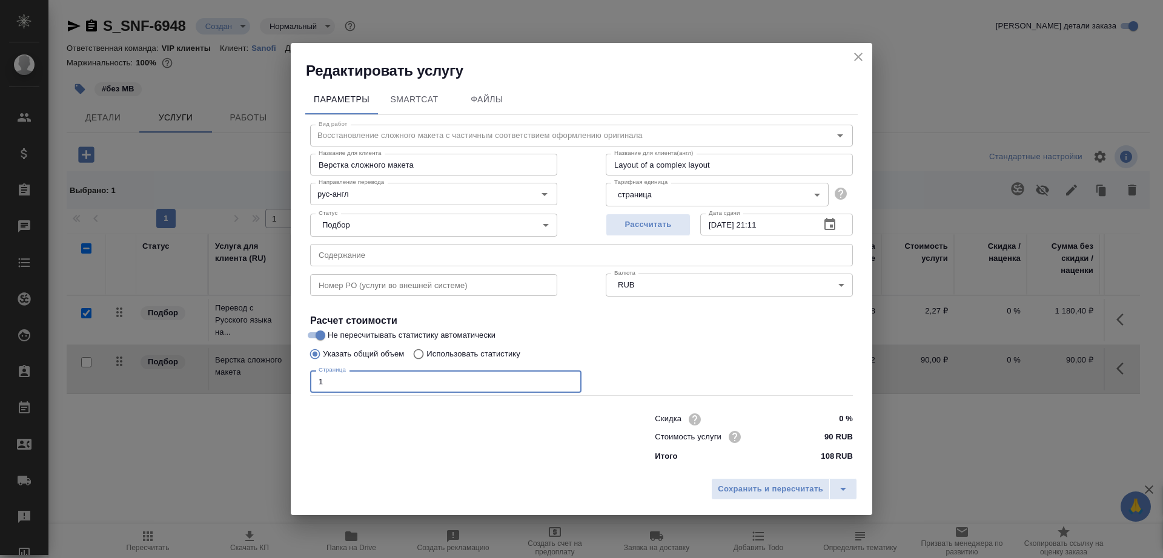
drag, startPoint x: 346, startPoint y: 381, endPoint x: 311, endPoint y: 381, distance: 34.5
click at [311, 381] on input "1" at bounding box center [445, 382] width 271 height 22
type input "2"
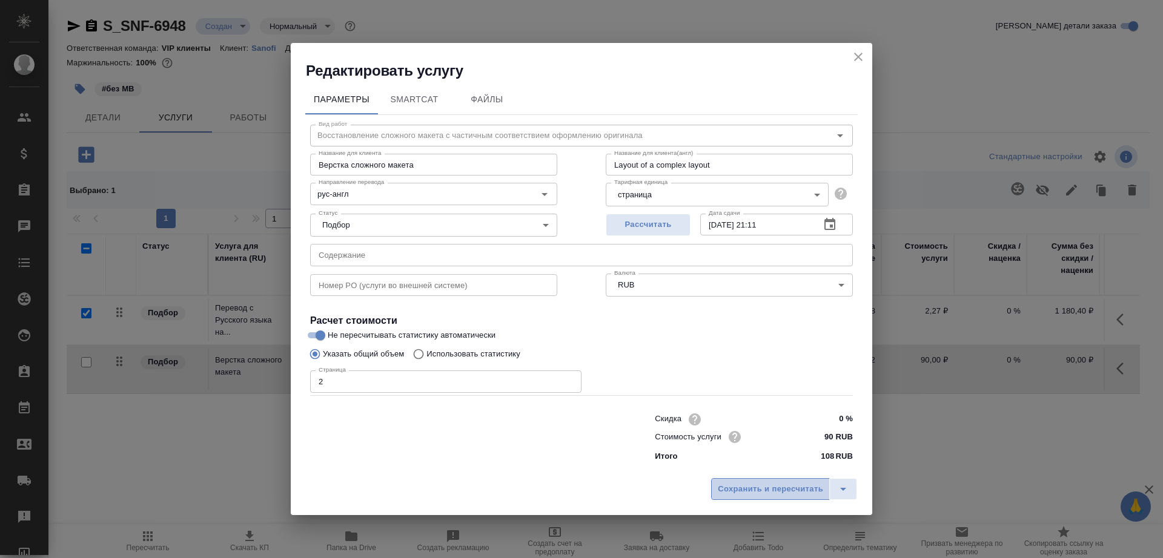
click at [755, 496] on span "Сохранить и пересчитать" at bounding box center [770, 490] width 105 height 14
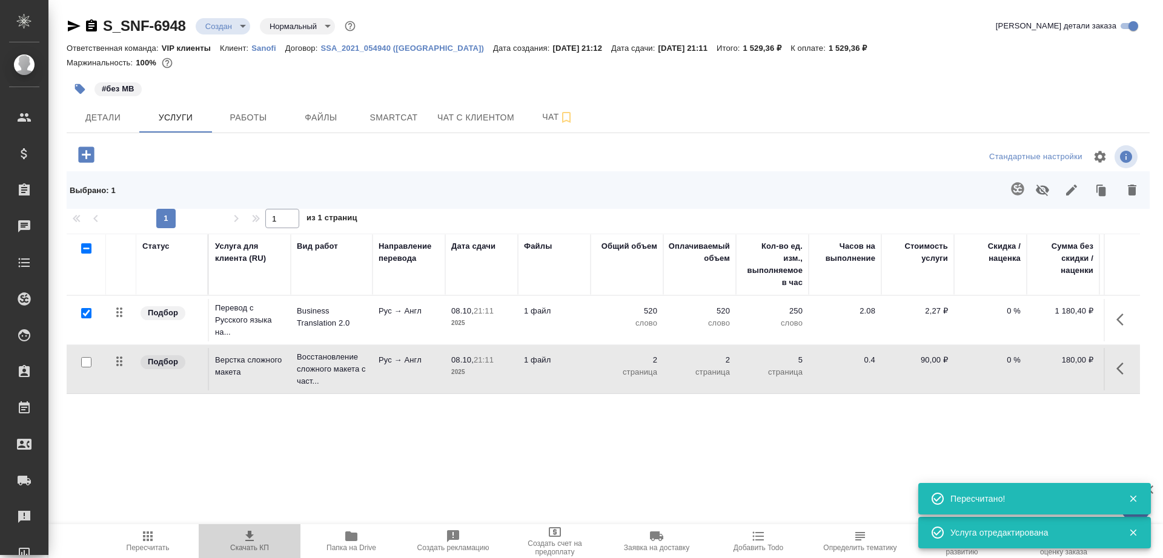
click at [248, 544] on span "Скачать КП" at bounding box center [249, 548] width 39 height 8
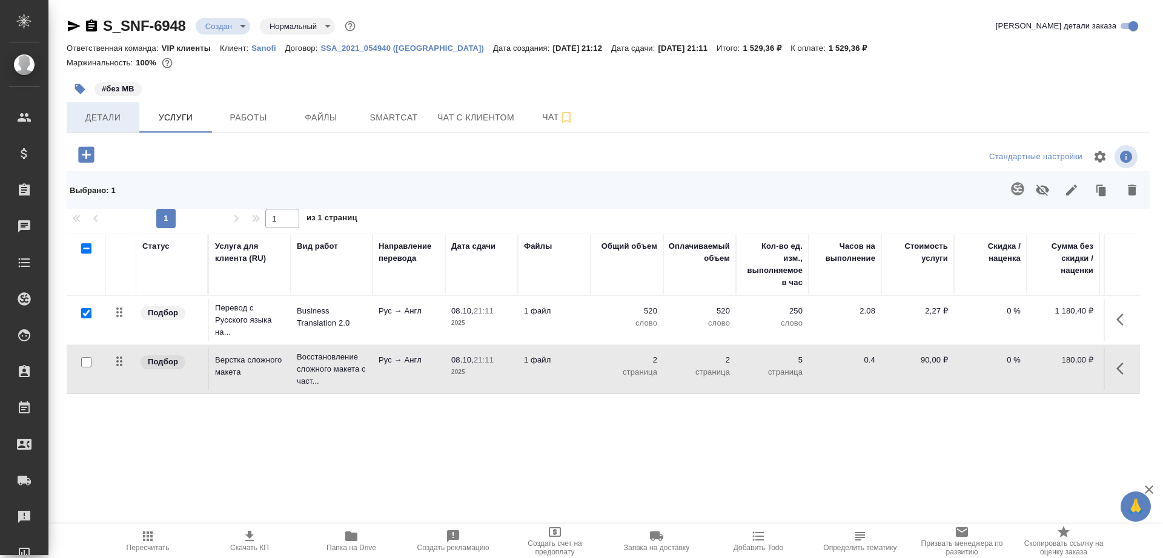
click at [90, 108] on button "Детали" at bounding box center [103, 117] width 73 height 30
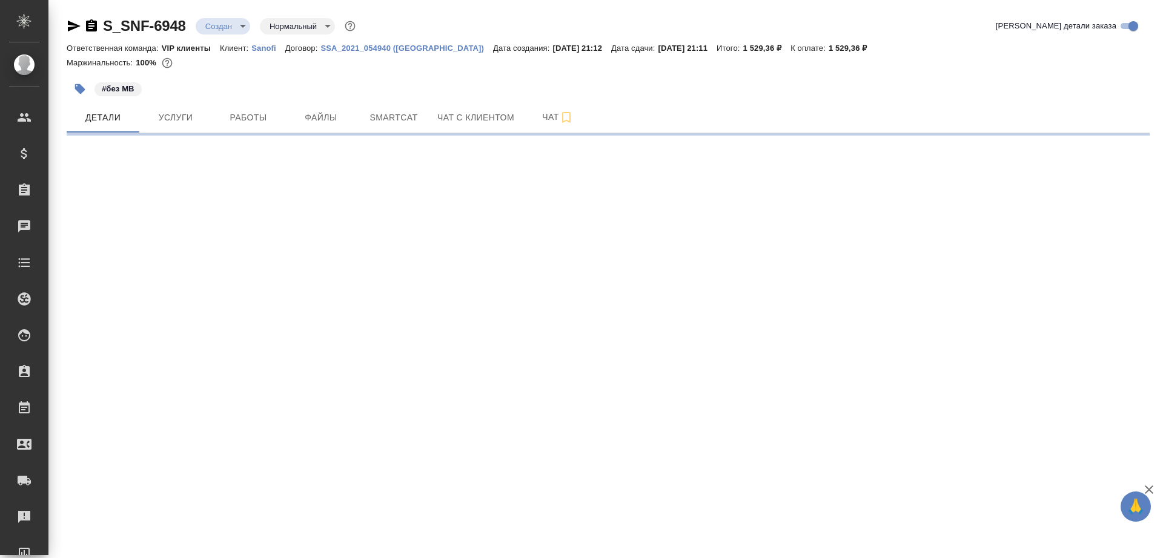
select select "RU"
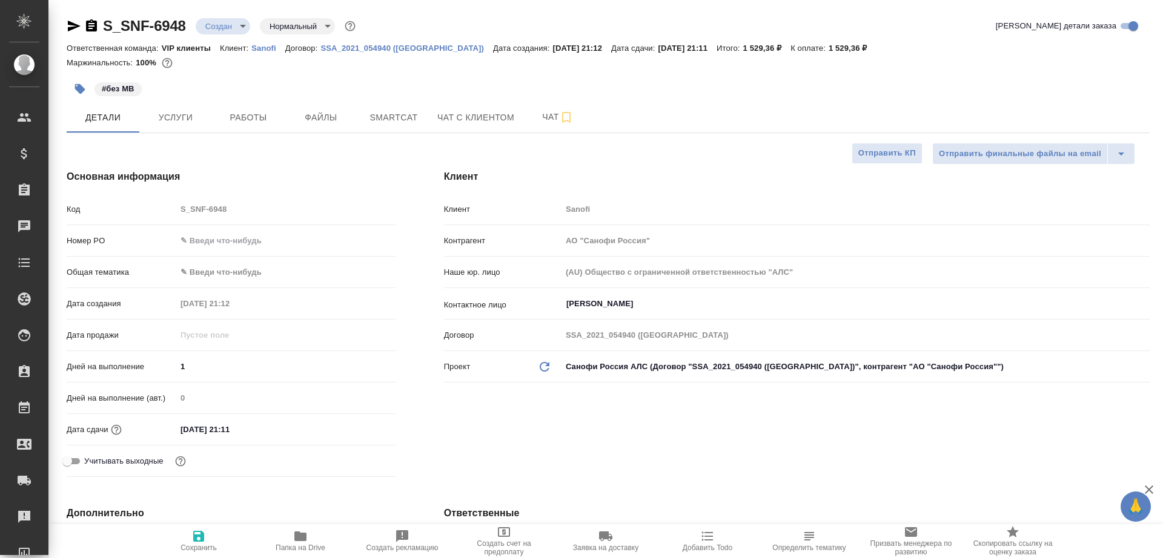
type textarea "x"
click at [203, 533] on icon "button" at bounding box center [198, 536] width 11 height 11
type textarea "x"
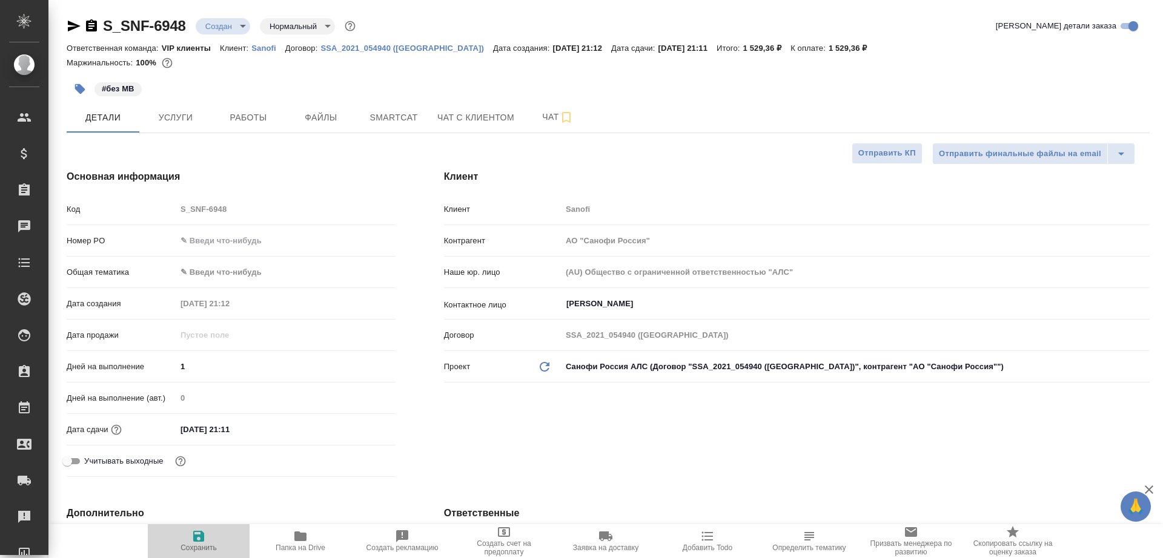
type textarea "x"
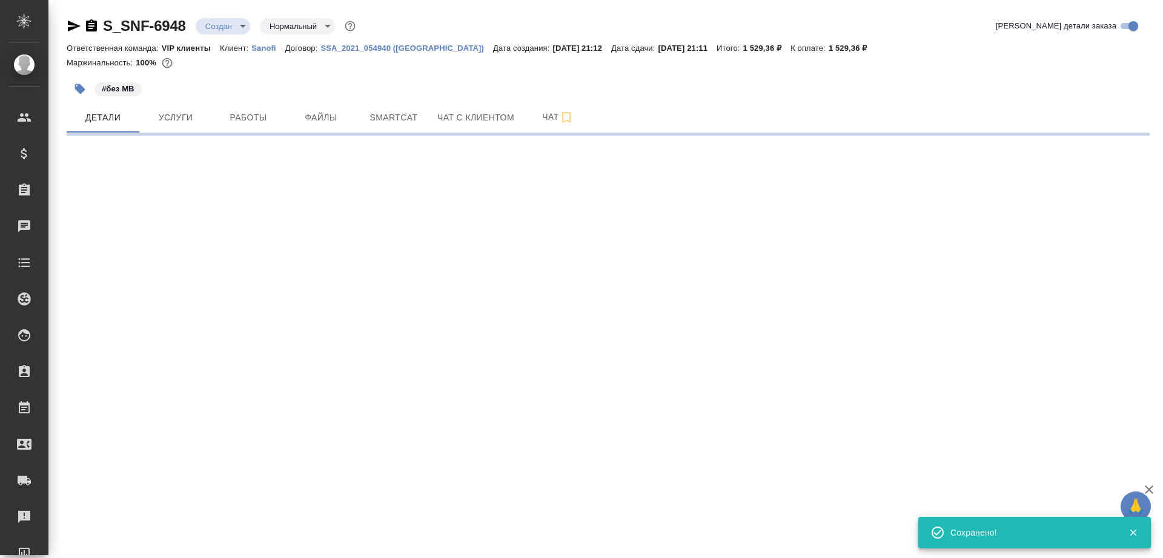
select select "RU"
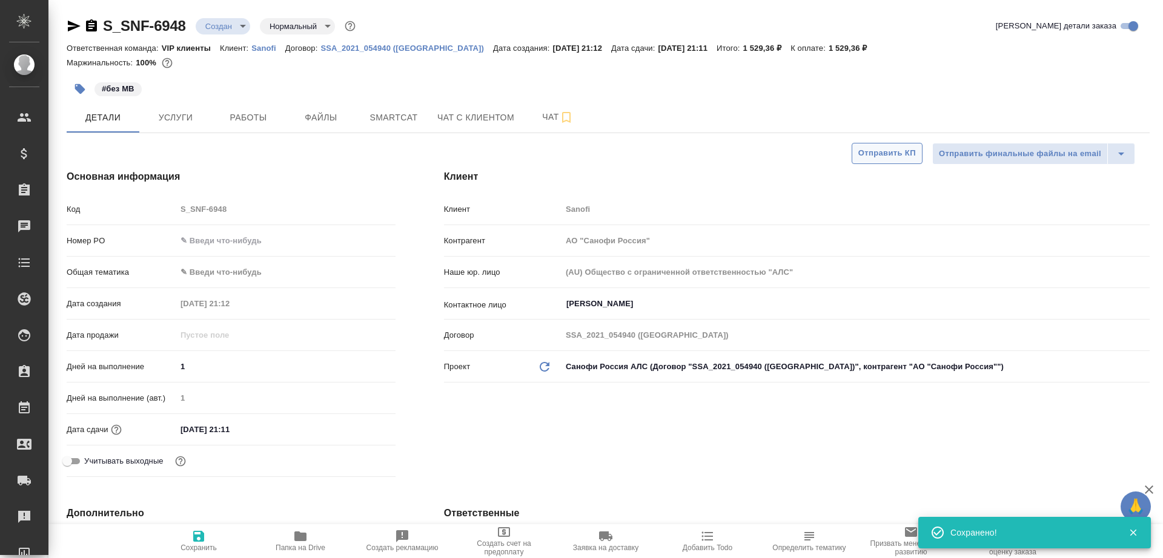
type textarea "x"
click at [902, 150] on span "Отправить КП" at bounding box center [887, 154] width 58 height 14
type textarea "x"
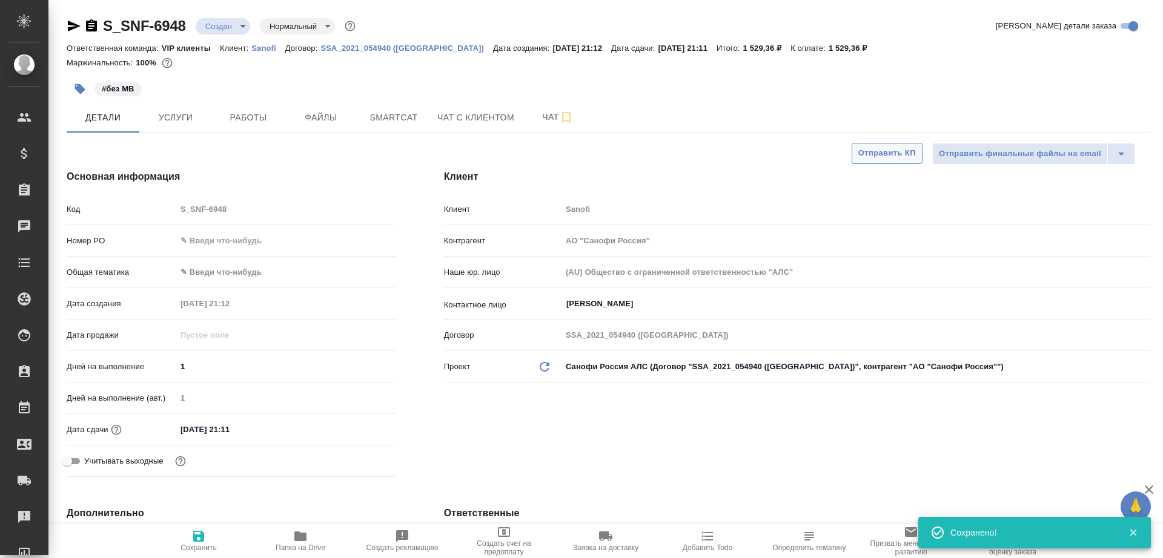
type textarea "x"
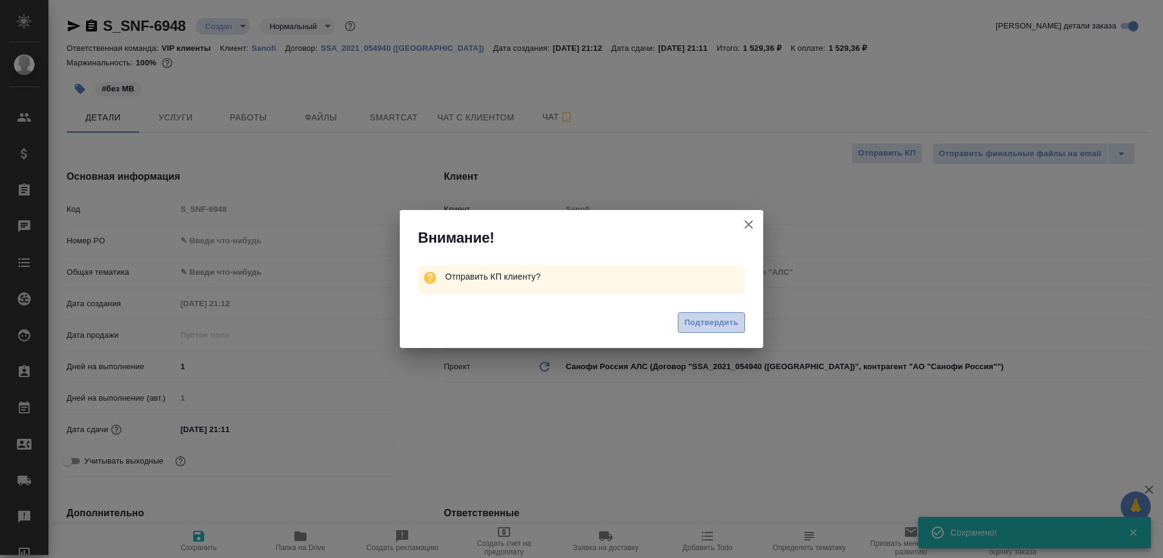
click at [707, 317] on span "Подтвердить" at bounding box center [711, 323] width 54 height 14
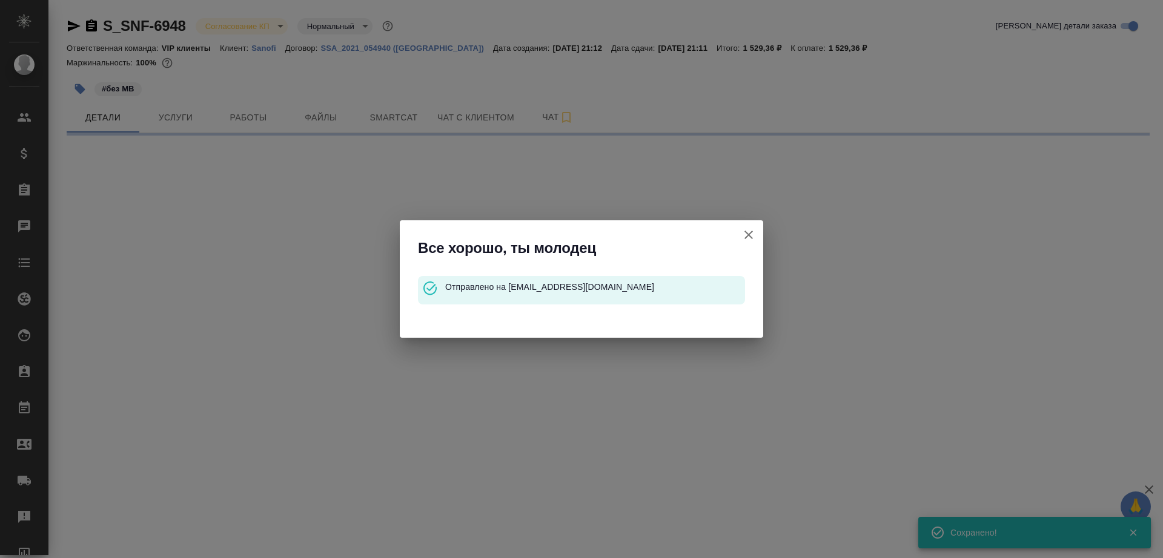
select select "RU"
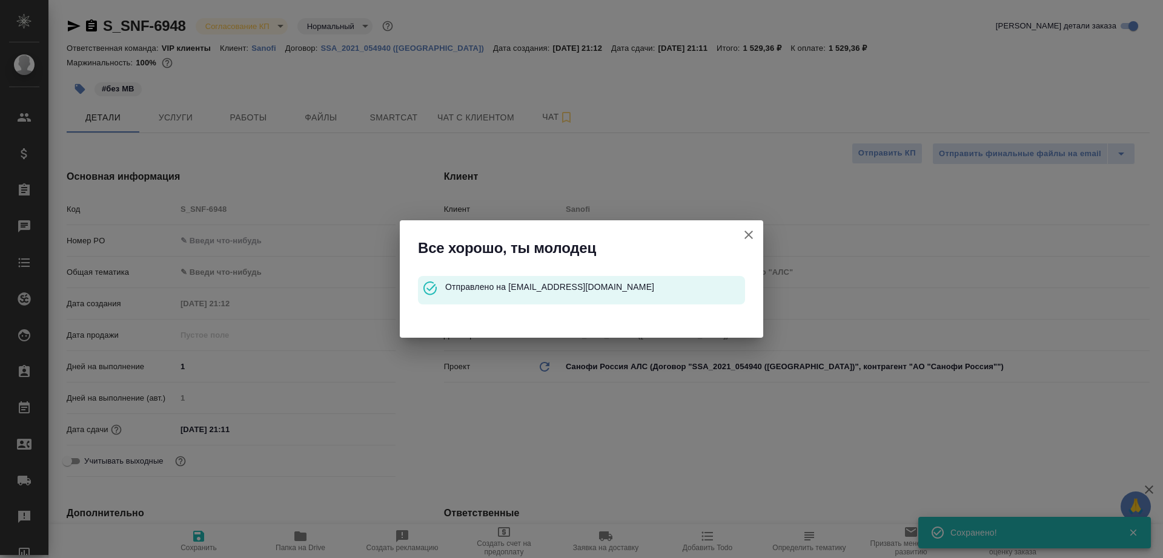
type textarea "x"
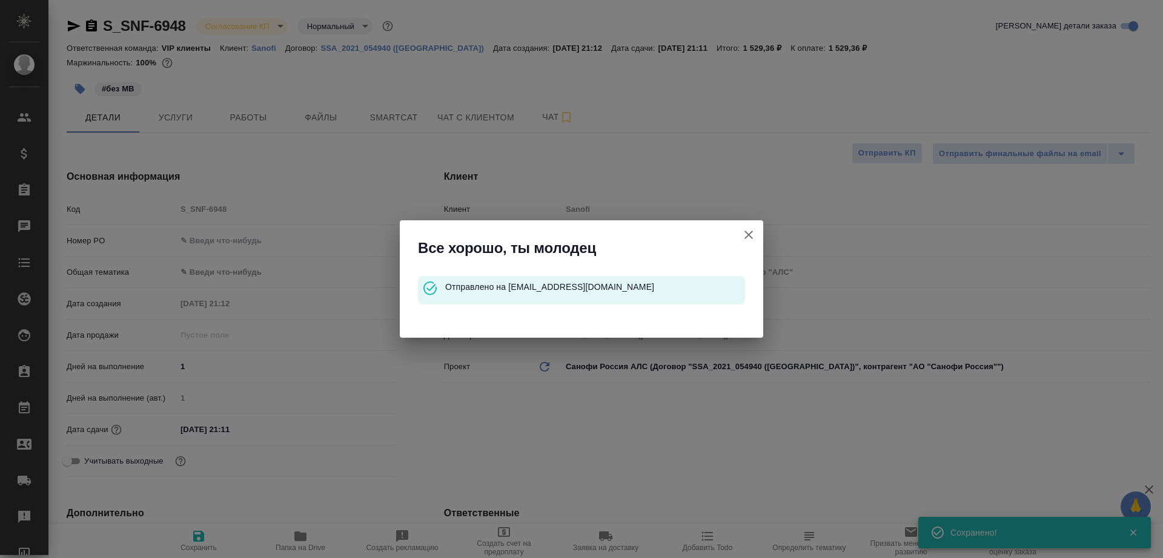
type textarea "x"
click at [763, 243] on div "Все хорошо, ты молодец Отправлено на arina.bovyrina@sanofi.com" at bounding box center [581, 279] width 1163 height 558
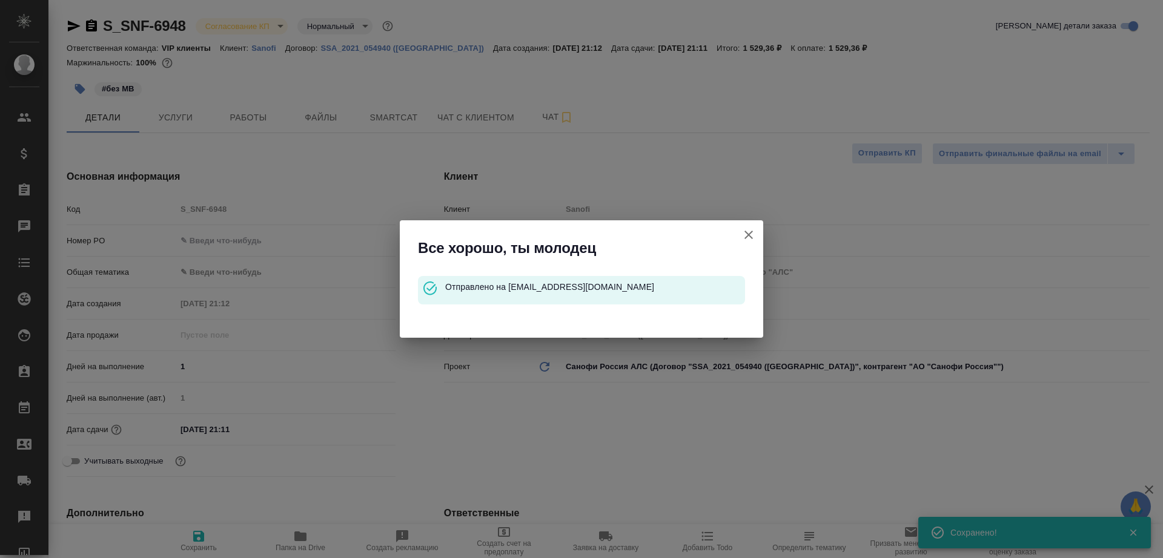
click at [745, 235] on icon "button" at bounding box center [748, 235] width 15 height 15
type textarea "x"
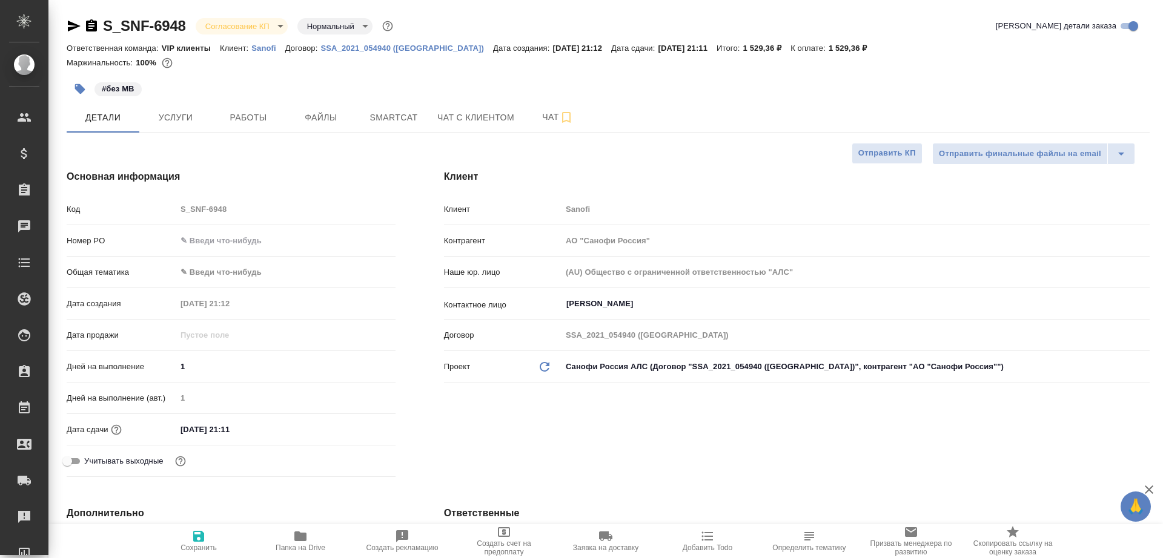
click at [84, 24] on icon "button" at bounding box center [91, 26] width 15 height 15
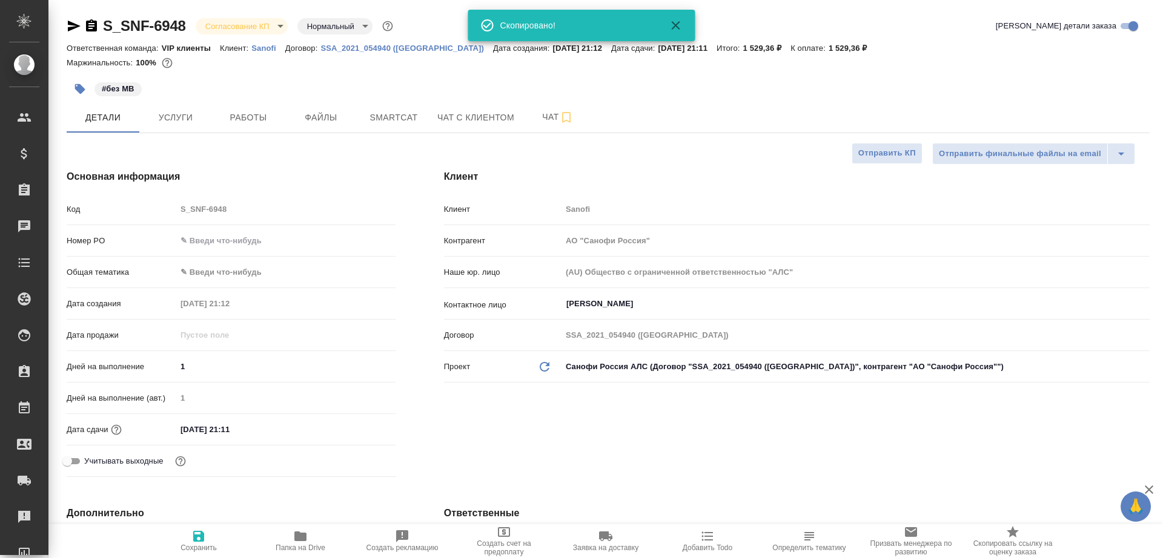
type textarea "x"
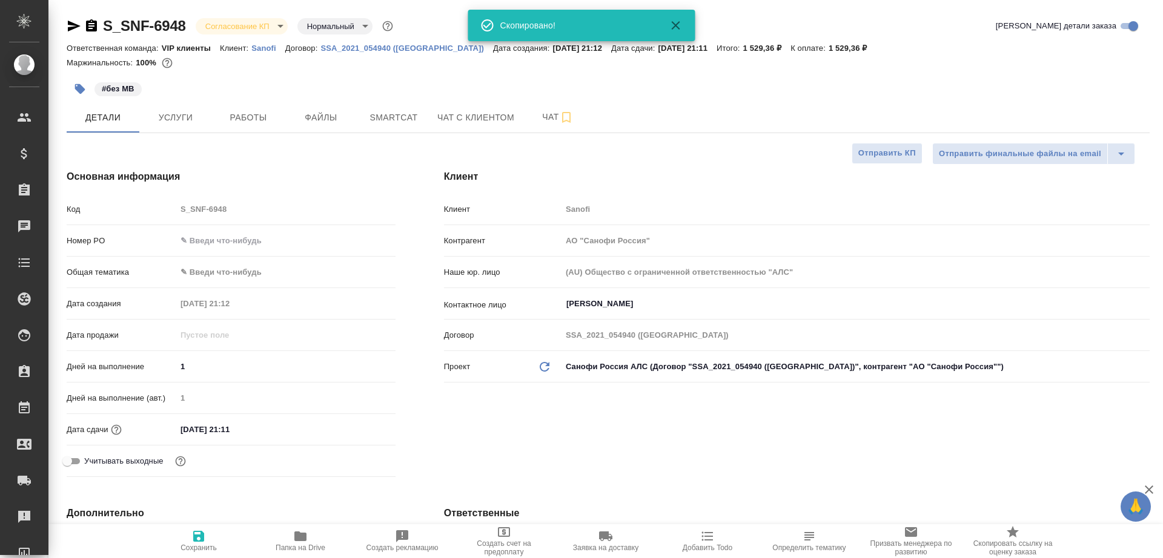
type textarea "x"
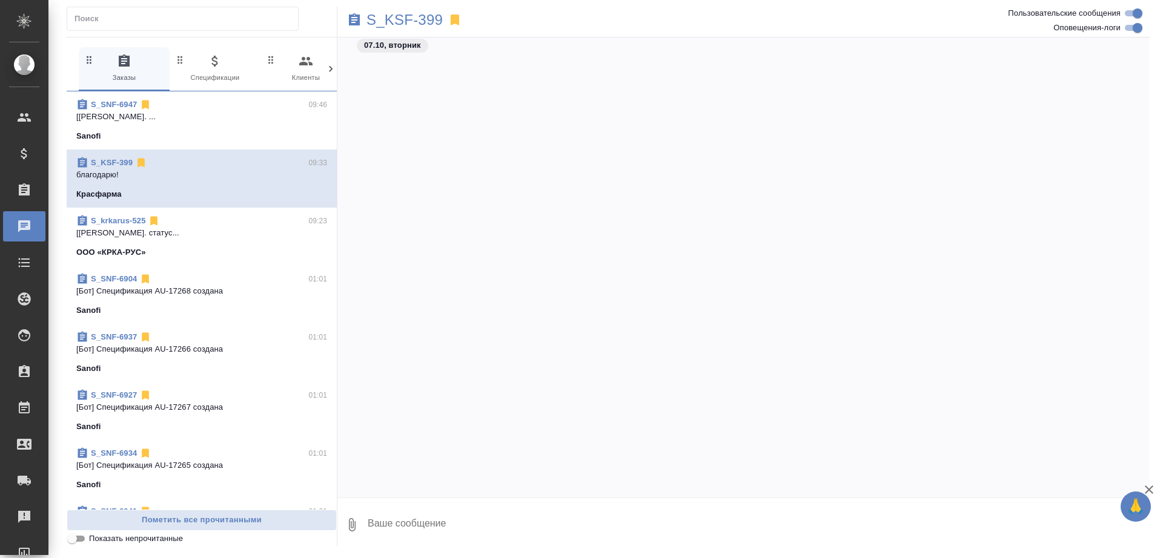
scroll to position [22475, 0]
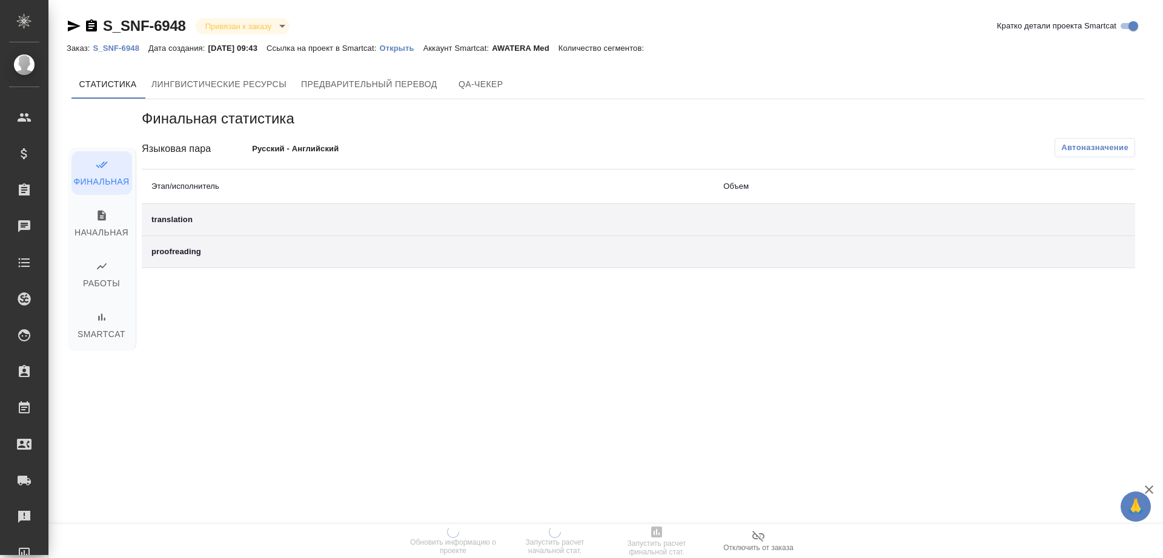
click at [420, 47] on p "Открыть" at bounding box center [401, 48] width 44 height 9
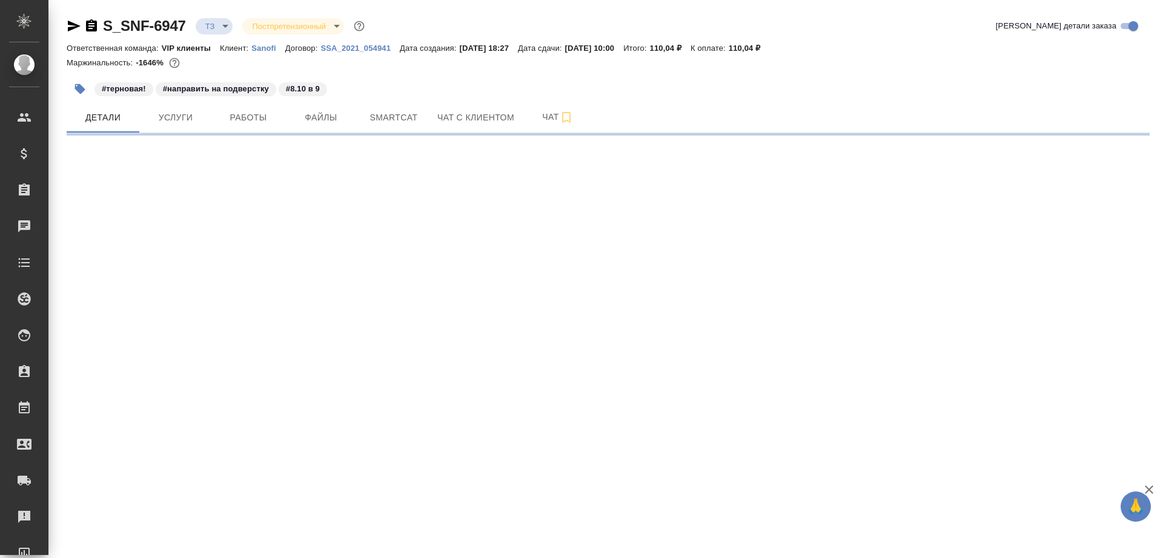
select select "RU"
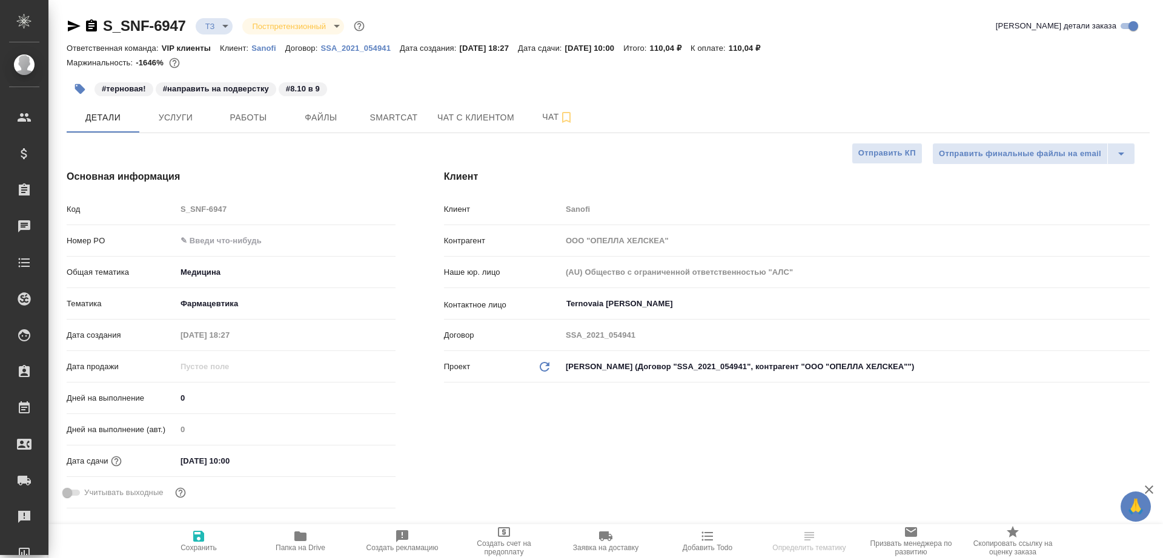
type textarea "x"
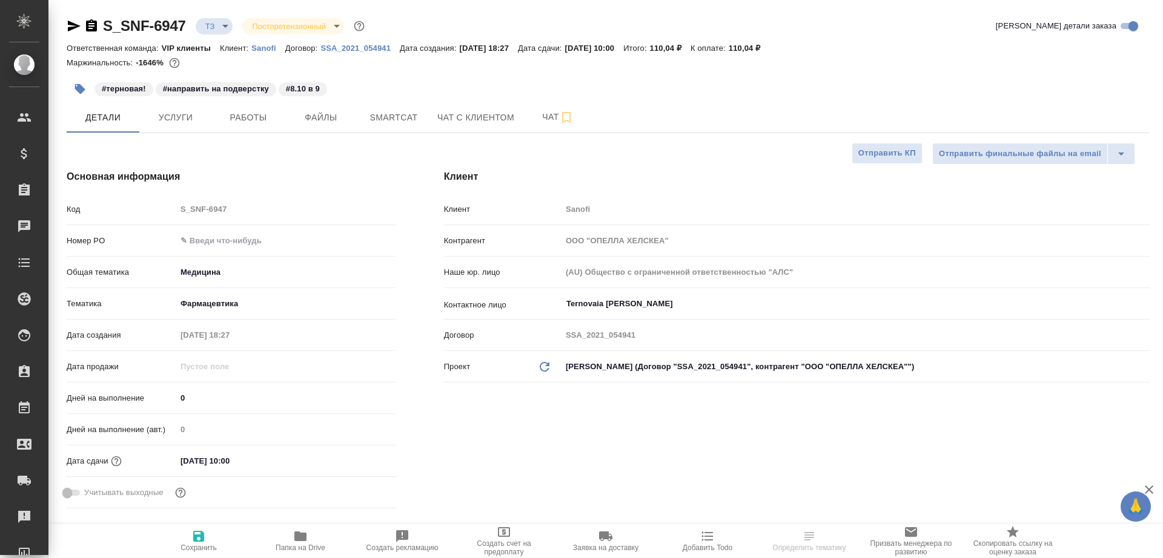
type textarea "x"
click at [180, 119] on span "Услуги" at bounding box center [176, 117] width 58 height 15
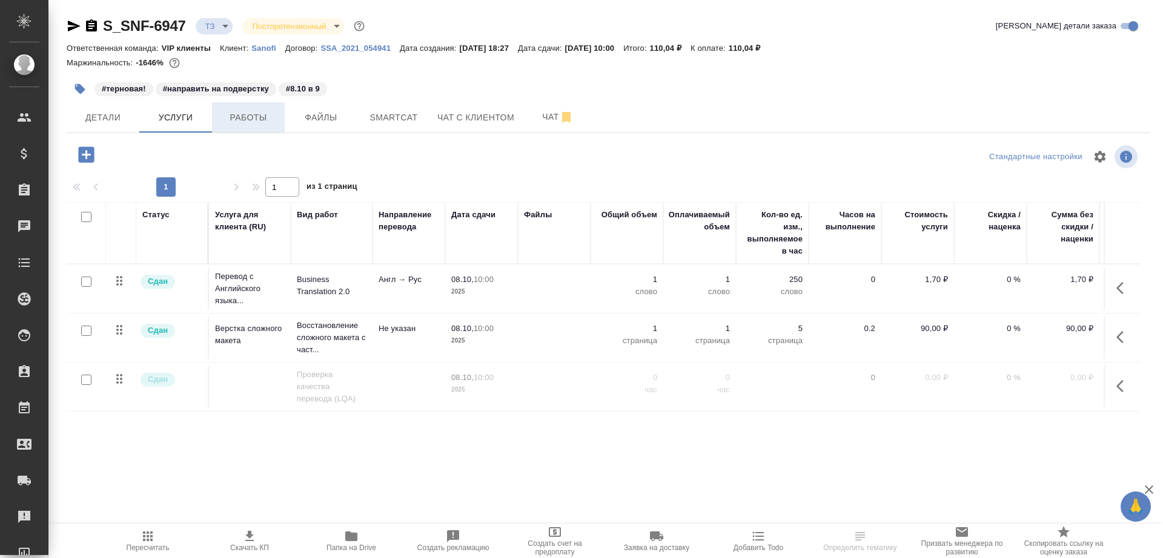
click at [256, 117] on span "Работы" at bounding box center [248, 117] width 58 height 15
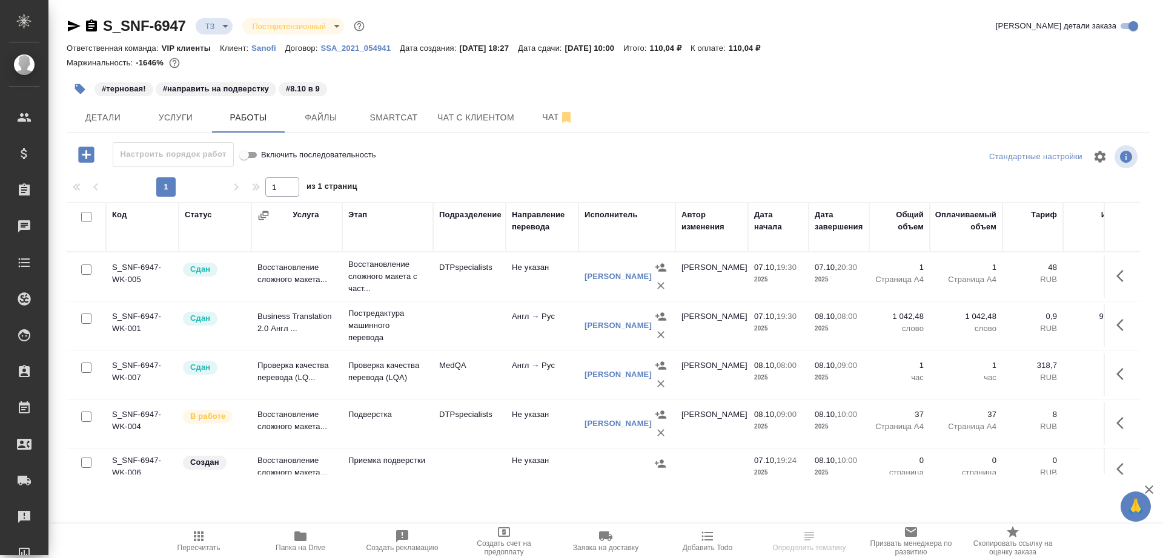
scroll to position [16, 0]
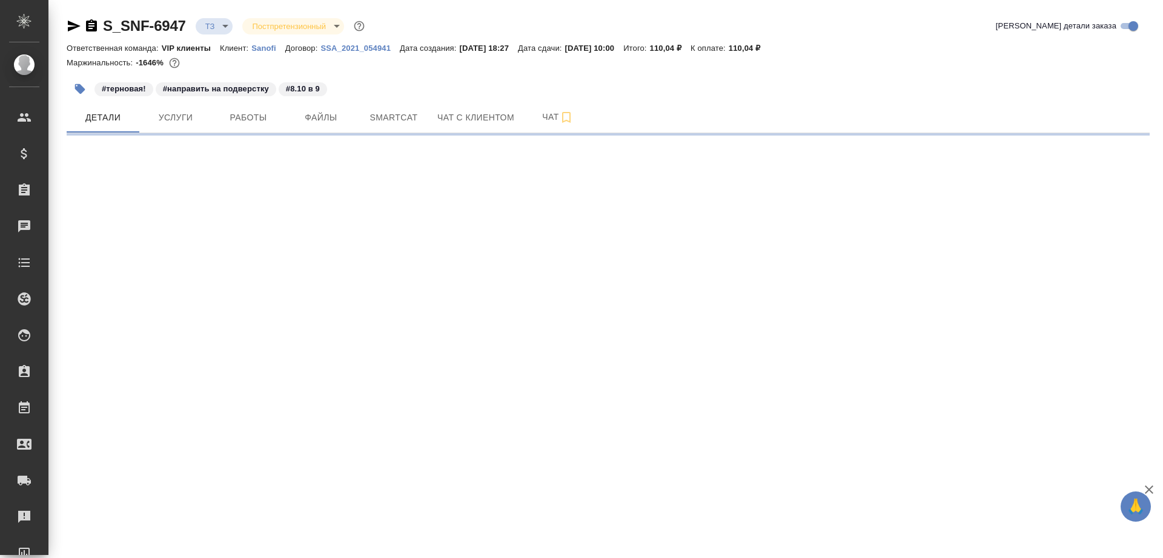
select select "RU"
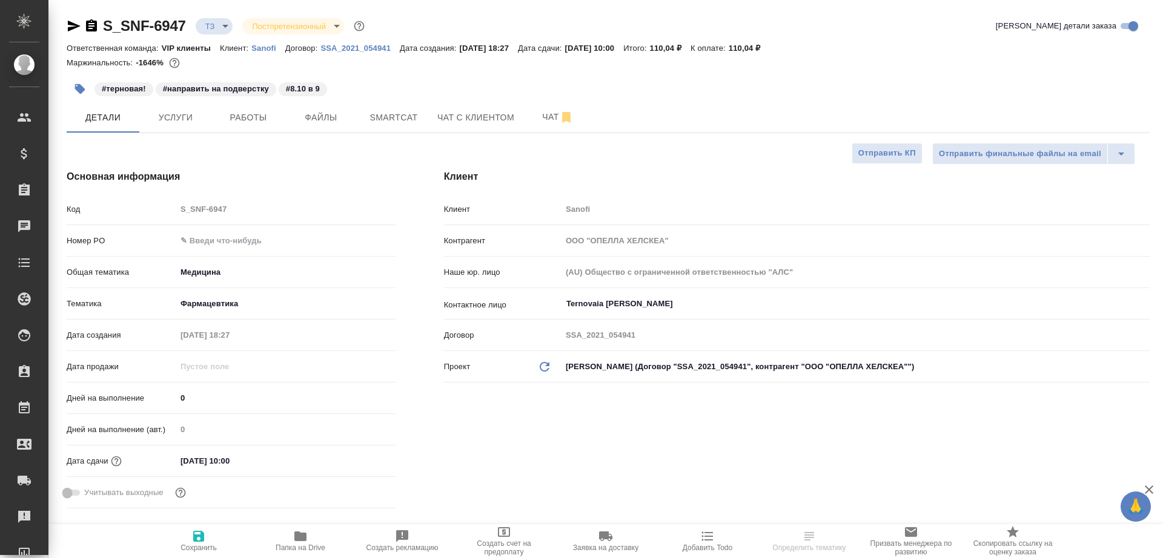
type textarea "x"
click at [550, 113] on span "Чат" at bounding box center [558, 117] width 58 height 15
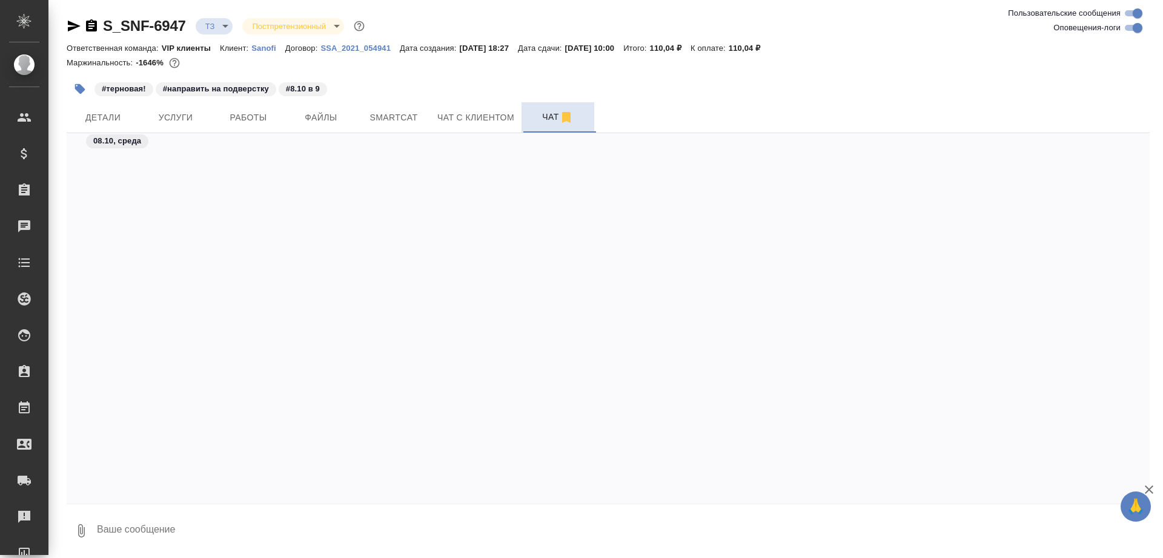
scroll to position [37730, 0]
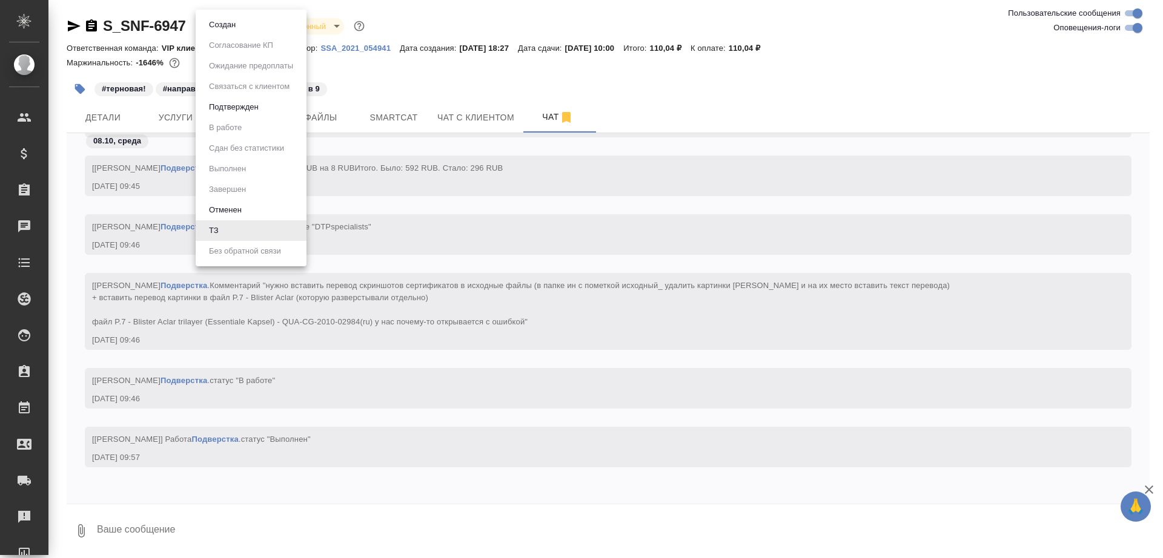
click at [228, 31] on body "🙏 .cls-1 fill:#fff; AWATERA Saydasheva Dilyara Клиенты Спецификации Заказы 0 Ча…" at bounding box center [581, 279] width 1163 height 558
click at [230, 26] on button "Создан" at bounding box center [222, 24] width 34 height 13
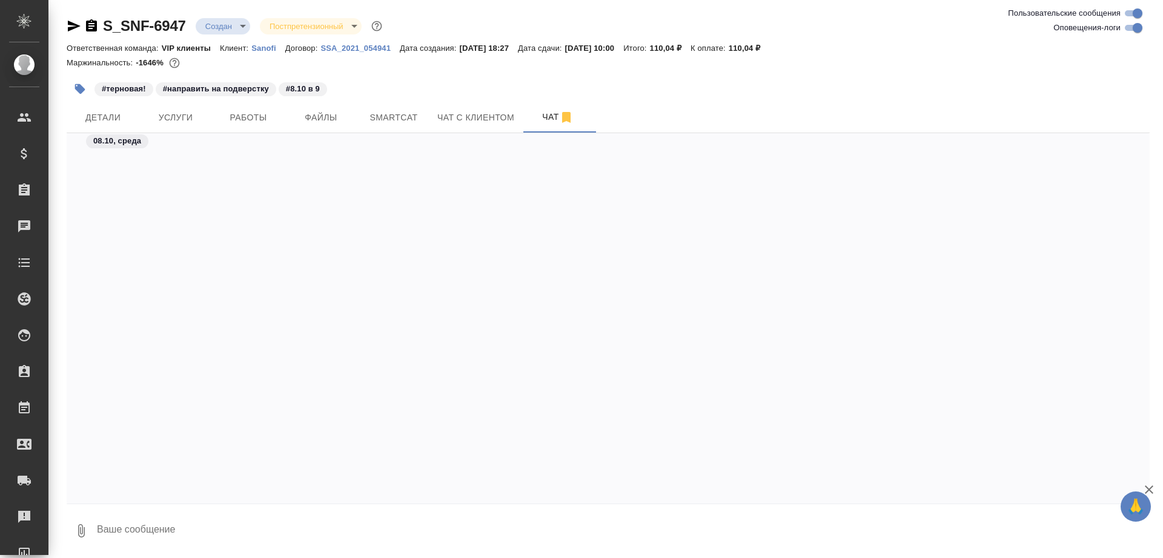
scroll to position [38201, 0]
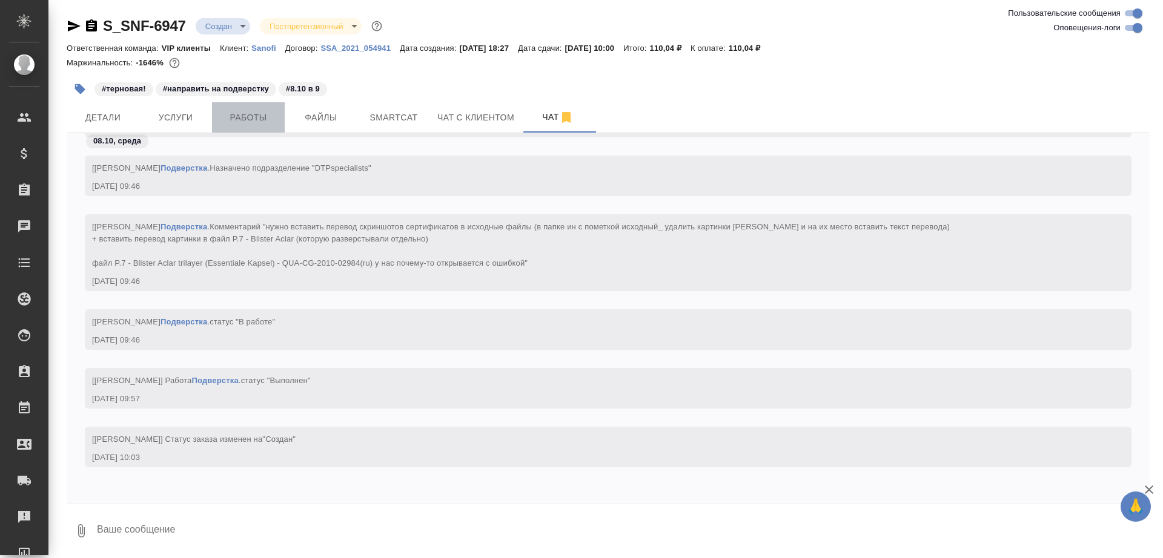
click at [256, 113] on span "Работы" at bounding box center [248, 117] width 58 height 15
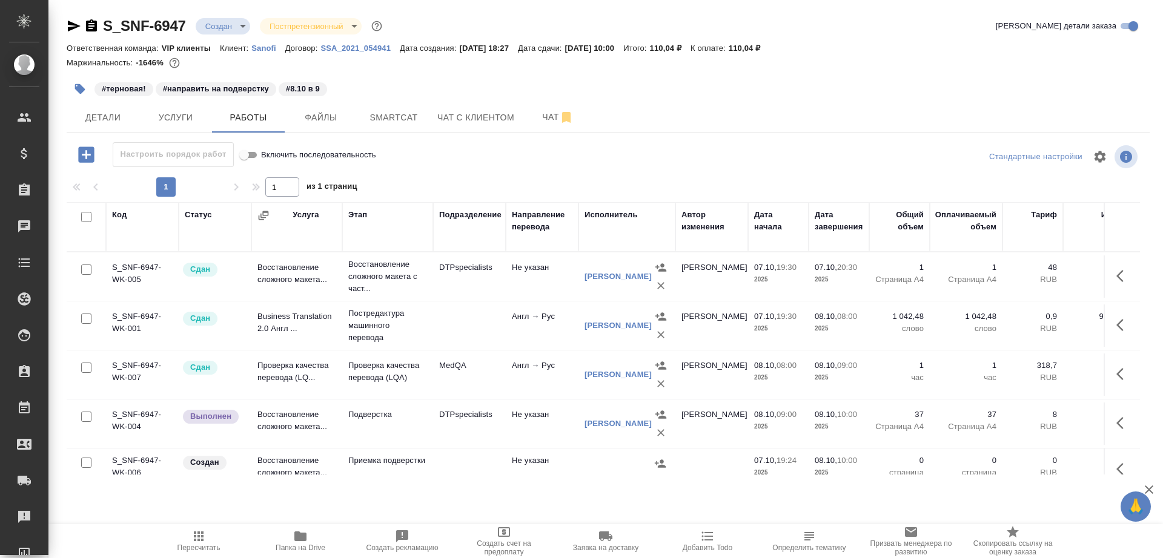
scroll to position [16, 0]
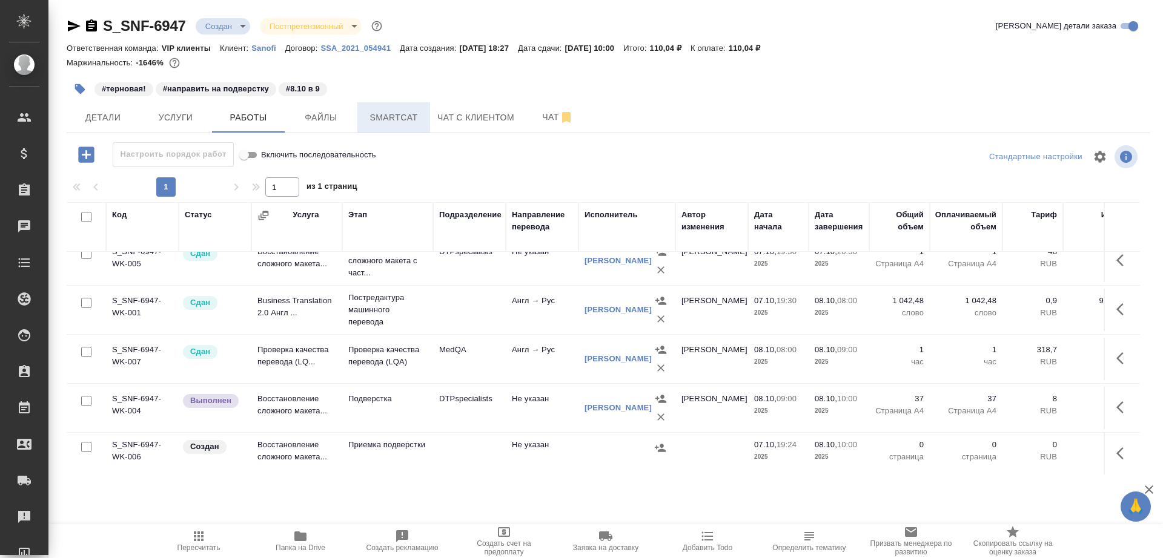
click at [386, 113] on span "Smartcat" at bounding box center [394, 117] width 58 height 15
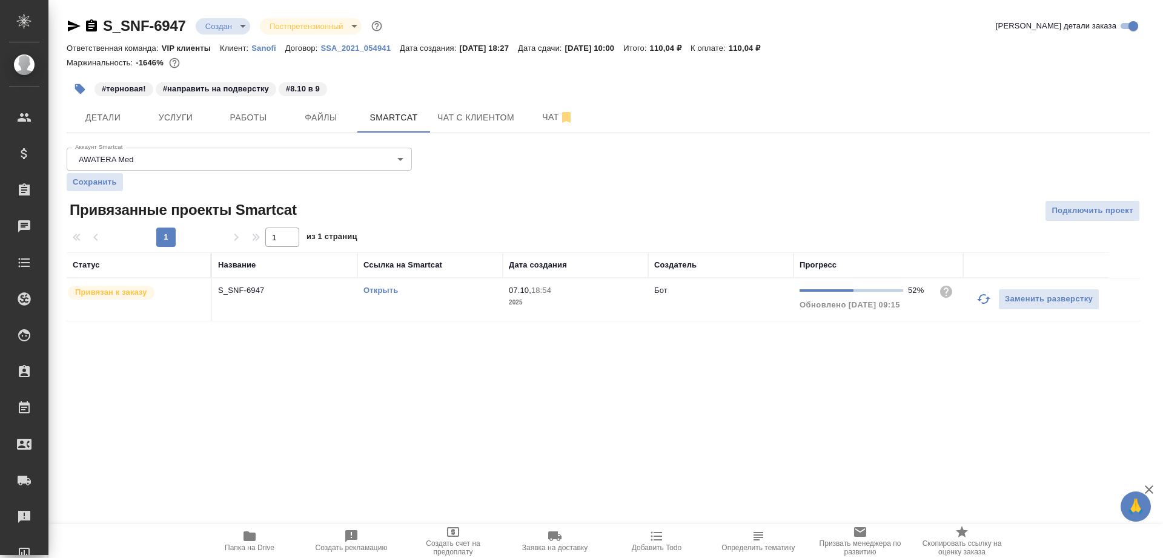
click at [381, 294] on link "Открыть" at bounding box center [380, 290] width 35 height 9
click at [187, 102] on button "Услуги" at bounding box center [175, 117] width 73 height 30
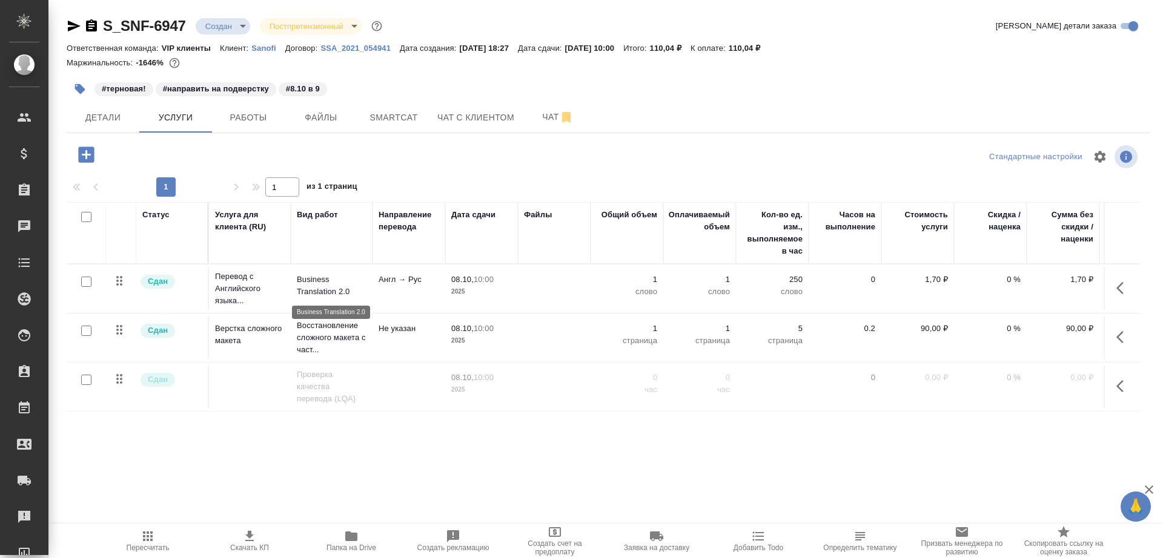
click at [311, 282] on p "Business Translation 2.0" at bounding box center [332, 286] width 70 height 24
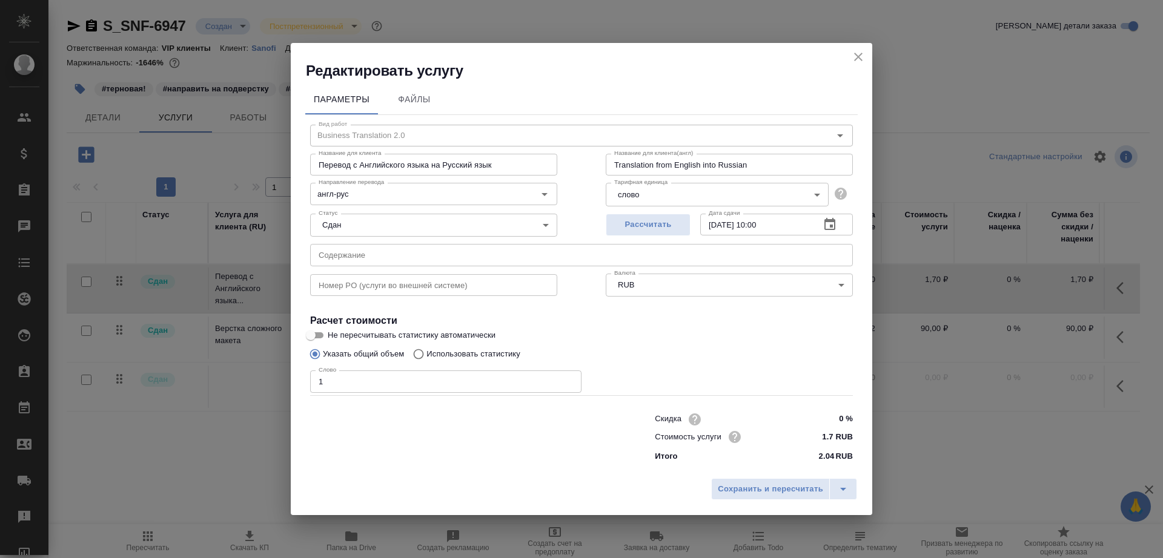
click at [526, 354] on div "Указать общий объем Использовать статистику" at bounding box center [581, 354] width 543 height 23
click at [502, 356] on p "Использовать статистику" at bounding box center [473, 354] width 94 height 12
click at [426, 356] on input "Использовать статистику" at bounding box center [416, 354] width 19 height 23
radio input "true"
radio input "false"
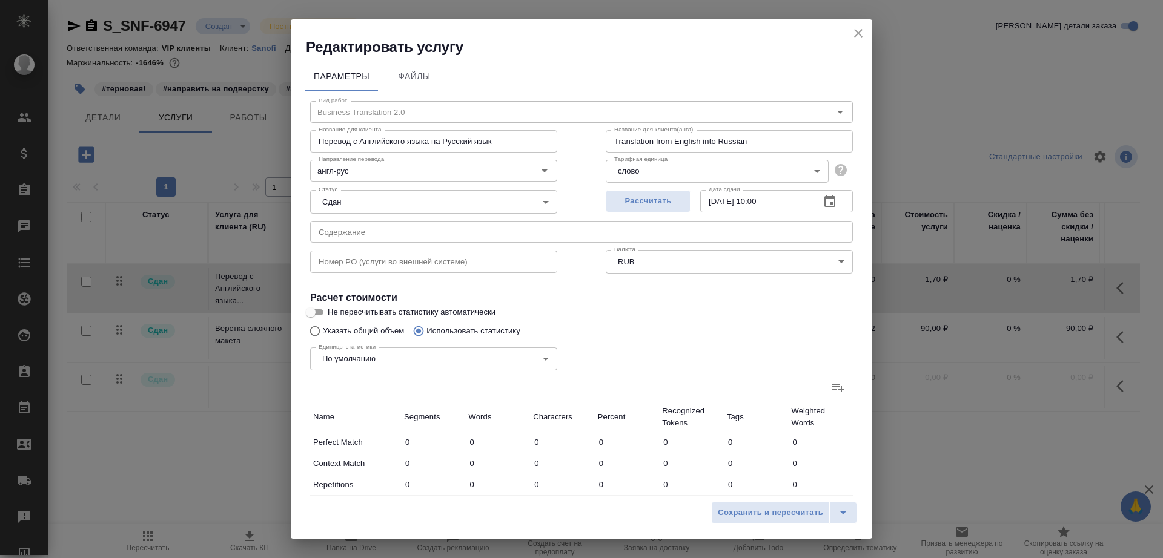
click at [837, 380] on icon at bounding box center [838, 387] width 15 height 15
click at [0, 0] on input "file" at bounding box center [0, 0] width 0 height 0
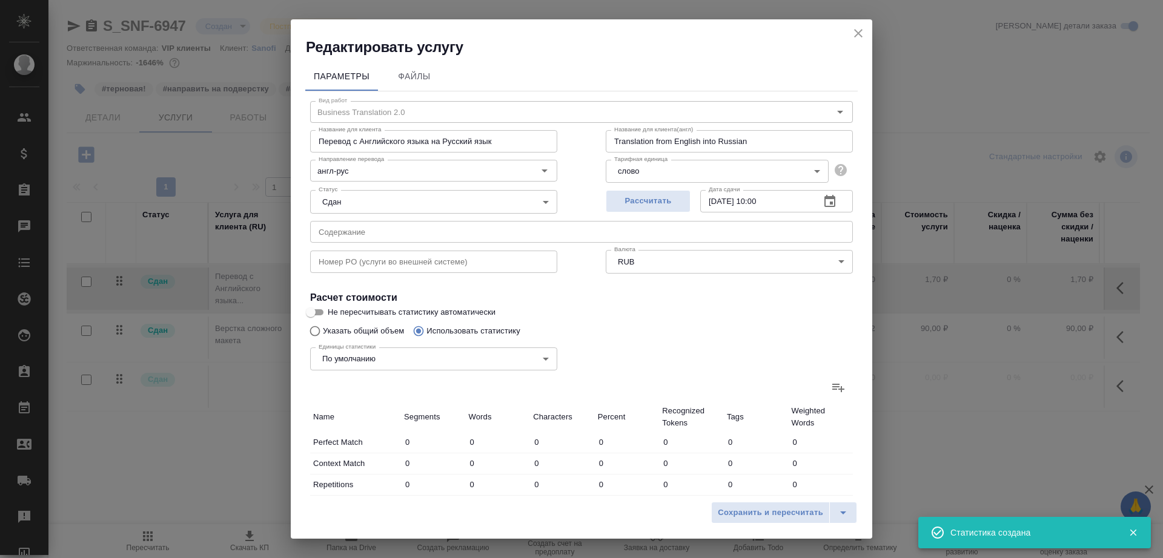
type input "803"
type input "3528"
type input "22372"
type input "43"
type input "145"
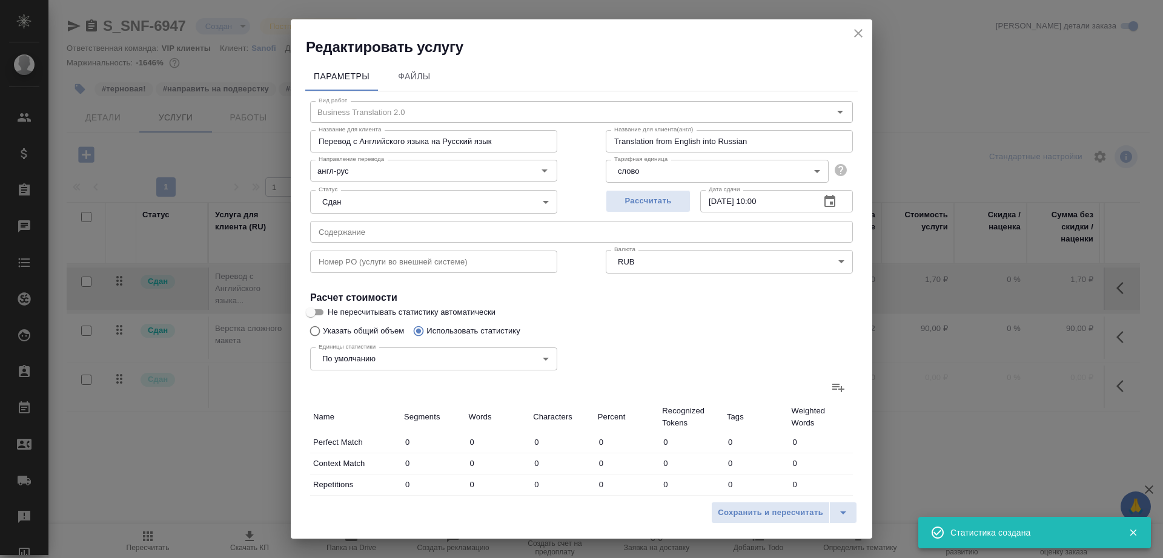
type input "970"
type input "44"
type input "379"
type input "2470"
type input "273"
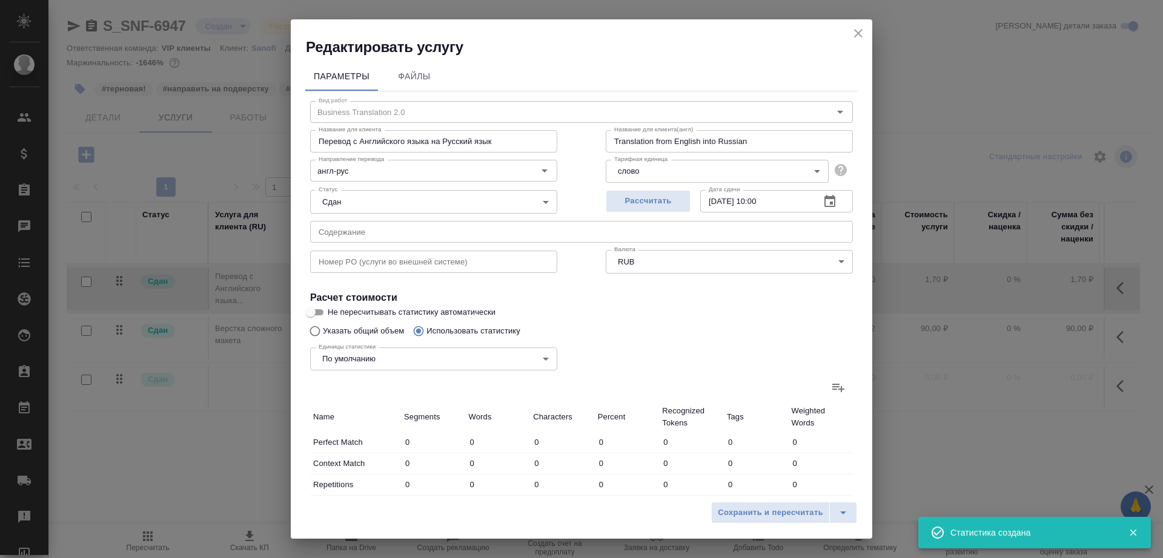
type input "1109"
type input "6686"
type input "82"
type input "1242"
type input "7806"
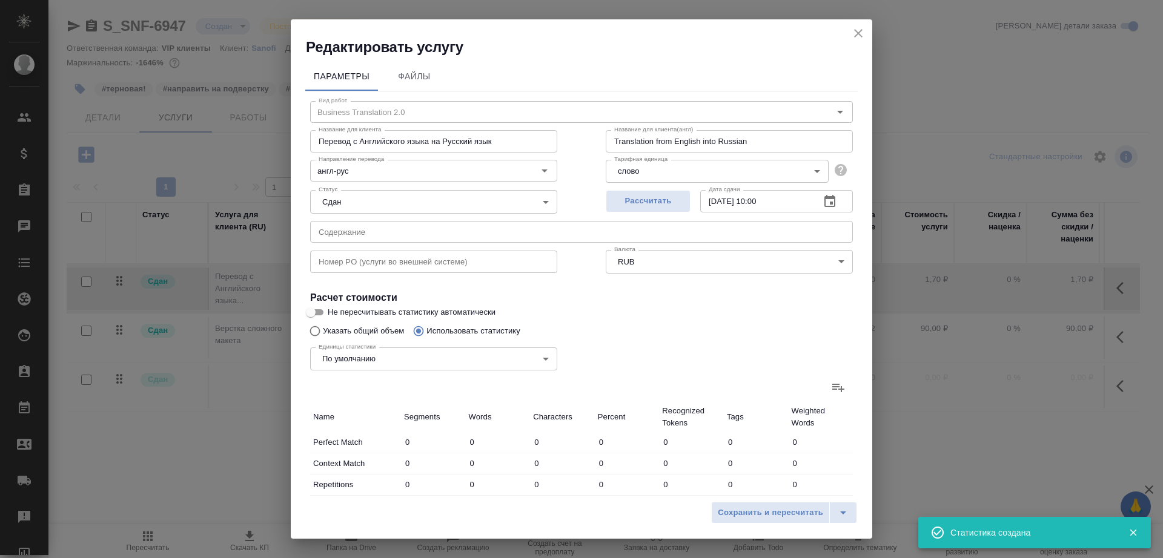
type input "39"
type input "459"
type input "2920"
type input "35"
type input "156"
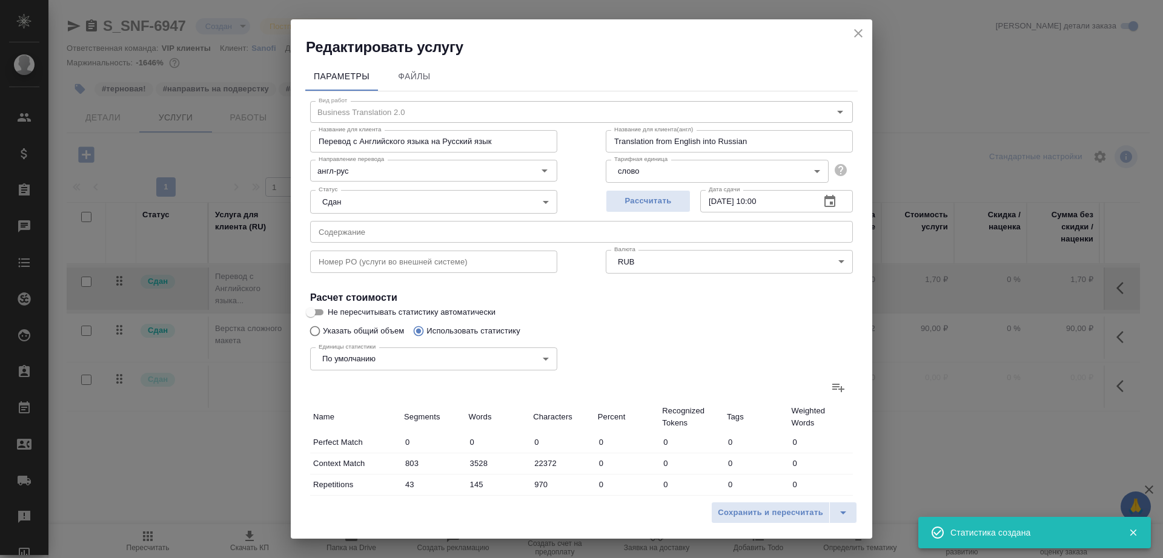
type input "1073"
type input "50"
type input "237"
type input "1713"
type input "1280"
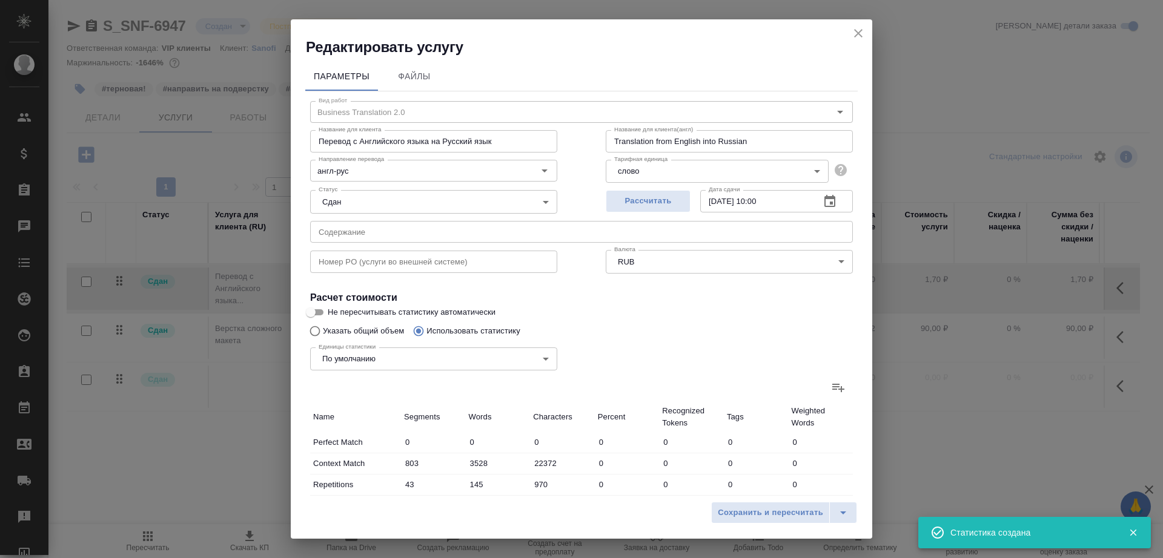
type input "6728"
type input "42567"
type input "1367"
type input "7252"
type input "46007"
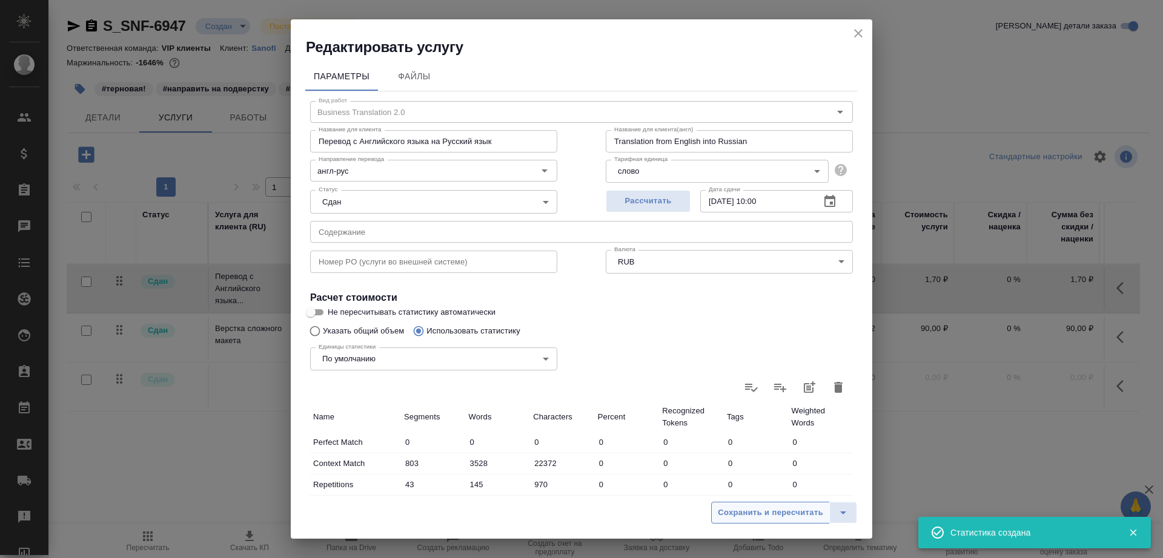
click at [725, 512] on span "Сохранить и пересчитать" at bounding box center [770, 513] width 105 height 14
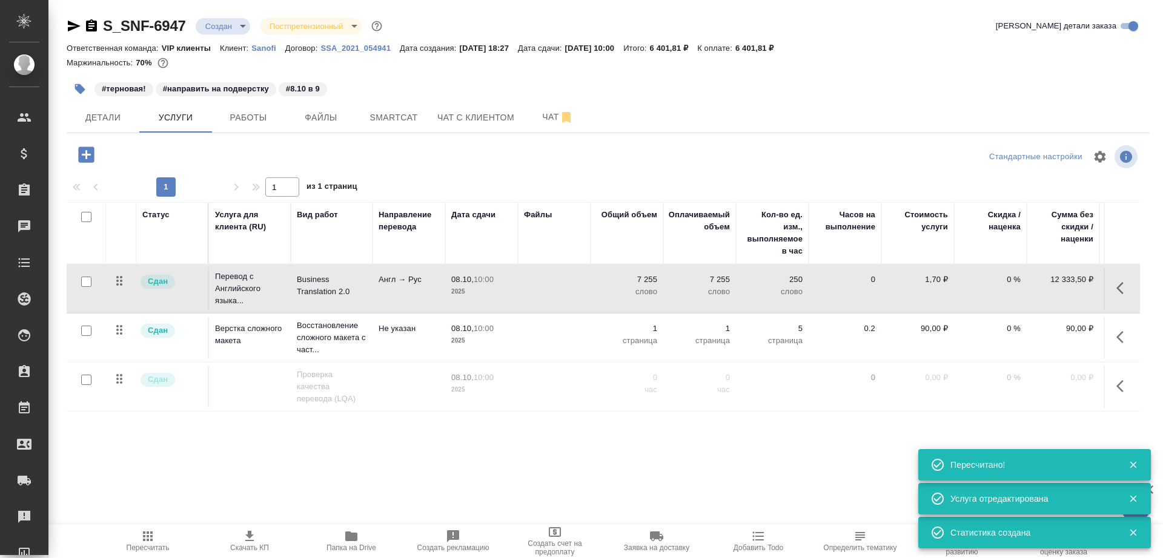
click at [516, 295] on td "08.10, 10:00 2025" at bounding box center [481, 289] width 73 height 42
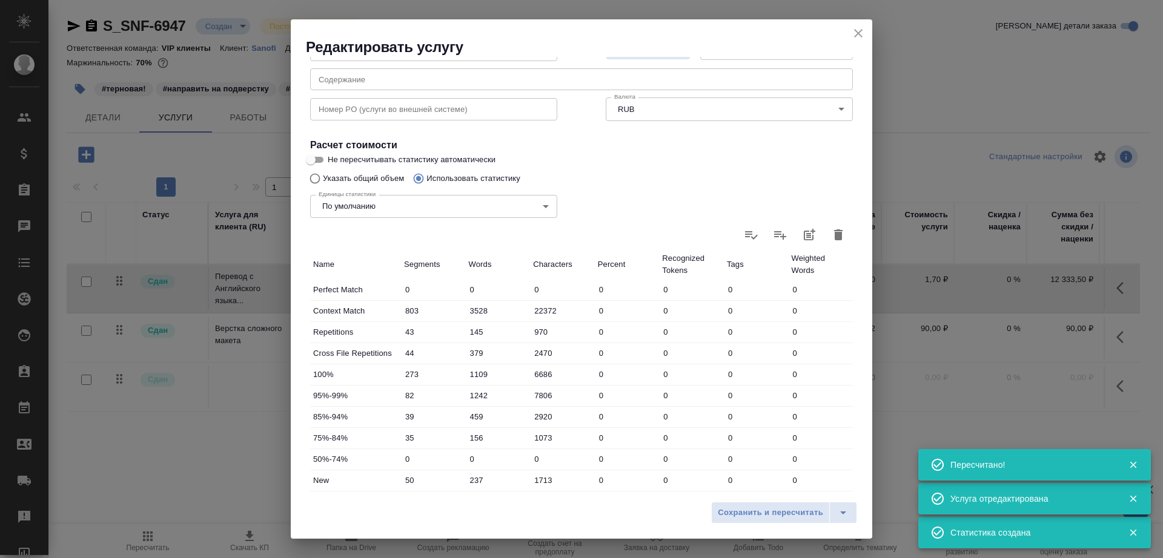
scroll to position [265, 0]
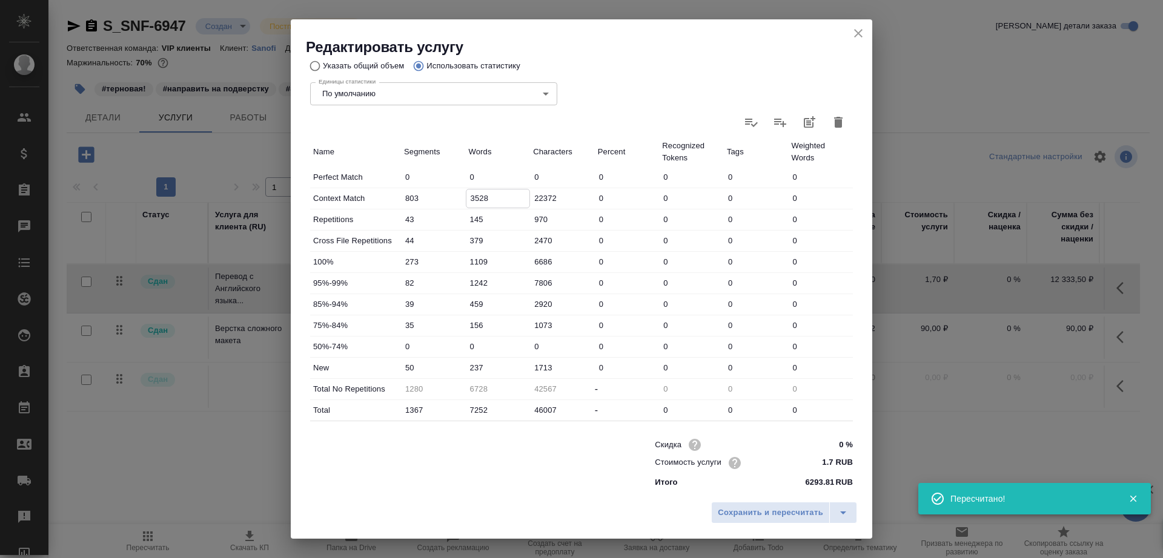
drag, startPoint x: 473, startPoint y: 197, endPoint x: 466, endPoint y: 197, distance: 7.3
click at [466, 197] on input "3528" at bounding box center [498, 199] width 64 height 18
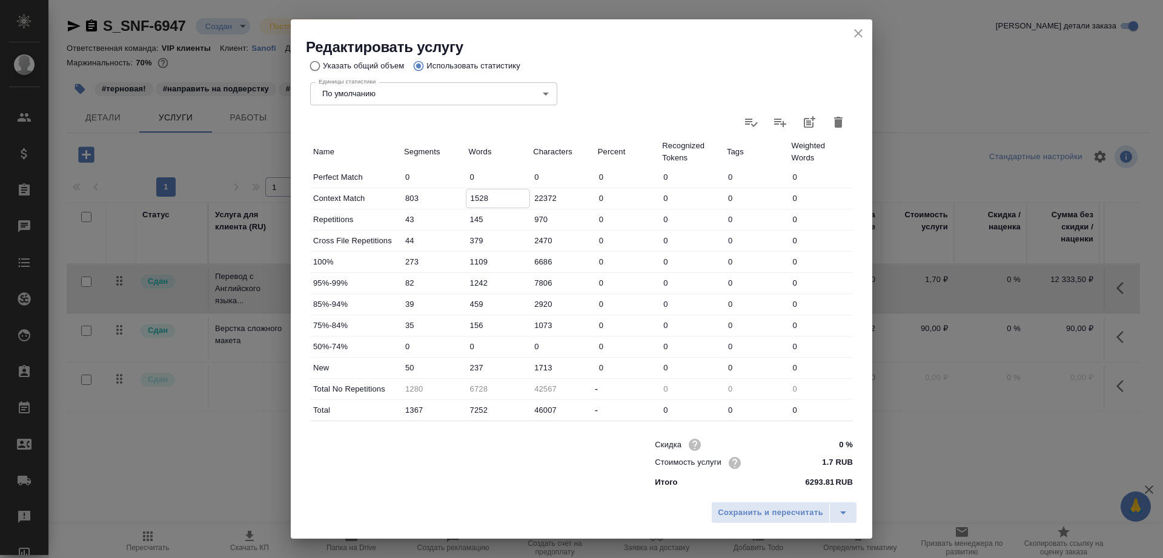
type input "1528"
click at [470, 368] on input "237" at bounding box center [498, 368] width 65 height 18
type input "2237"
drag, startPoint x: 475, startPoint y: 266, endPoint x: 468, endPoint y: 265, distance: 6.7
click at [468, 265] on input "1109" at bounding box center [498, 262] width 64 height 18
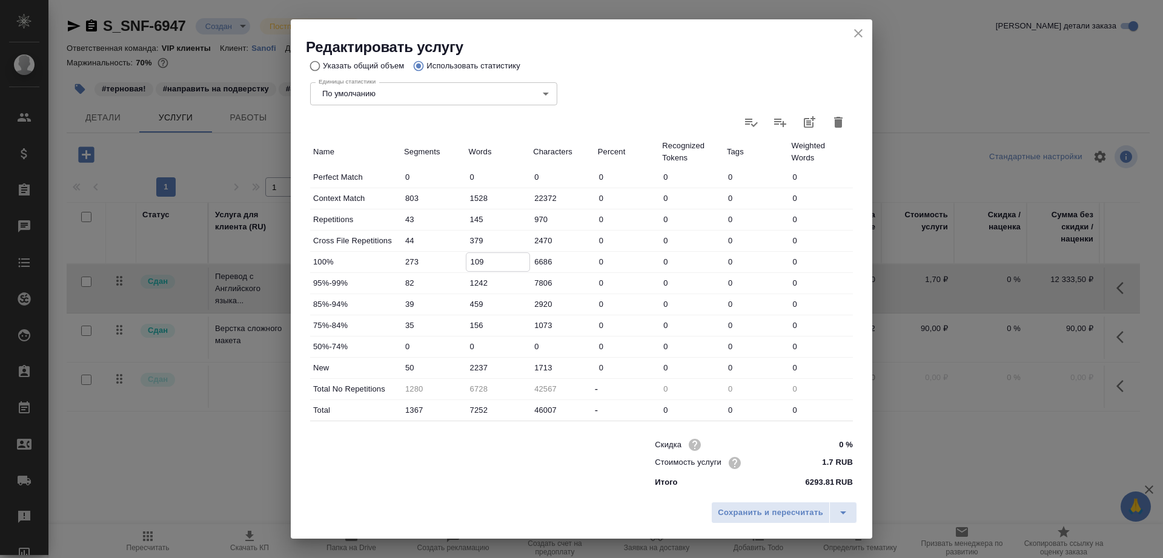
type input "109"
click at [473, 365] on input "2237" at bounding box center [498, 368] width 64 height 18
type input "3237"
click at [739, 507] on span "Сохранить и пересчитать" at bounding box center [770, 513] width 105 height 14
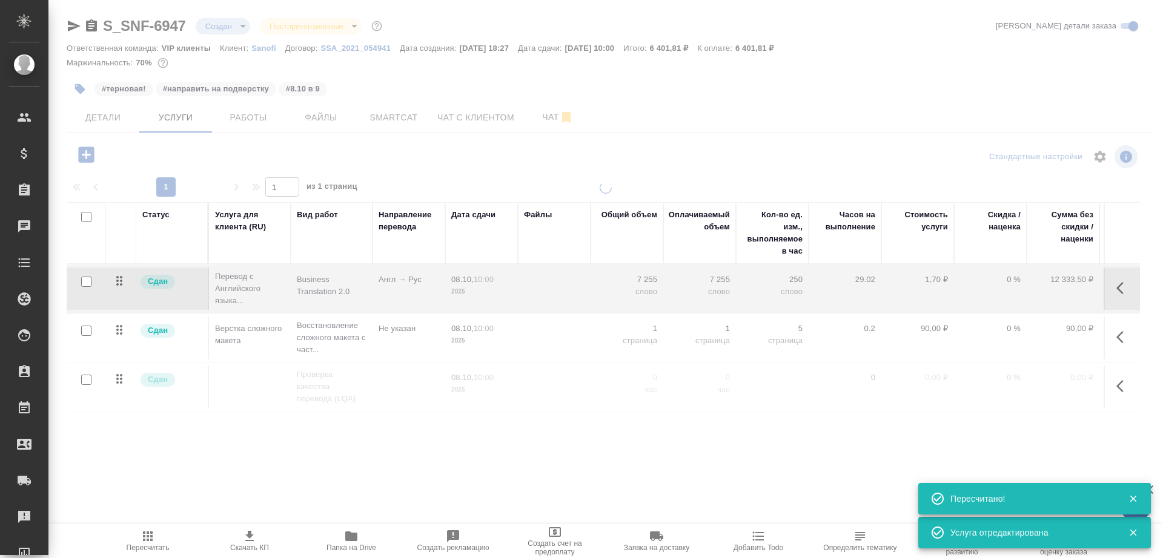
type input "urgent"
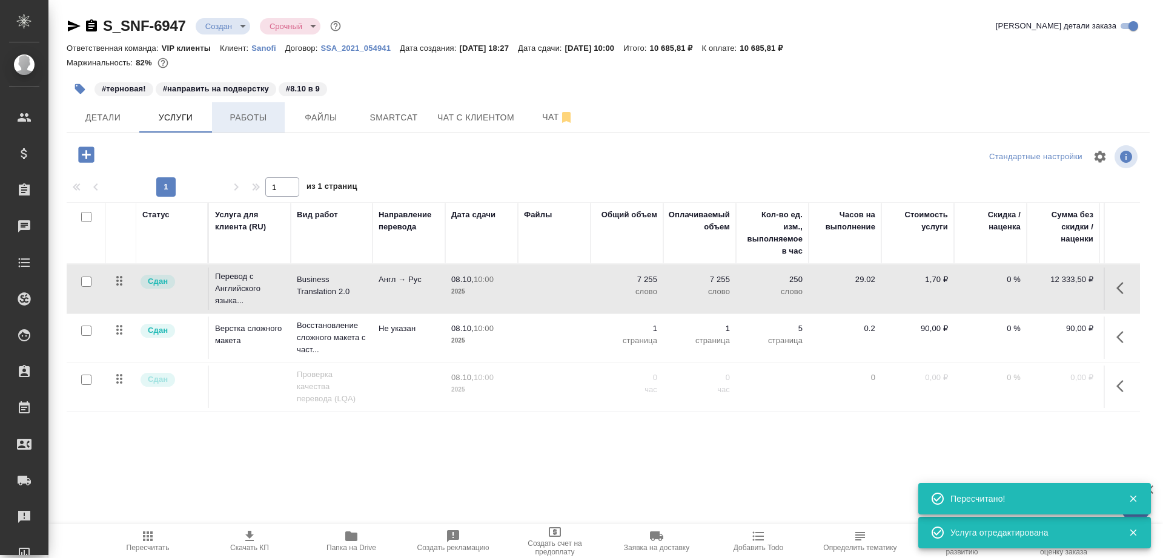
click at [251, 119] on span "Работы" at bounding box center [248, 117] width 58 height 15
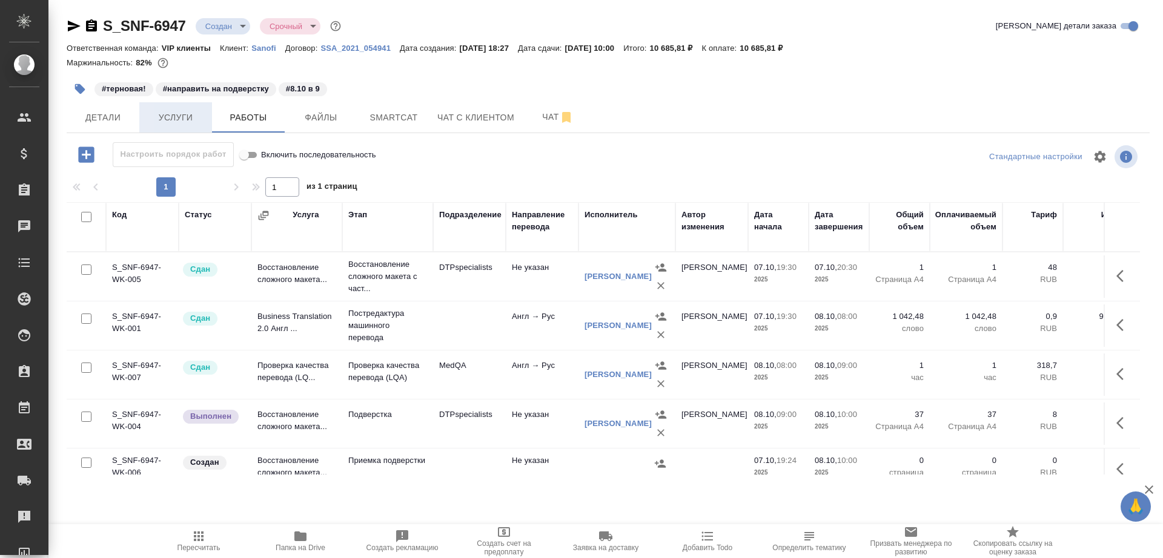
click at [167, 124] on span "Услуги" at bounding box center [176, 117] width 58 height 15
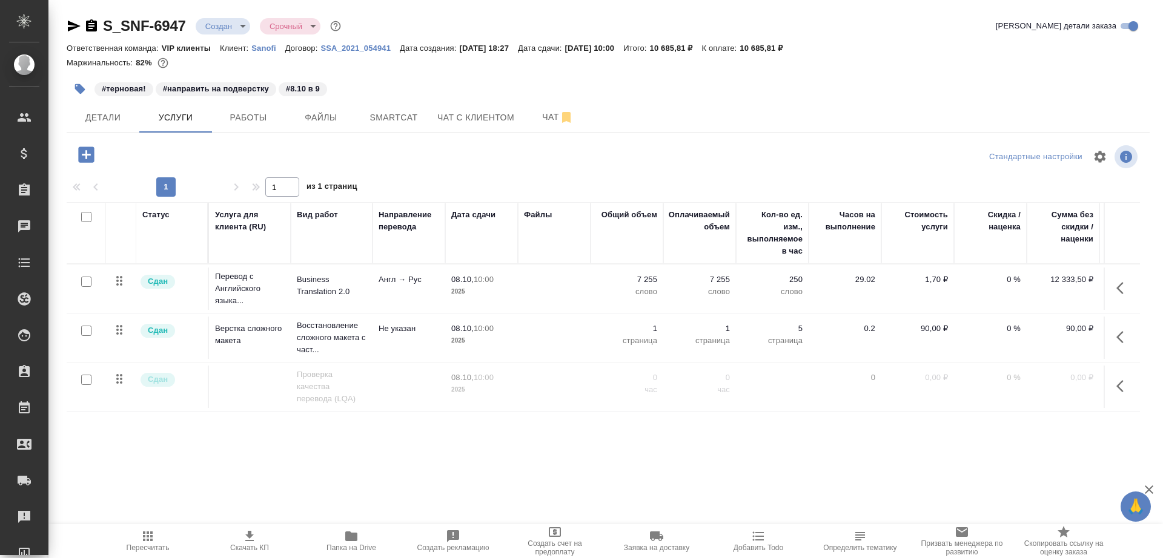
click at [454, 342] on p "2025" at bounding box center [481, 341] width 61 height 12
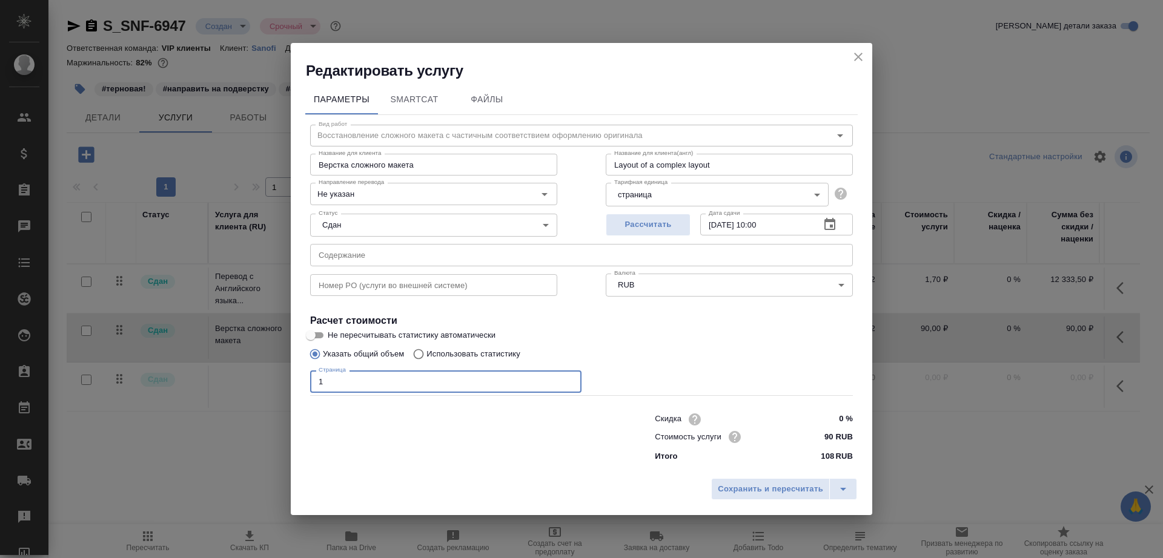
click at [358, 384] on input "1" at bounding box center [445, 382] width 271 height 22
type input "37"
click at [374, 200] on input "Не указан" at bounding box center [413, 193] width 199 height 15
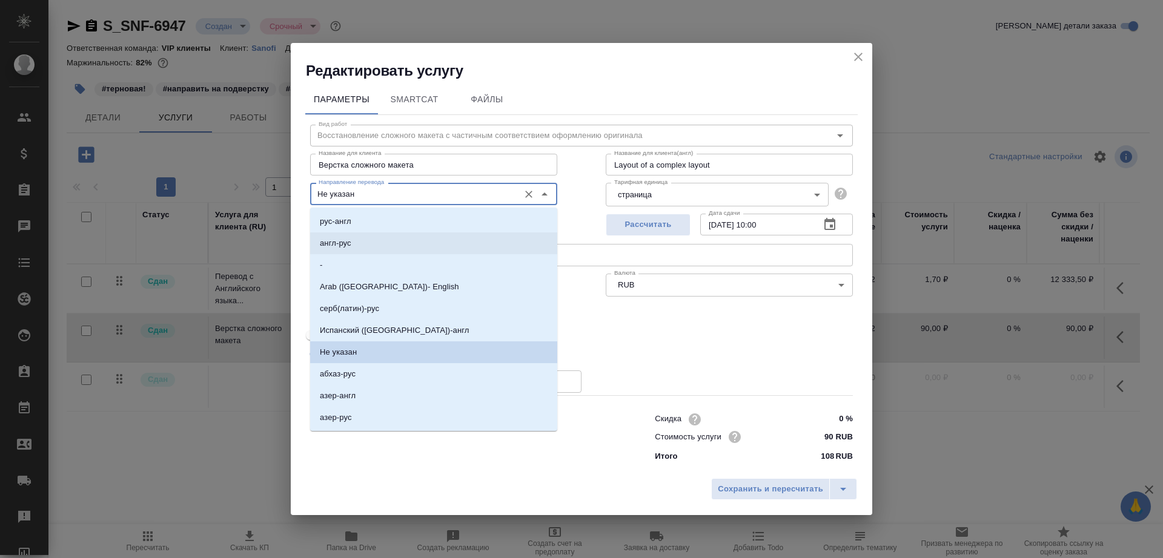
click at [380, 242] on li "англ-рус" at bounding box center [433, 244] width 247 height 22
type input "англ-рус"
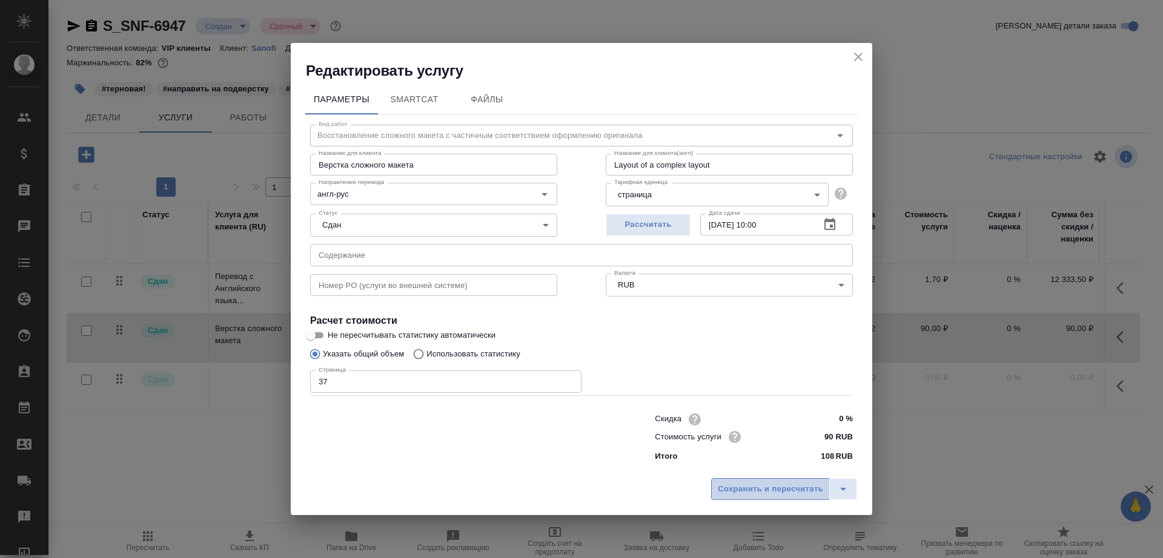
click at [734, 480] on button "Сохранить и пересчитать" at bounding box center [770, 489] width 119 height 22
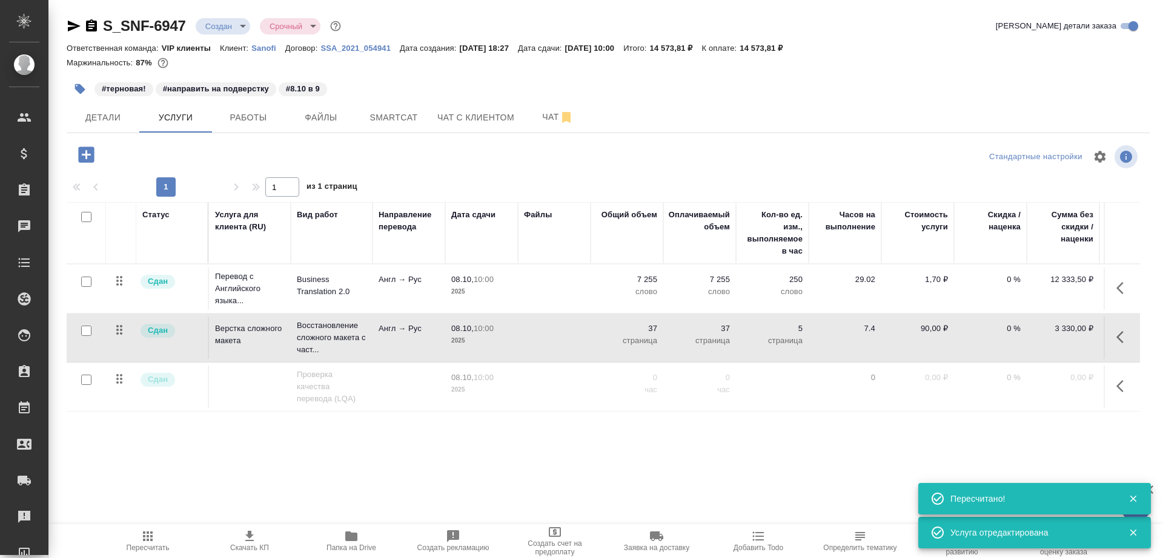
click at [557, 272] on td at bounding box center [554, 289] width 73 height 42
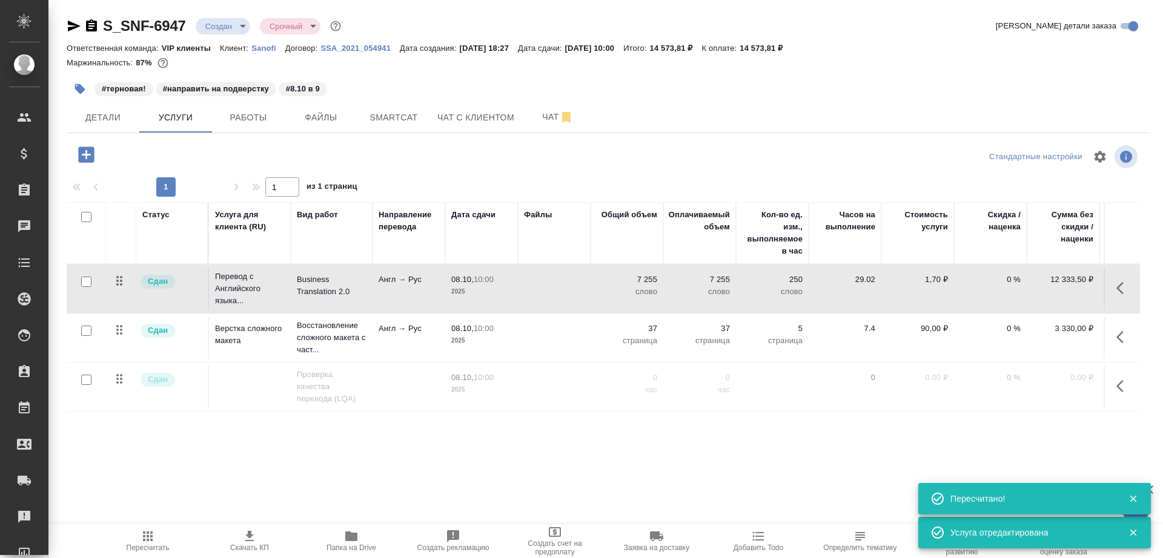
click at [557, 272] on td at bounding box center [554, 289] width 73 height 42
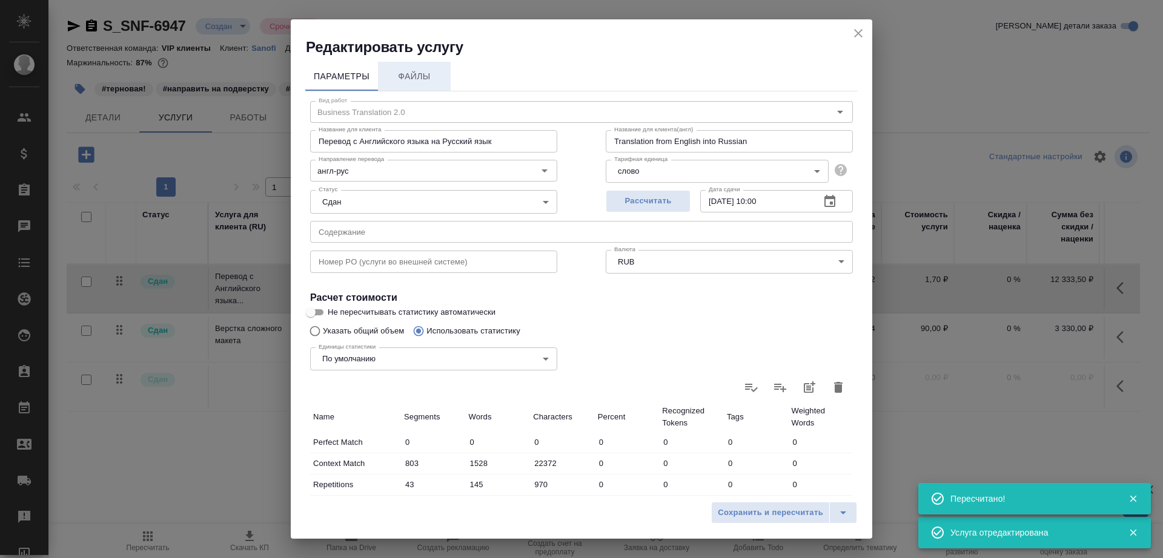
click at [434, 75] on span "Файлы" at bounding box center [414, 76] width 58 height 15
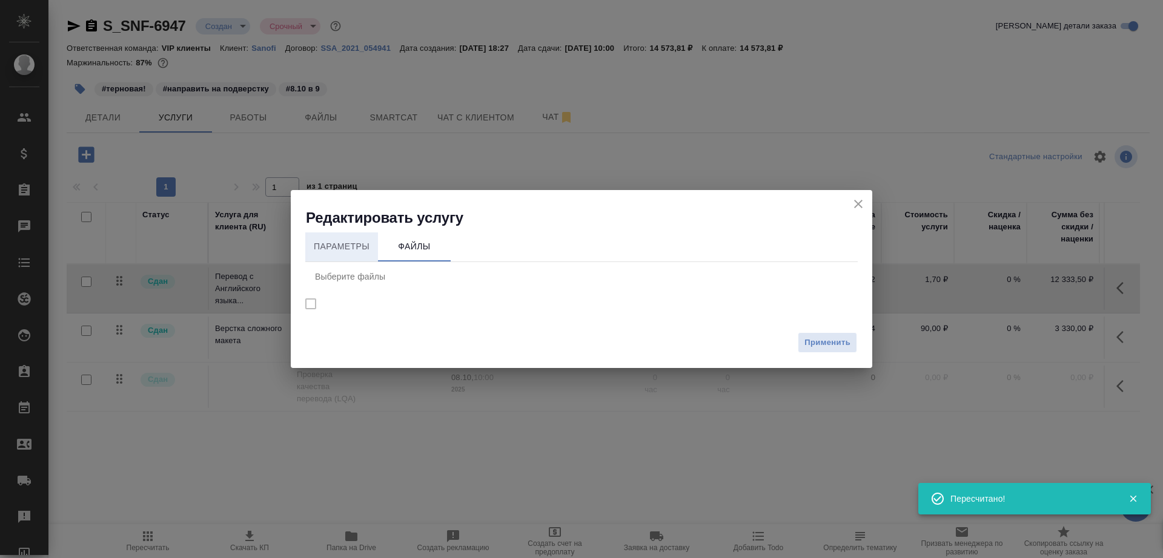
click at [338, 245] on span "Параметры" at bounding box center [341, 246] width 58 height 15
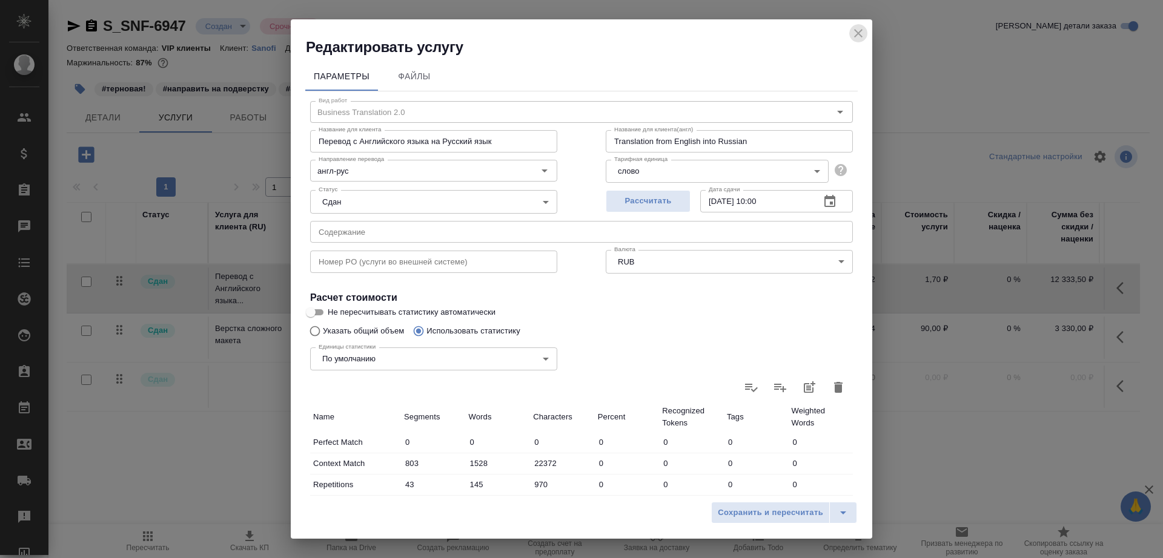
click at [857, 31] on icon "close" at bounding box center [858, 33] width 15 height 15
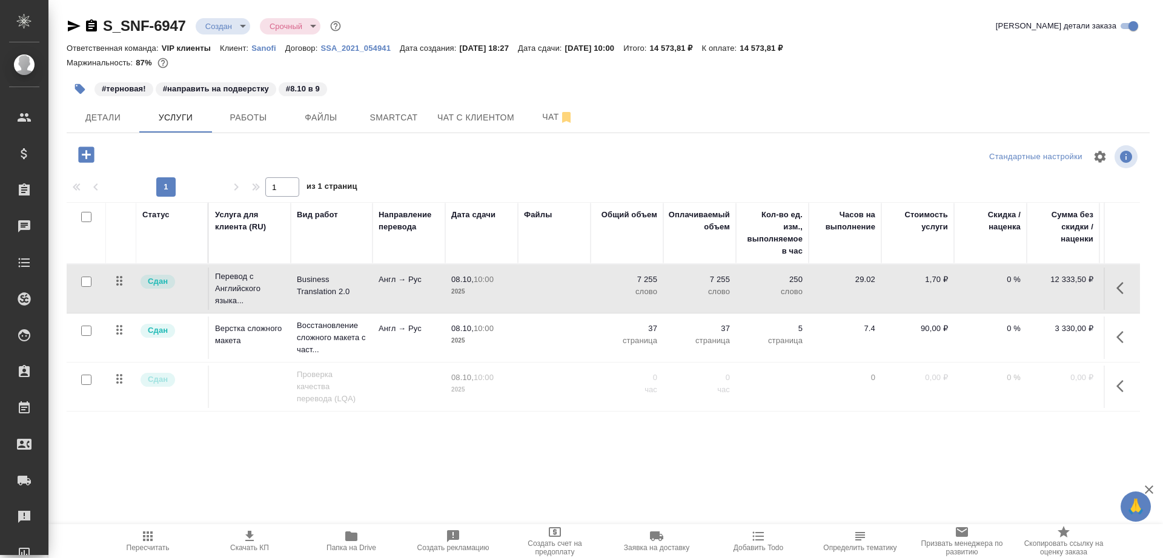
click at [392, 292] on td "Англ → Рус" at bounding box center [408, 289] width 73 height 42
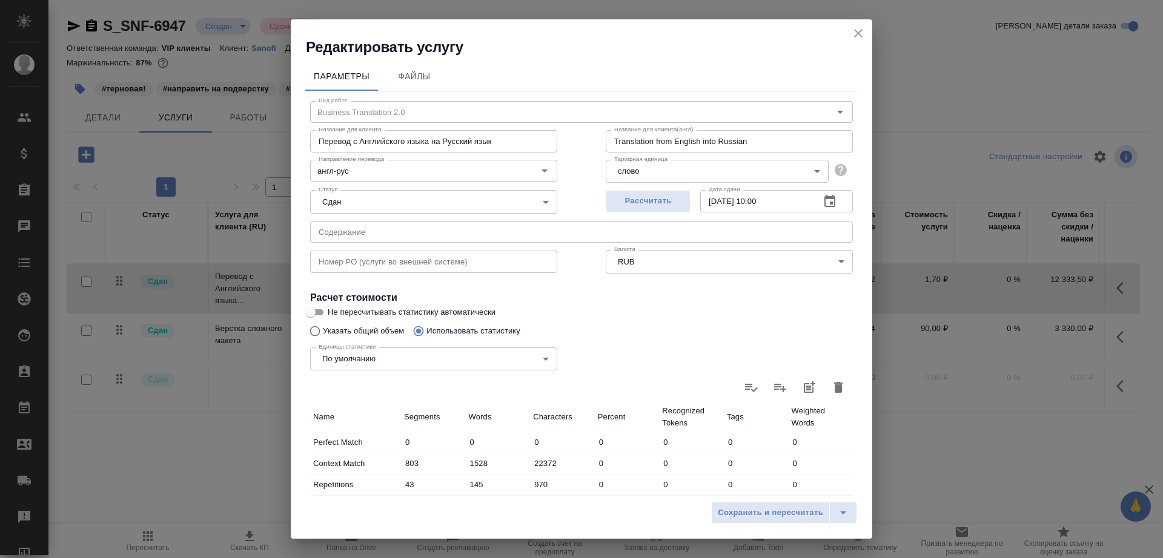
scroll to position [265, 0]
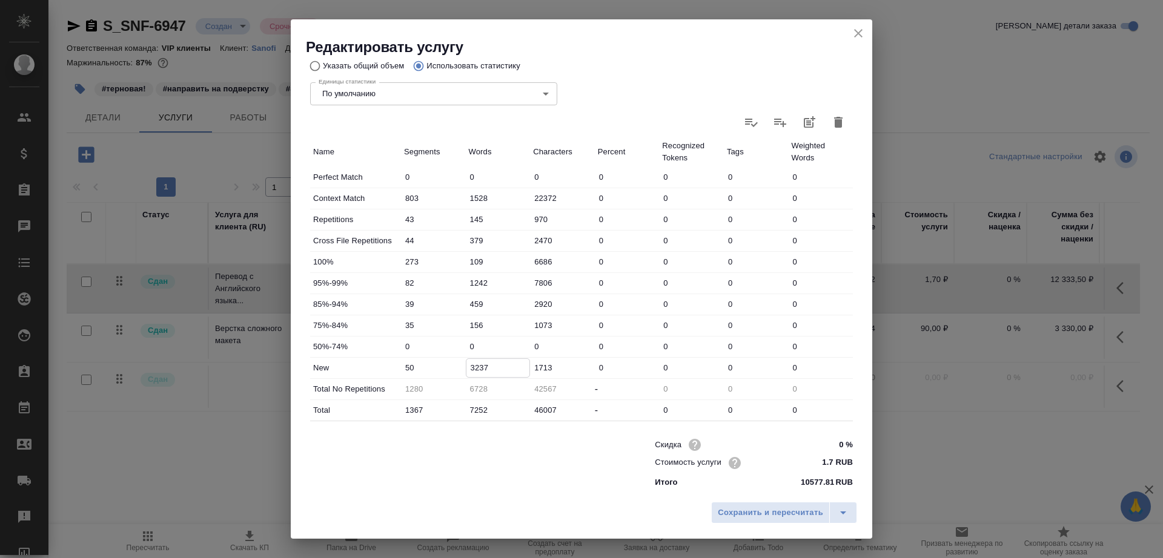
click at [480, 368] on input "3237" at bounding box center [498, 368] width 64 height 18
type input "3737"
click at [756, 512] on span "Сохранить и пересчитать" at bounding box center [770, 513] width 105 height 14
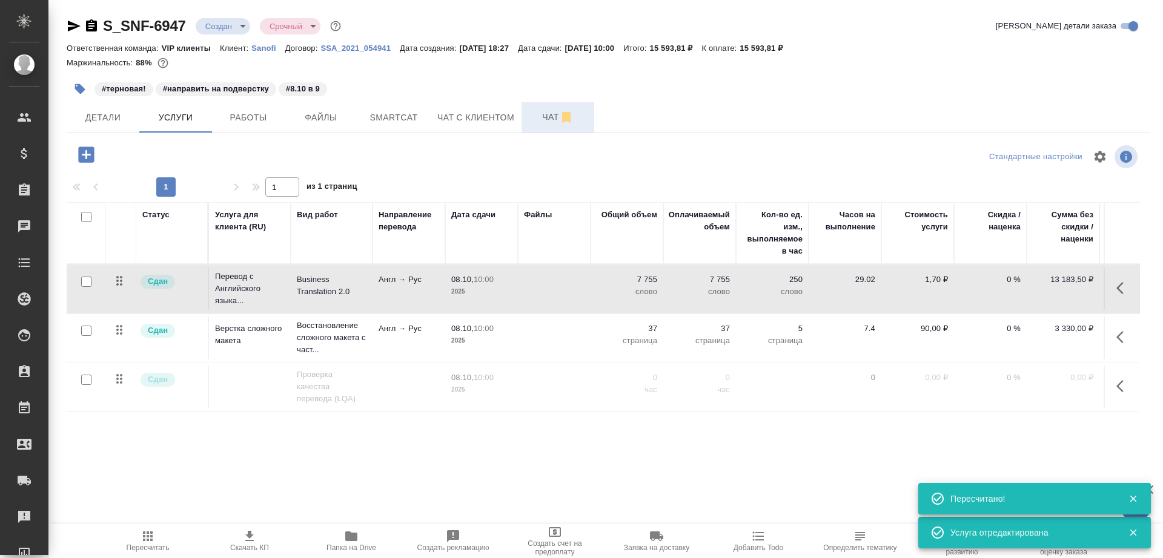
click at [539, 116] on span "Чат" at bounding box center [558, 117] width 58 height 15
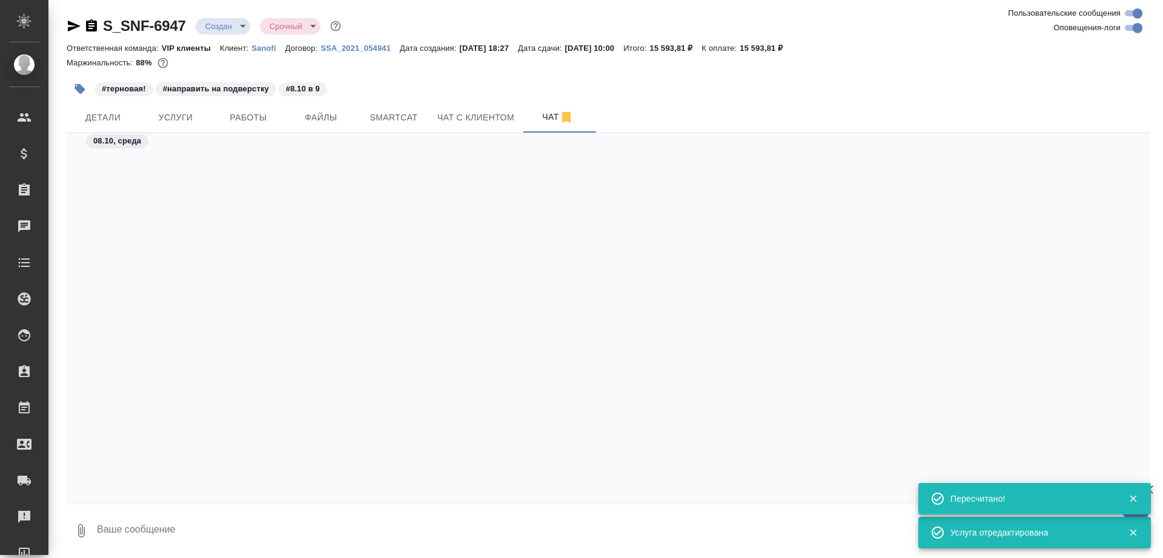
scroll to position [38201, 0]
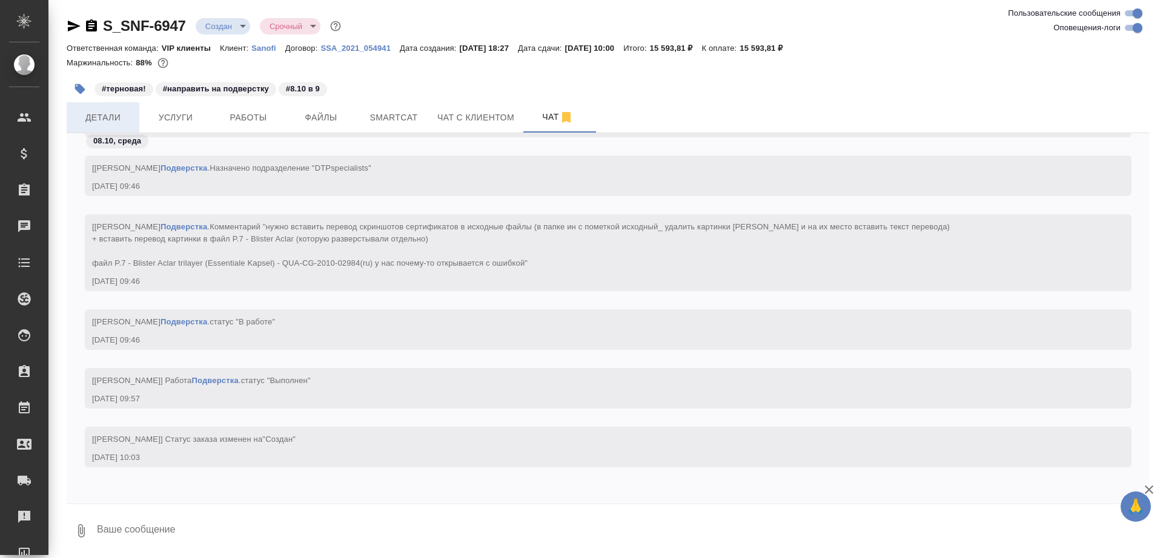
click at [99, 108] on button "Детали" at bounding box center [103, 117] width 73 height 30
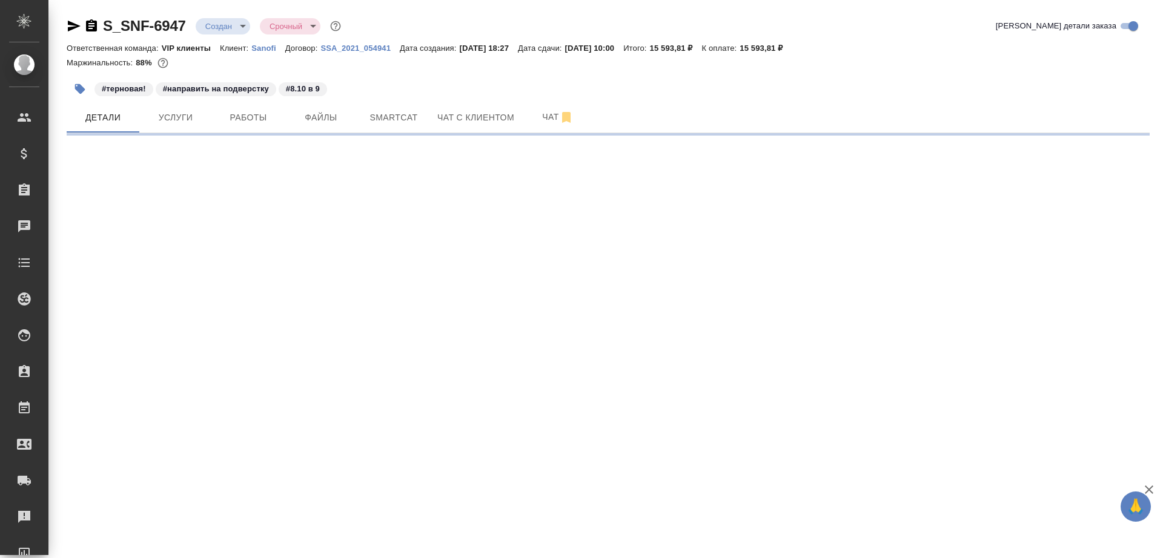
select select "RU"
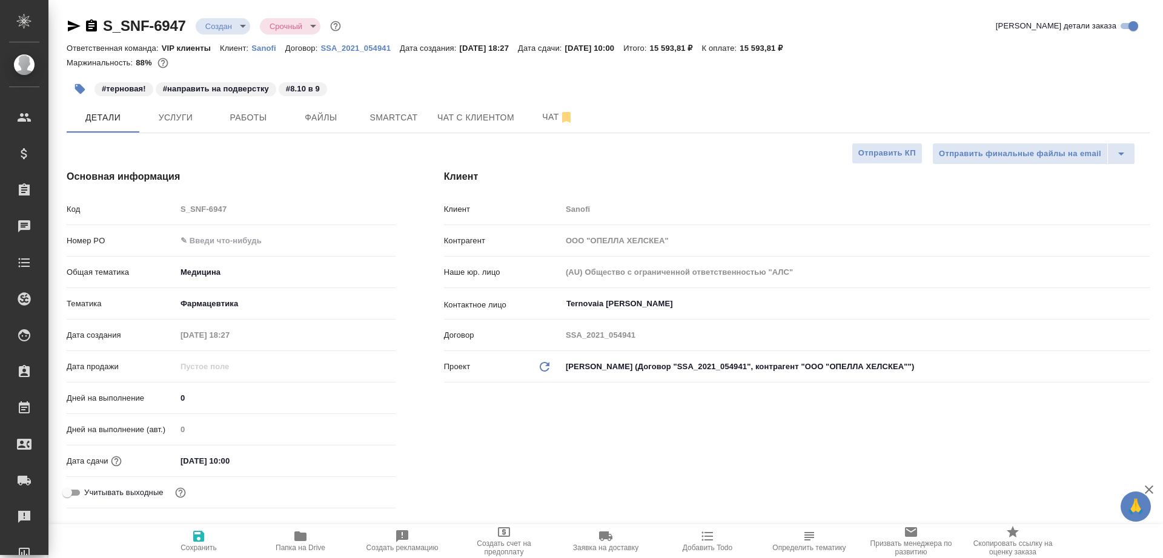
type textarea "x"
type input "[PERSON_NAME]"
click at [206, 541] on span "Сохранить" at bounding box center [198, 540] width 87 height 23
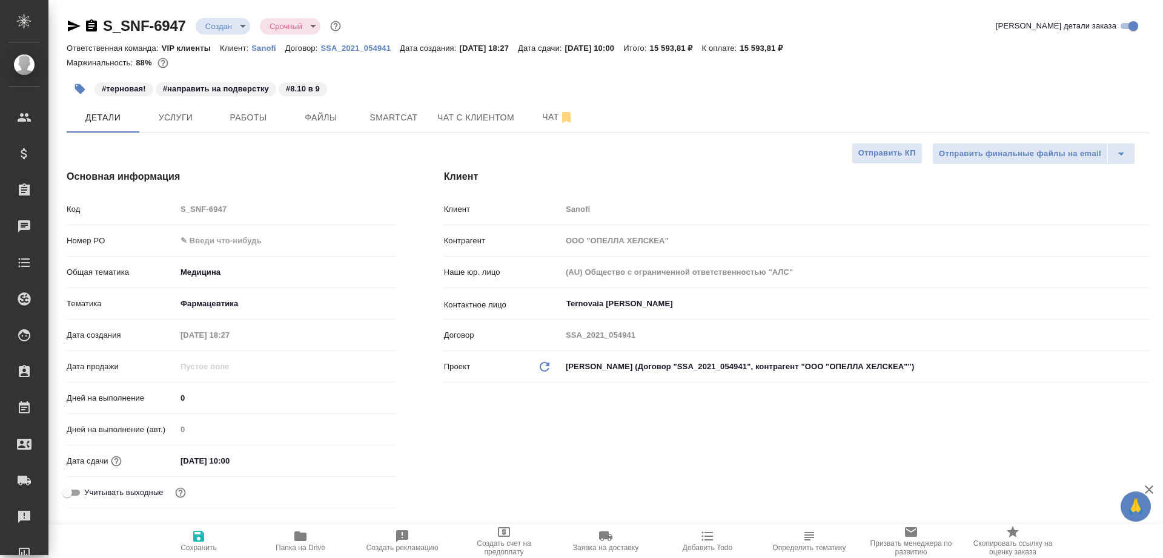
type textarea "x"
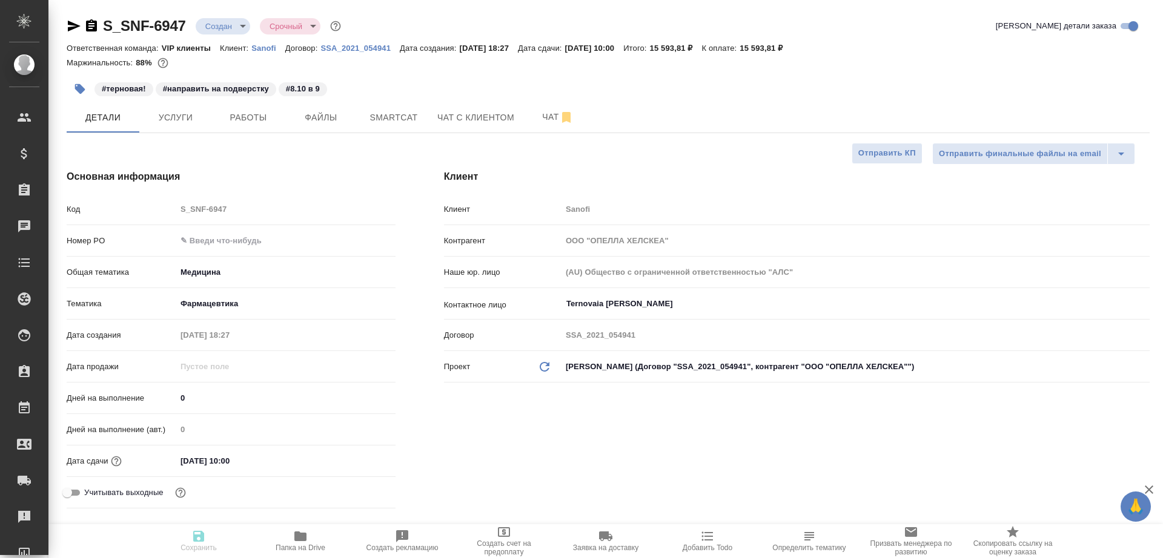
type textarea "x"
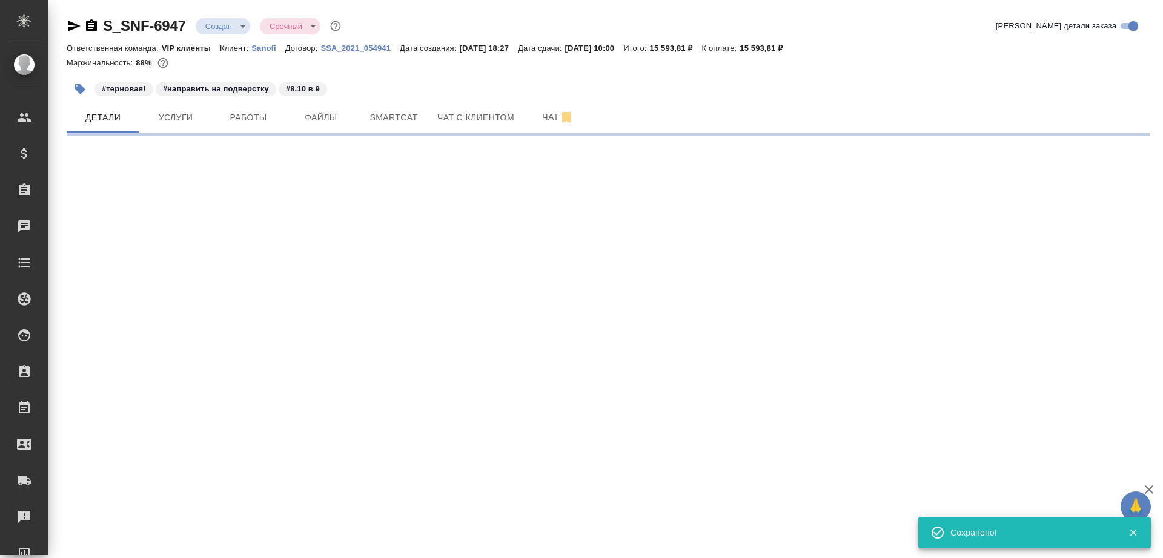
select select "RU"
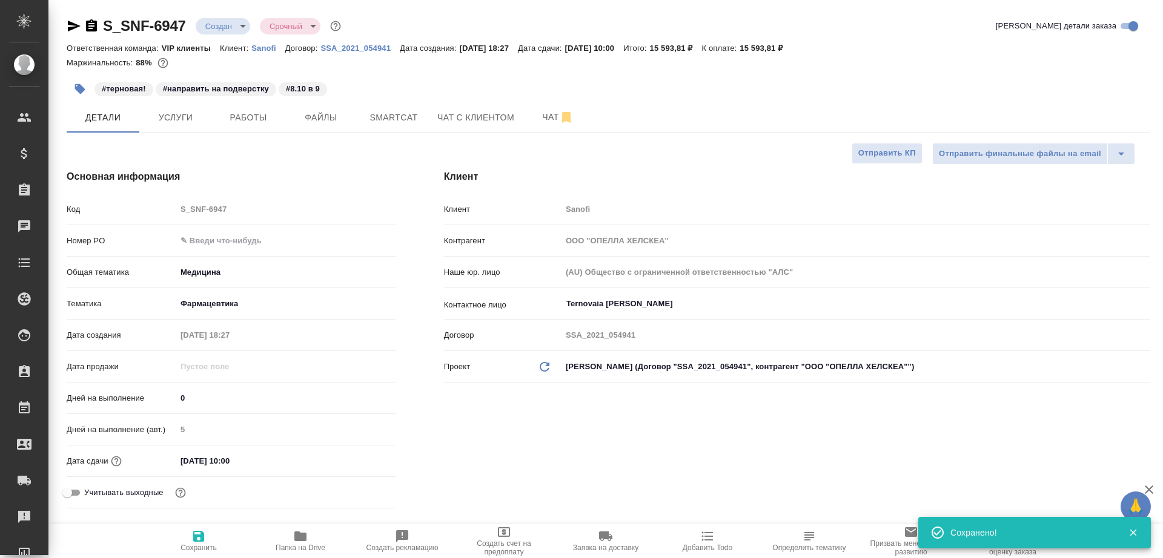
type textarea "x"
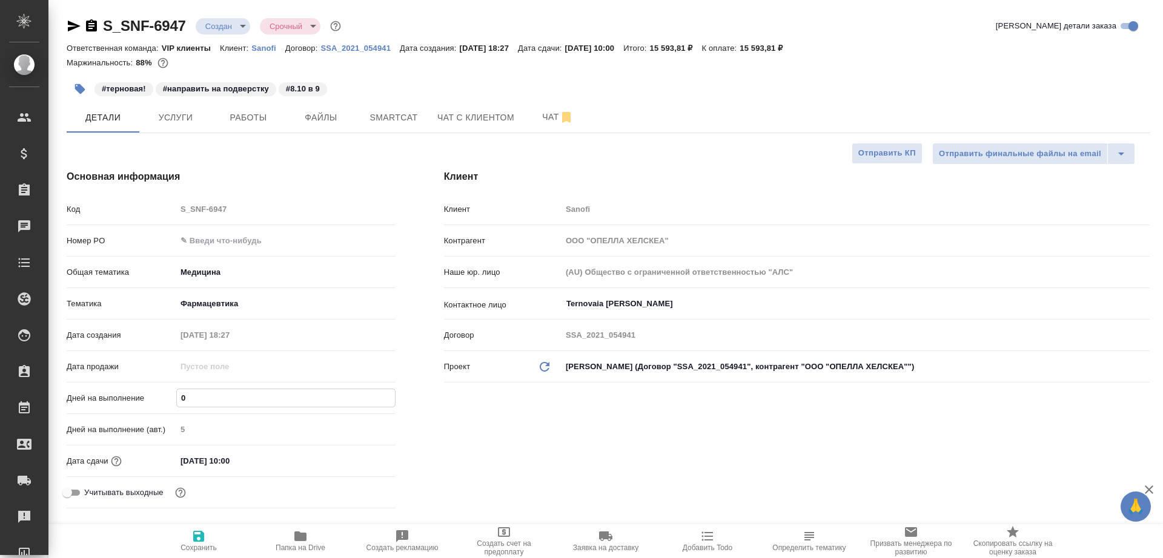
drag, startPoint x: 192, startPoint y: 395, endPoint x: 171, endPoint y: 396, distance: 20.6
click at [171, 396] on div "Дней на выполнение 0" at bounding box center [231, 398] width 329 height 21
type input "1"
type textarea "x"
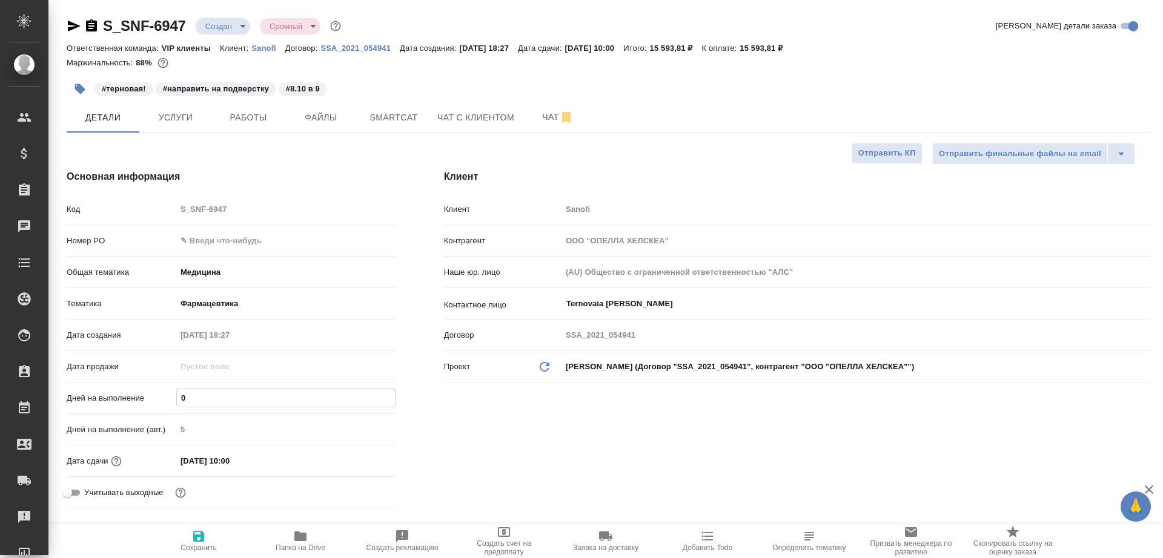
type textarea "x"
type input "1"
click at [179, 536] on span "Сохранить" at bounding box center [198, 540] width 87 height 23
type textarea "x"
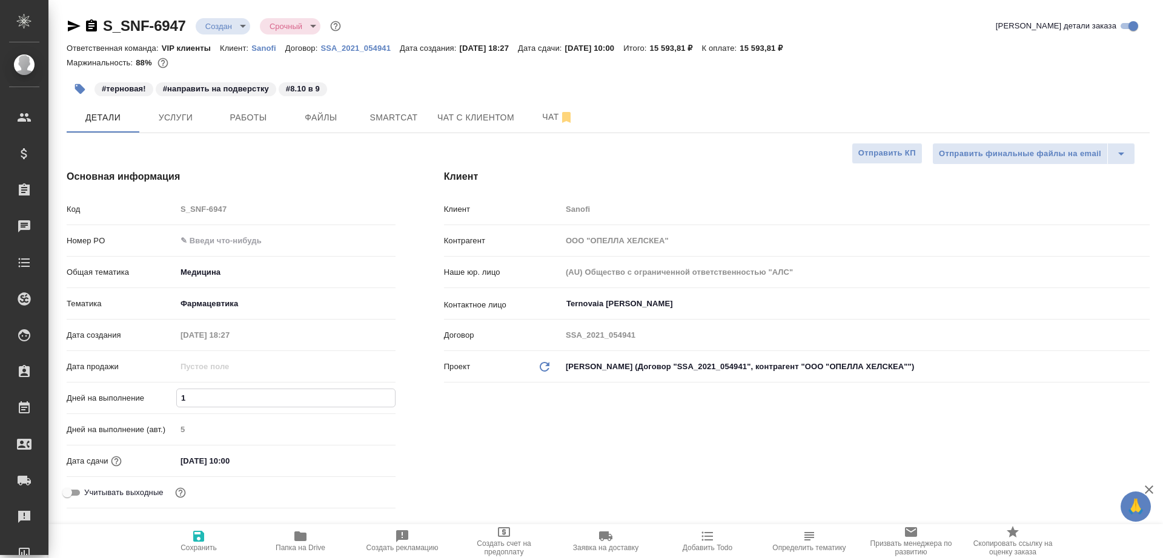
type textarea "x"
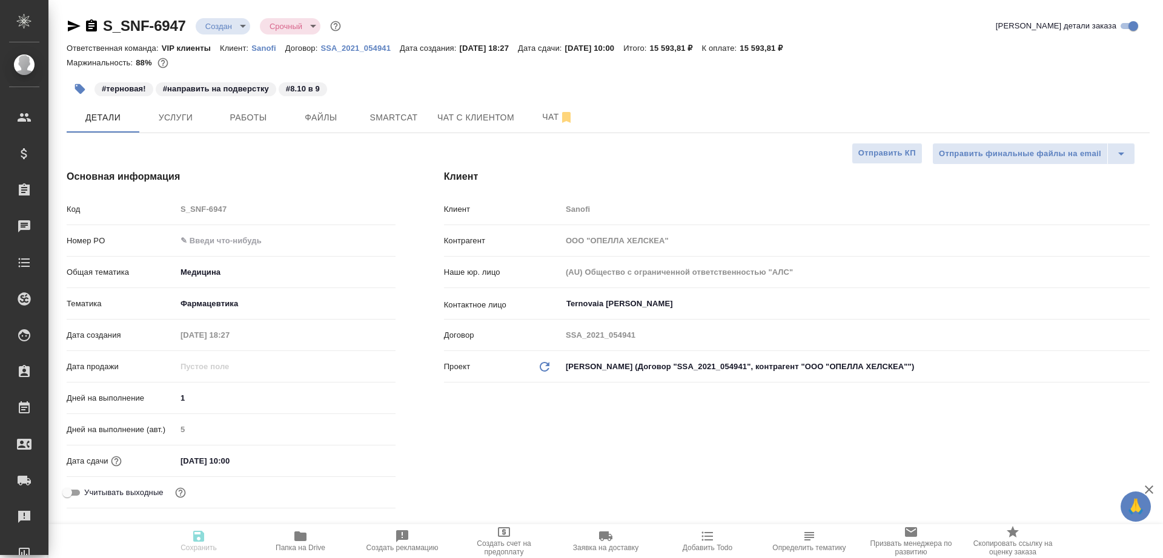
type textarea "x"
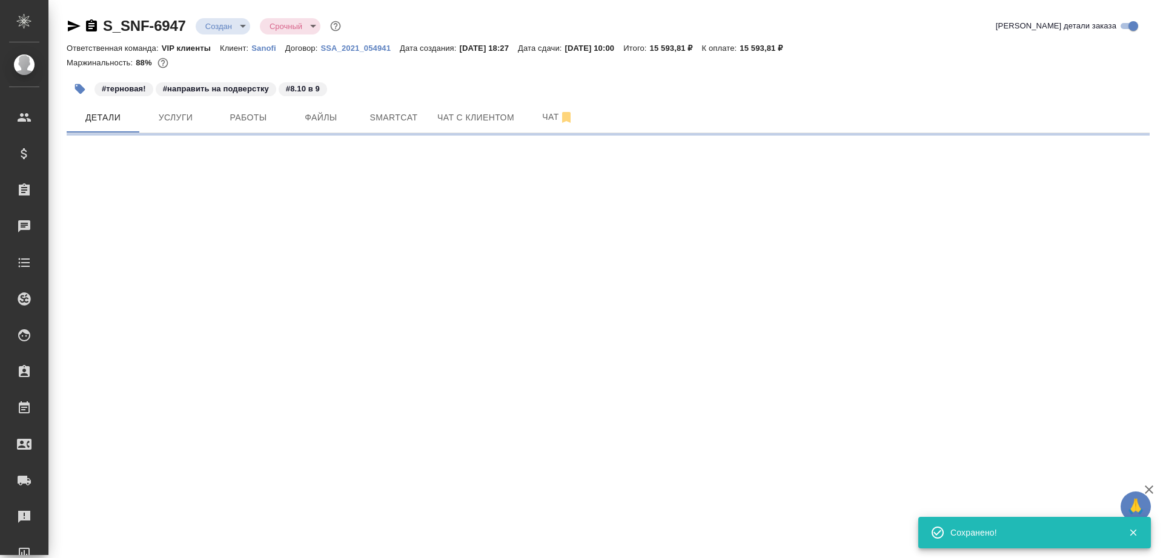
select select "RU"
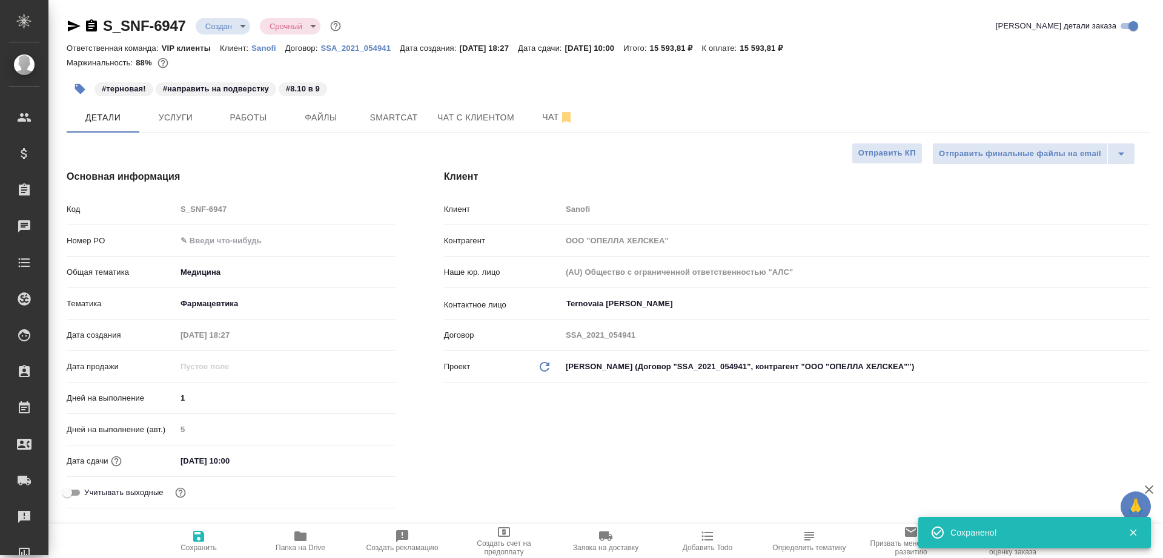
type textarea "x"
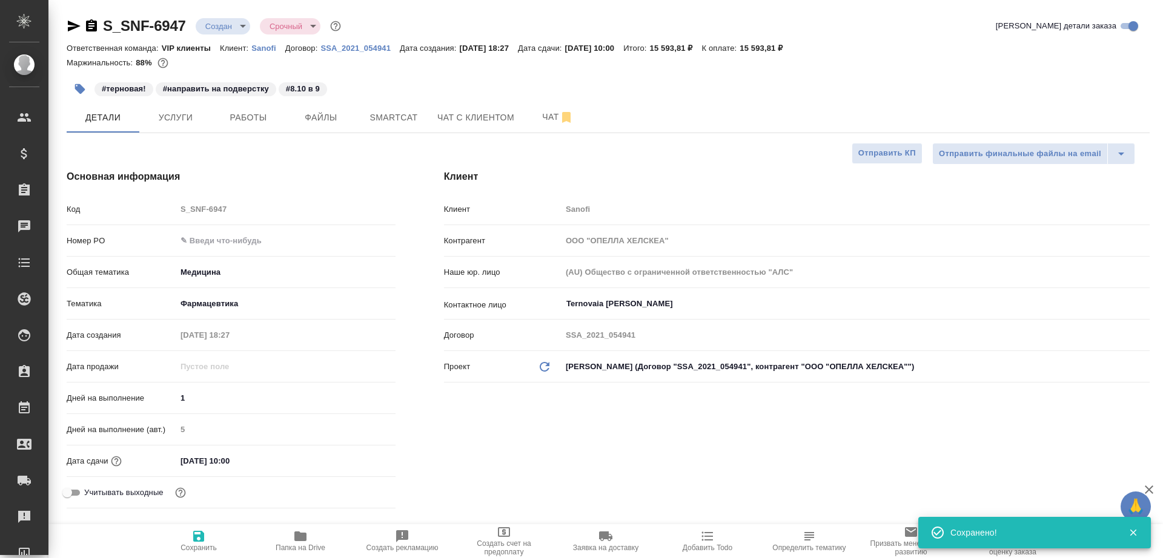
type textarea "x"
click at [870, 148] on span "Отправить КП" at bounding box center [887, 154] width 58 height 14
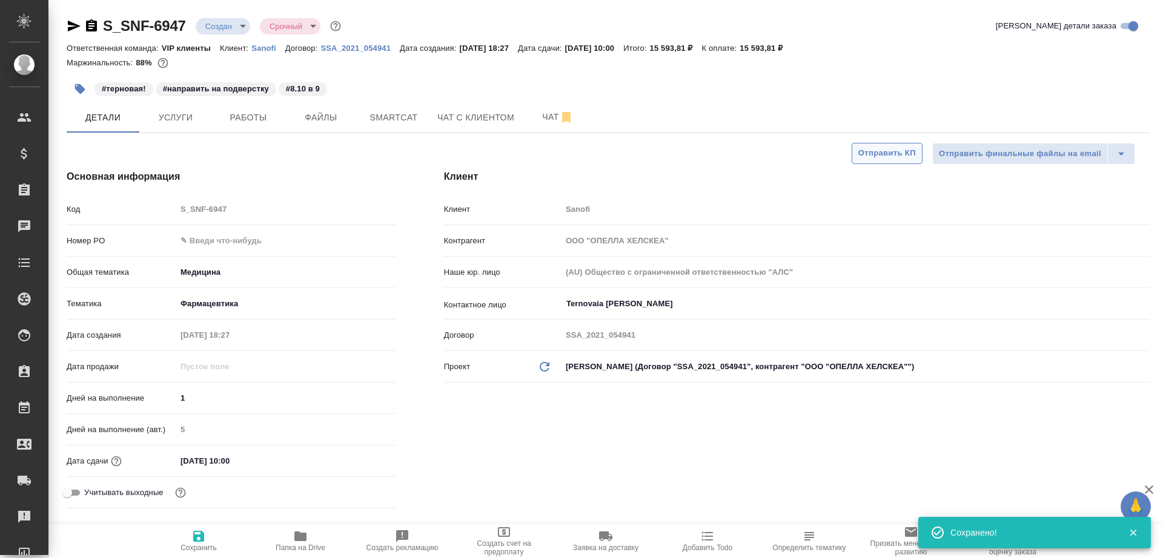
type textarea "x"
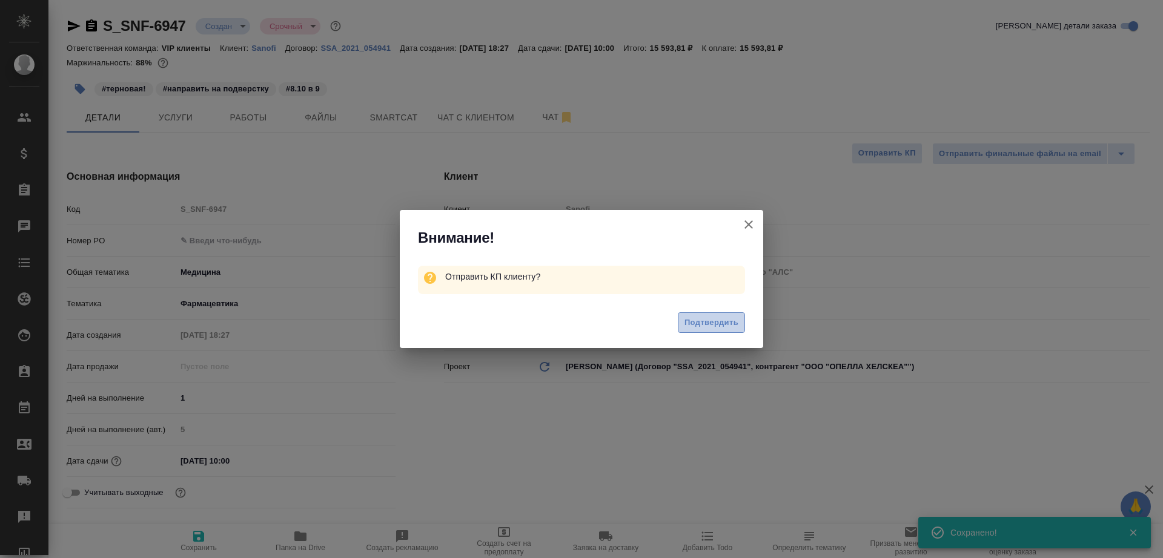
click at [695, 329] on span "Подтвердить" at bounding box center [711, 323] width 54 height 14
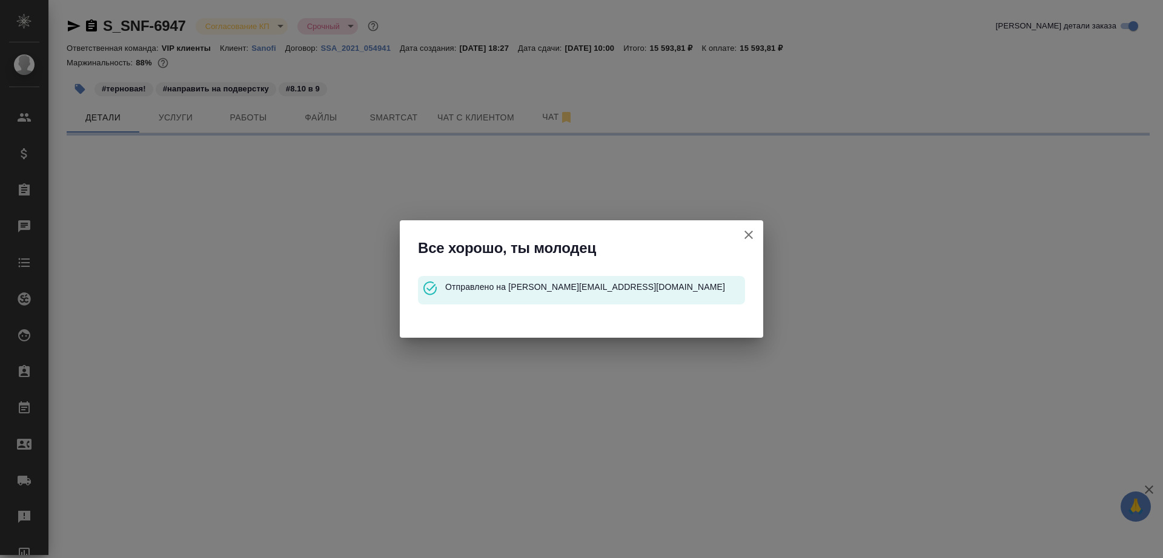
select select "RU"
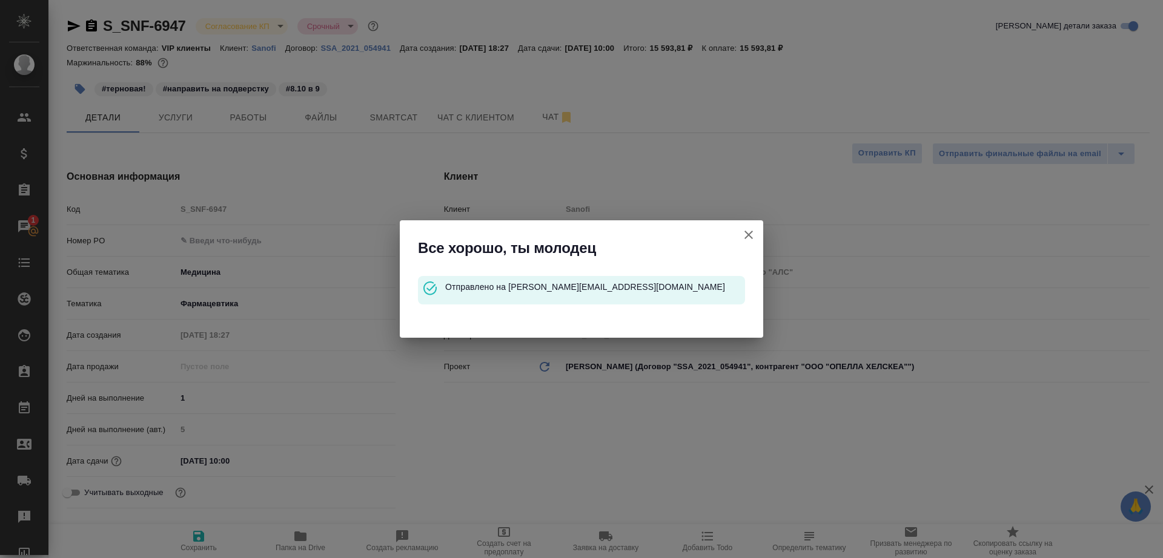
type textarea "x"
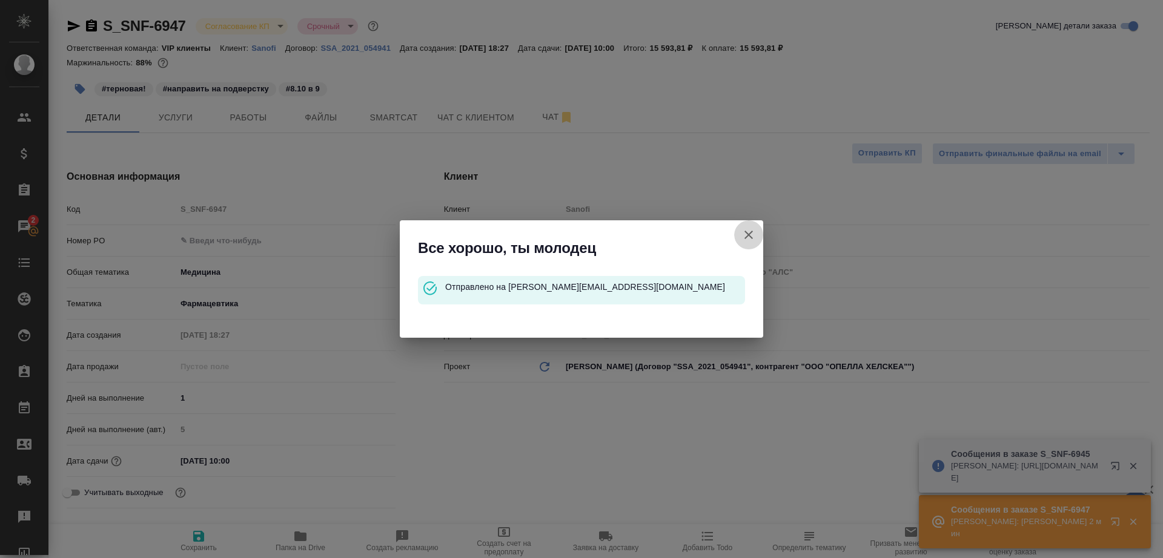
click at [747, 236] on icon "button" at bounding box center [748, 235] width 8 height 8
type textarea "x"
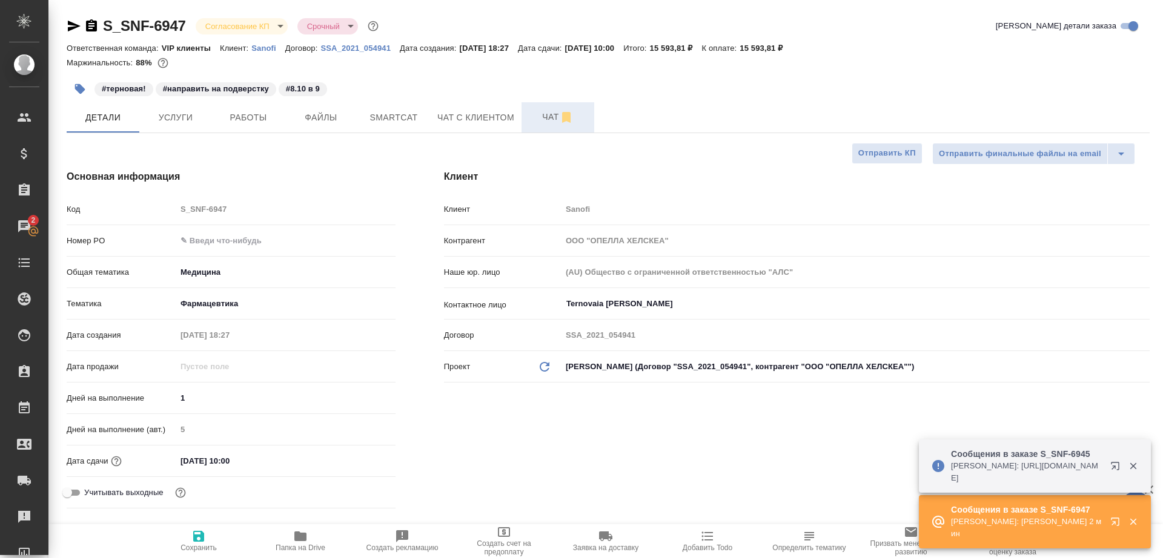
click at [537, 123] on span "Чат" at bounding box center [558, 117] width 58 height 15
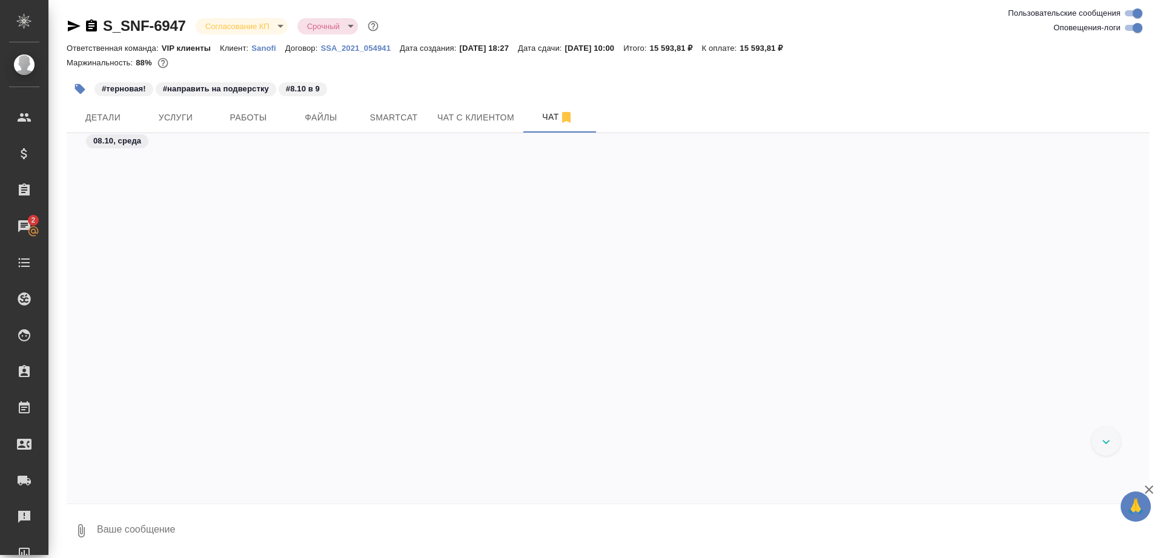
scroll to position [39697, 0]
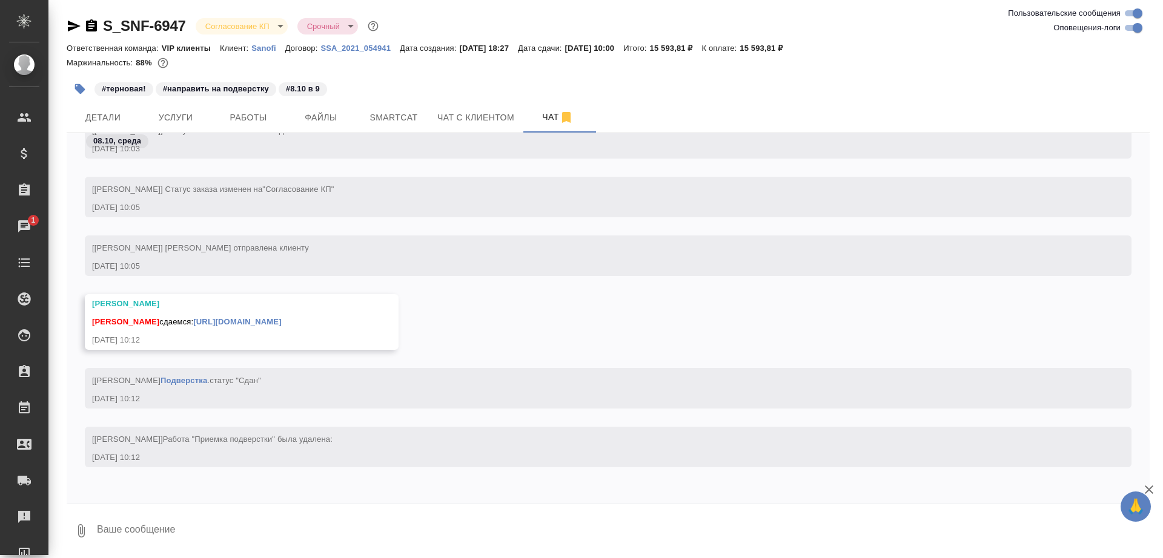
click at [287, 529] on textarea at bounding box center [623, 530] width 1054 height 41
type textarea "забрала, спасибо"
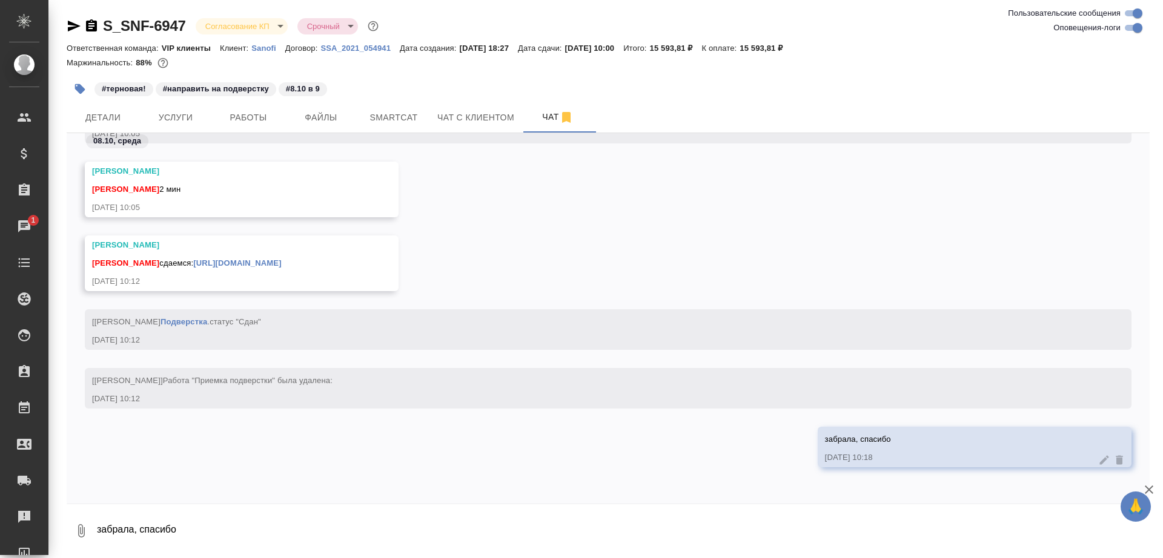
click at [281, 263] on link "https://drive.awatera.com/apps/files/files/10627876?dir=/Shares/Sanofi/Orders/S…" at bounding box center [237, 263] width 88 height 9
click at [90, 25] on icon "button" at bounding box center [91, 26] width 15 height 15
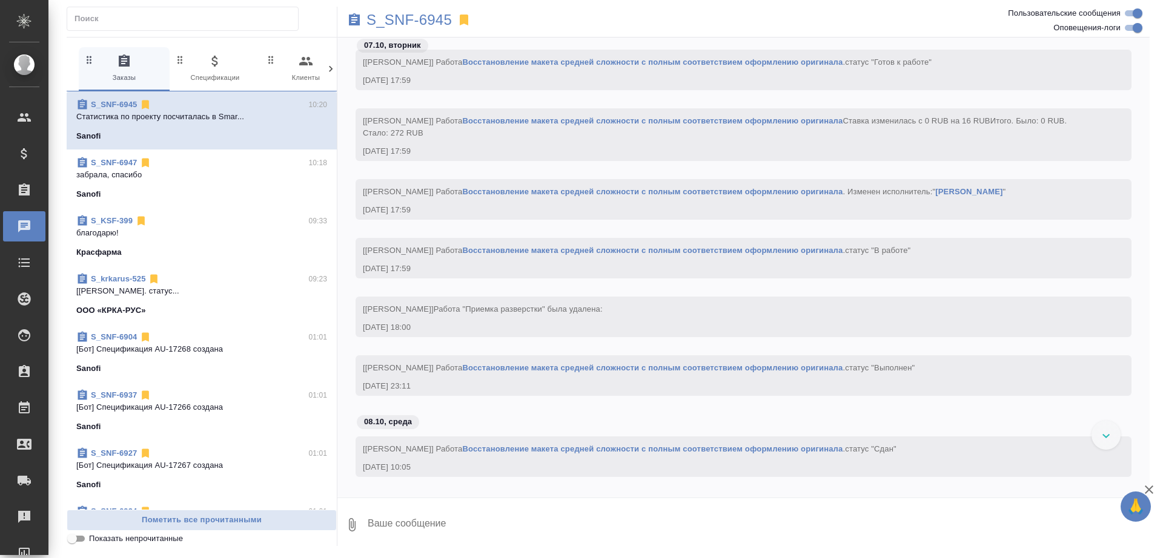
scroll to position [11900, 0]
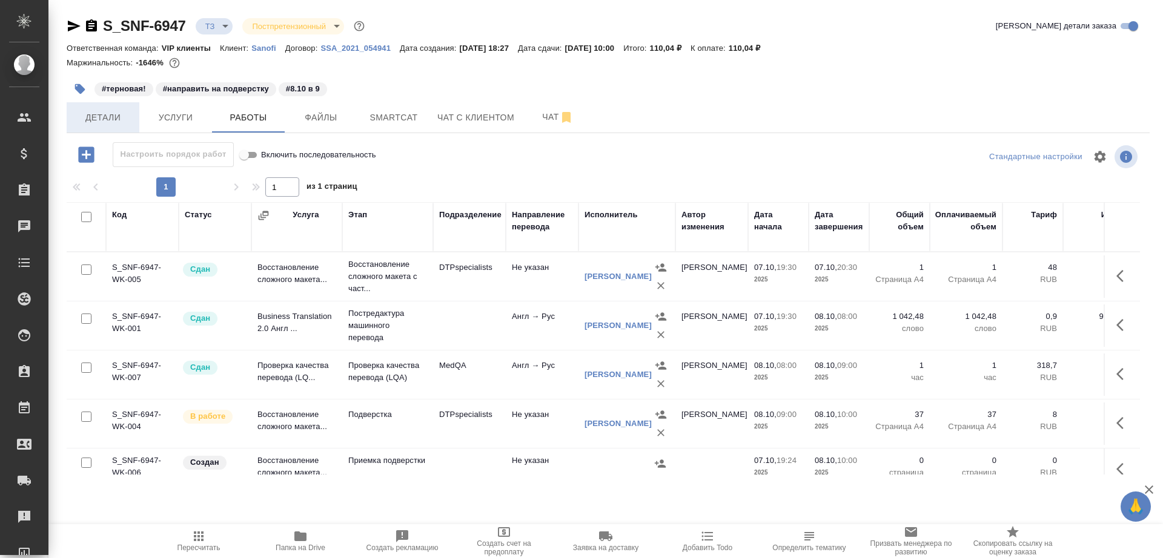
scroll to position [16, 0]
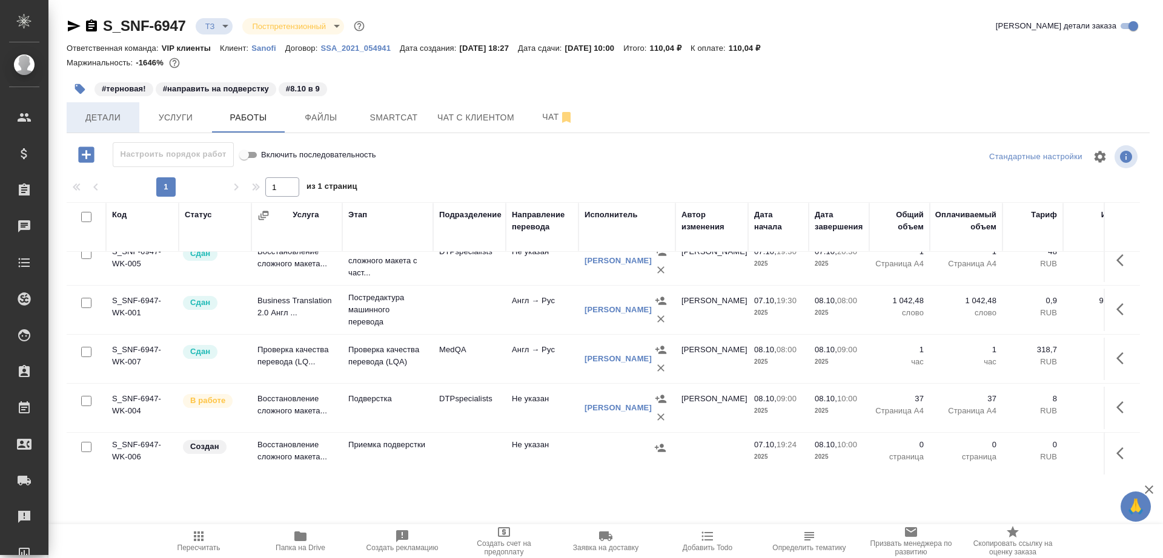
click at [99, 127] on button "Детали" at bounding box center [103, 117] width 73 height 30
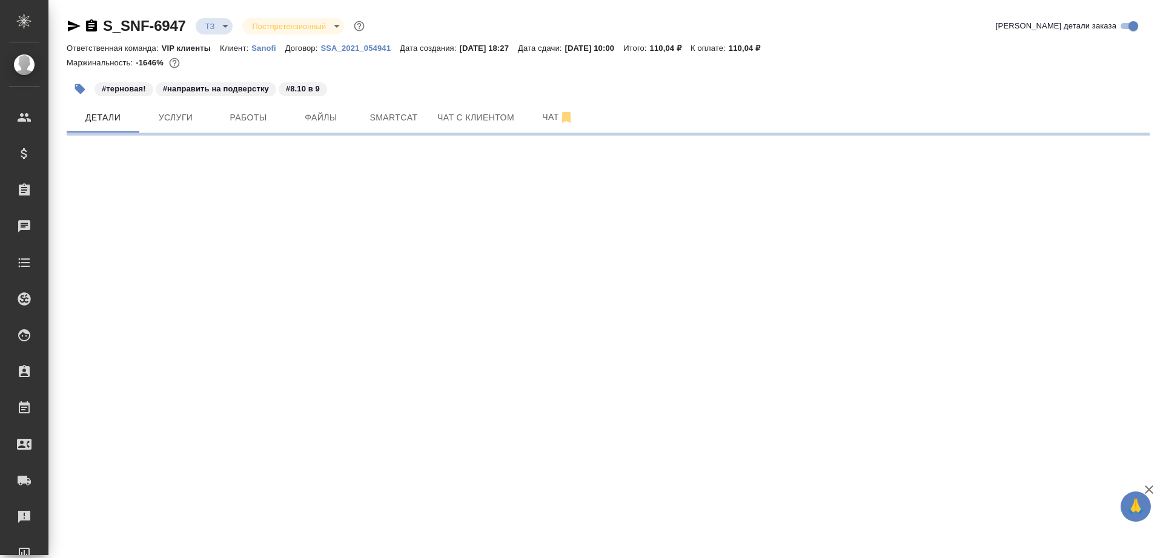
select select "RU"
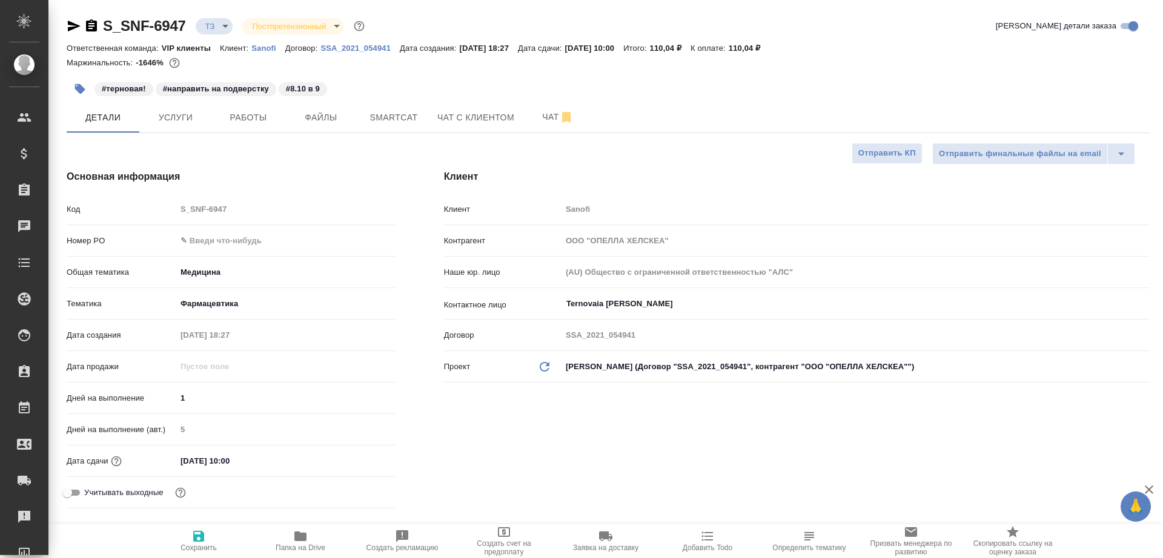
type textarea "x"
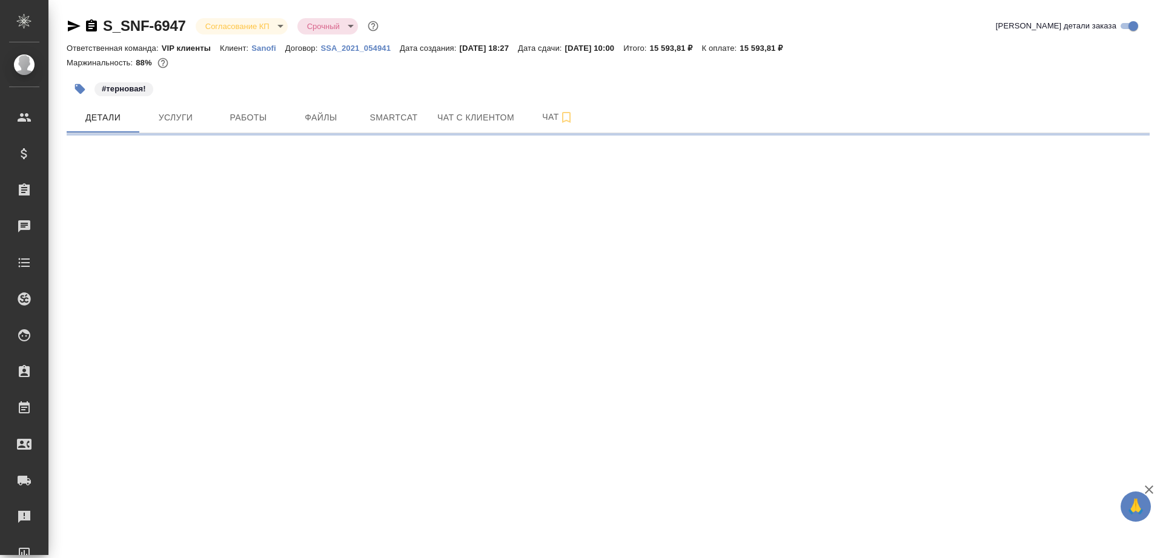
select select "RU"
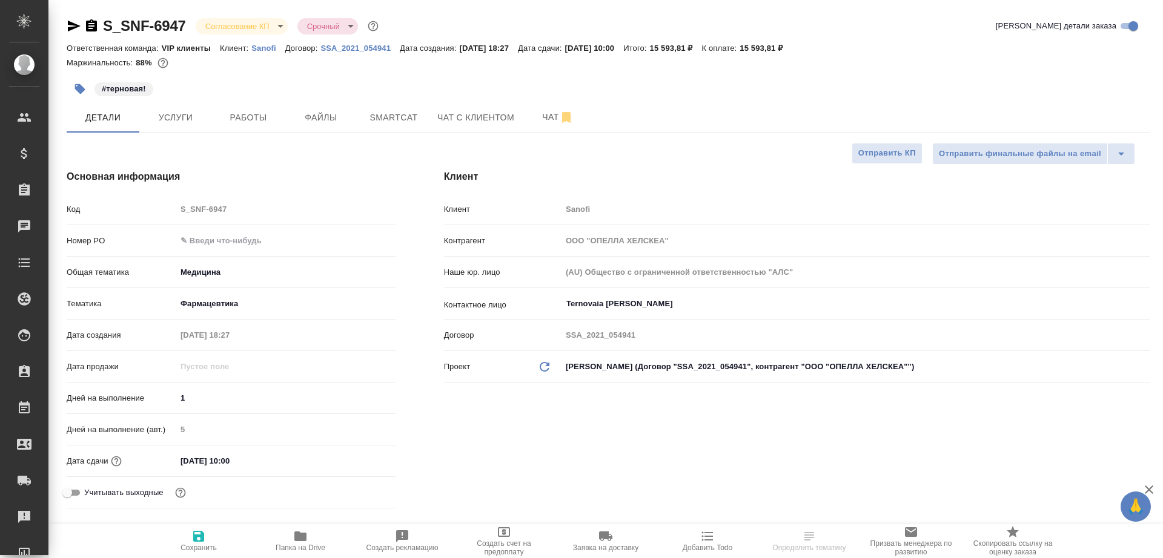
type textarea "x"
click at [174, 113] on span "Услуги" at bounding box center [176, 117] width 58 height 15
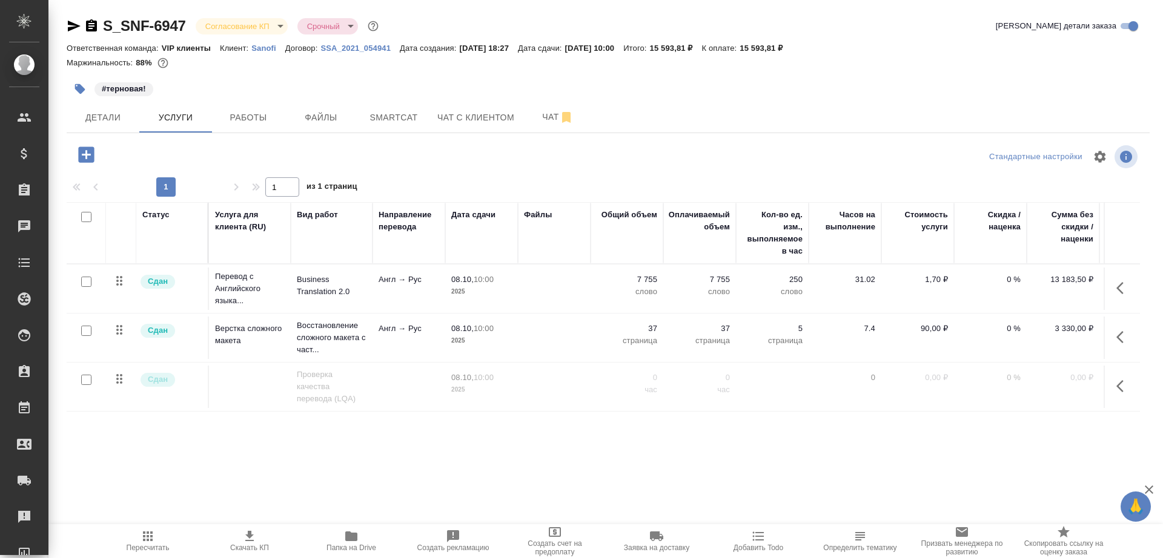
click at [238, 539] on span "Скачать КП" at bounding box center [249, 540] width 87 height 23
